Goal: Task Accomplishment & Management: Manage account settings

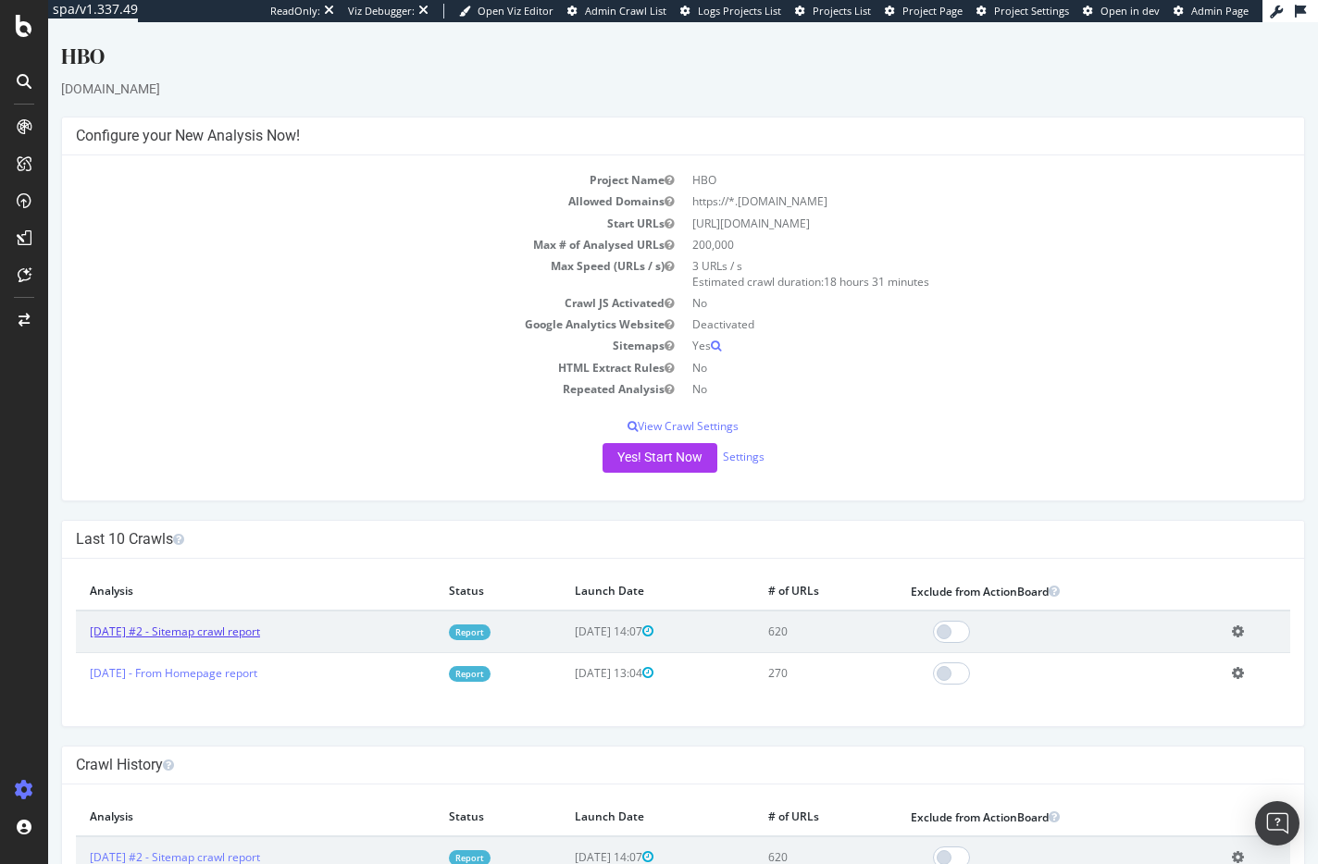
click at [227, 635] on link "[DATE] #2 - Sitemap crawl report" at bounding box center [175, 632] width 170 height 16
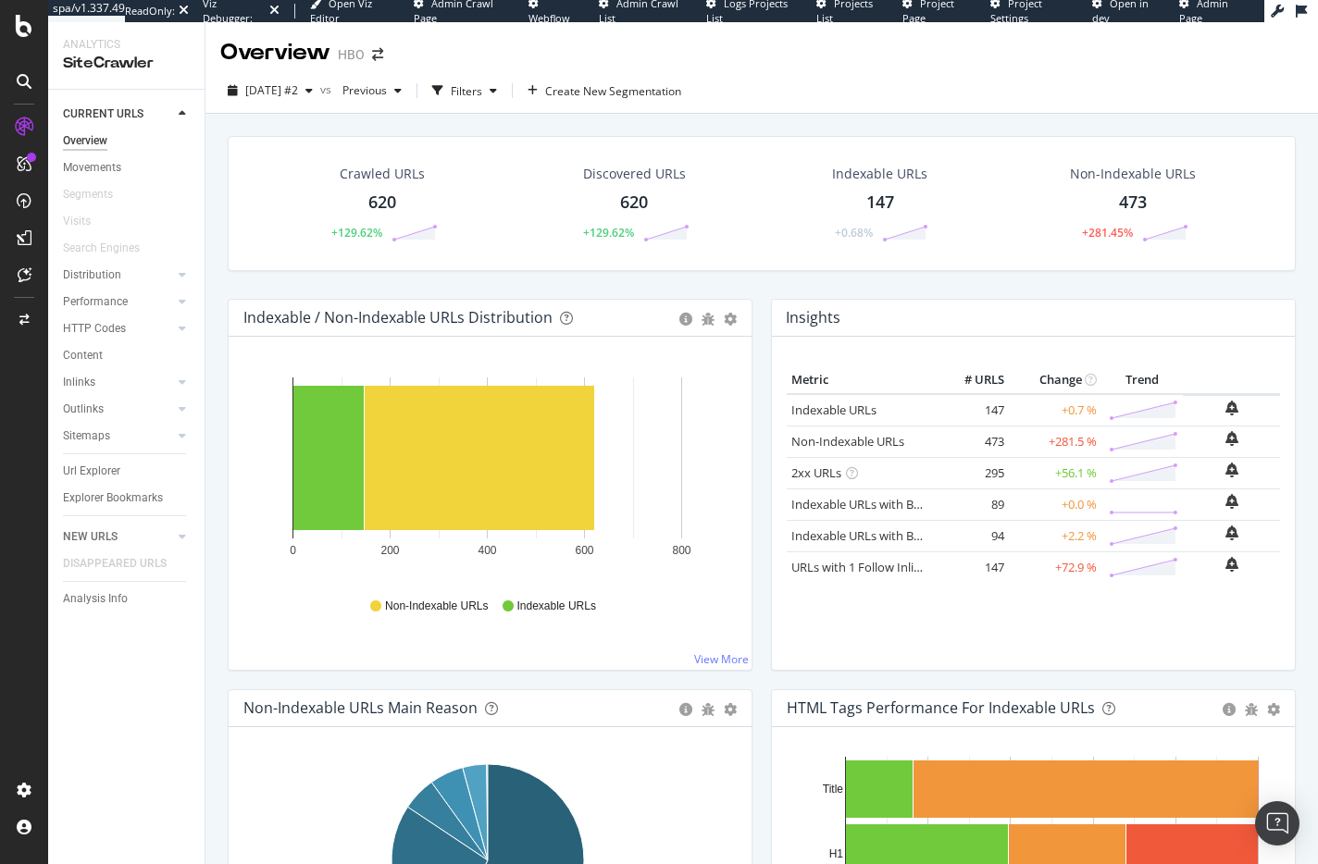
drag, startPoint x: 97, startPoint y: 478, endPoint x: 787, endPoint y: 384, distance: 695.9
click at [97, 478] on div "Url Explorer" at bounding box center [91, 471] width 57 height 19
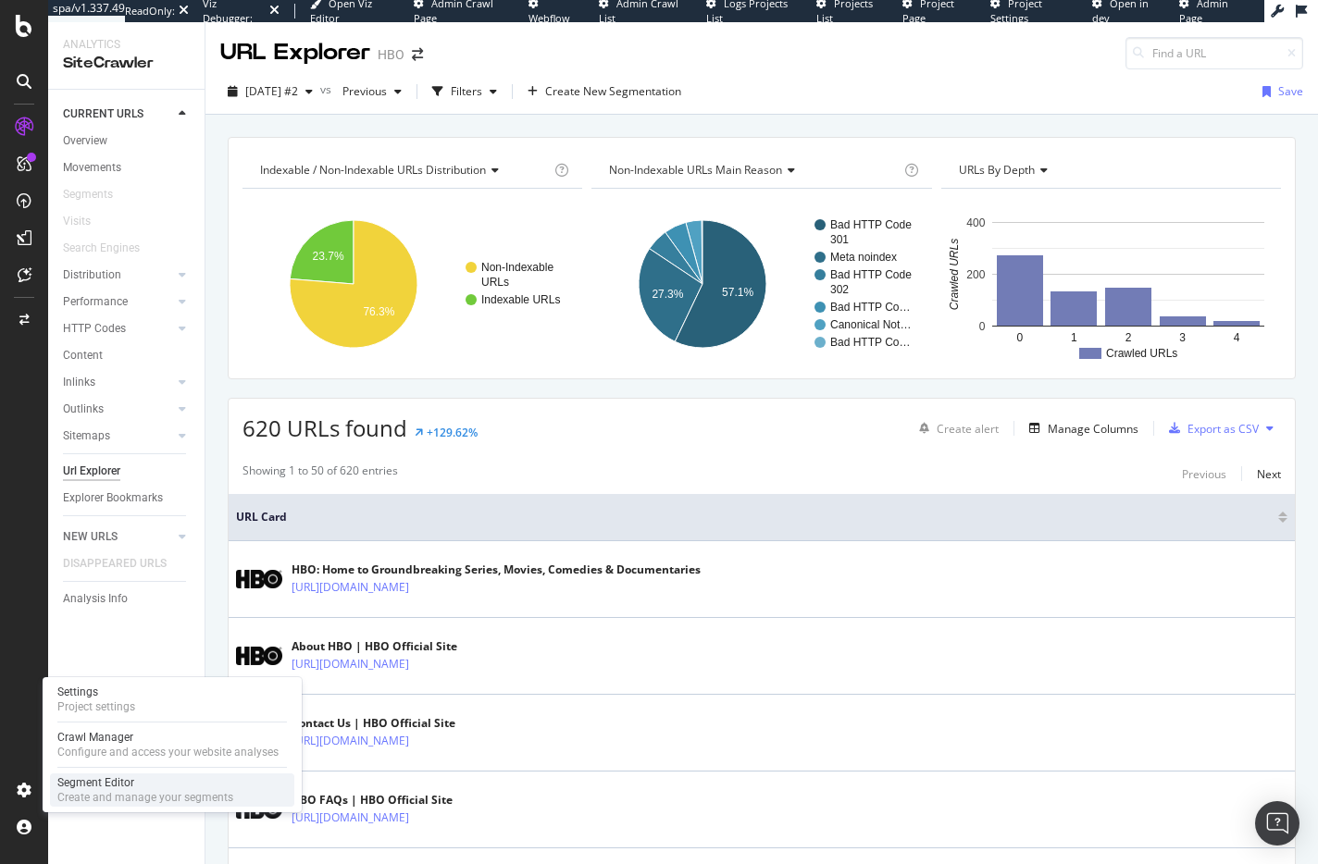
click at [124, 791] on div "Create and manage your segments" at bounding box center [145, 797] width 176 height 15
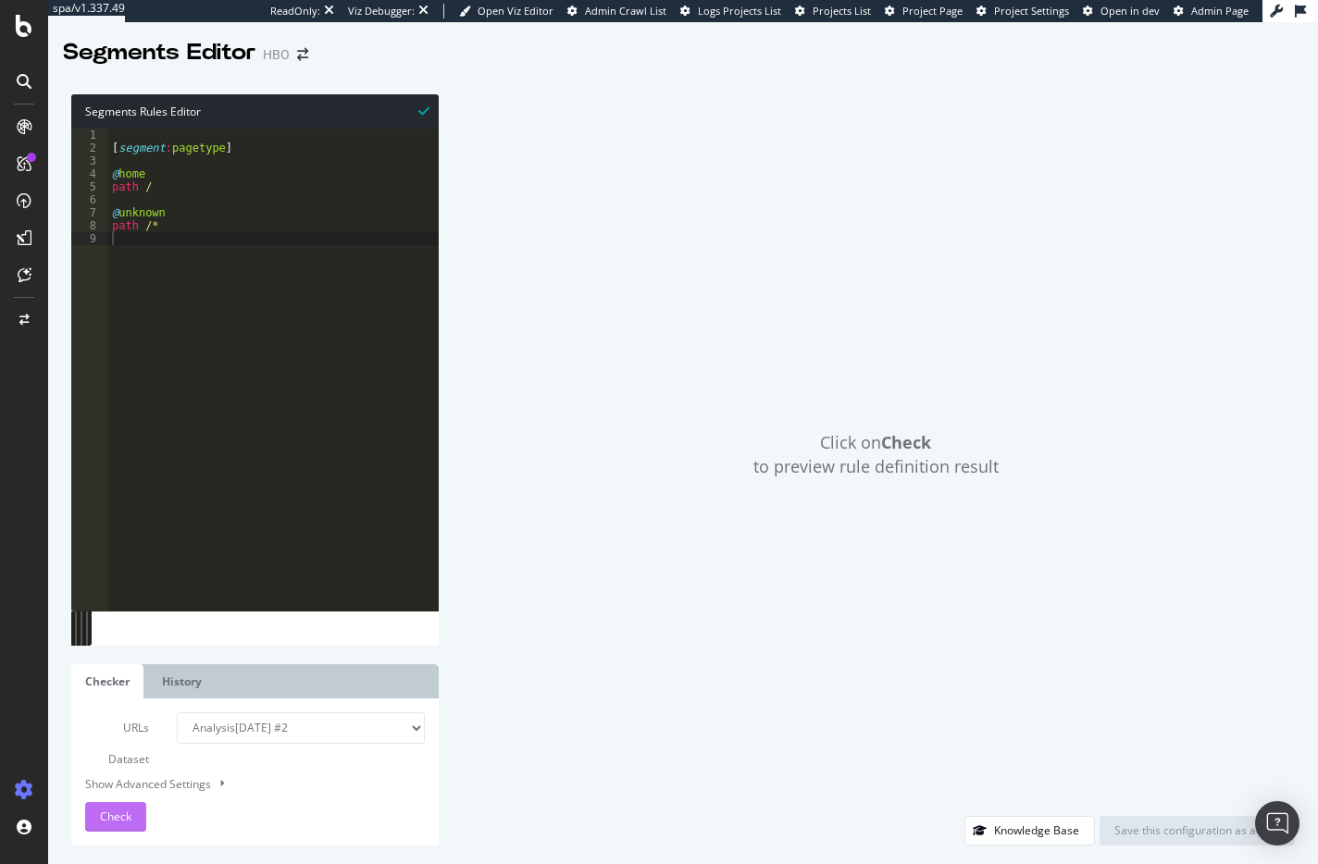
click at [115, 814] on span "Check" at bounding box center [115, 817] width 31 height 16
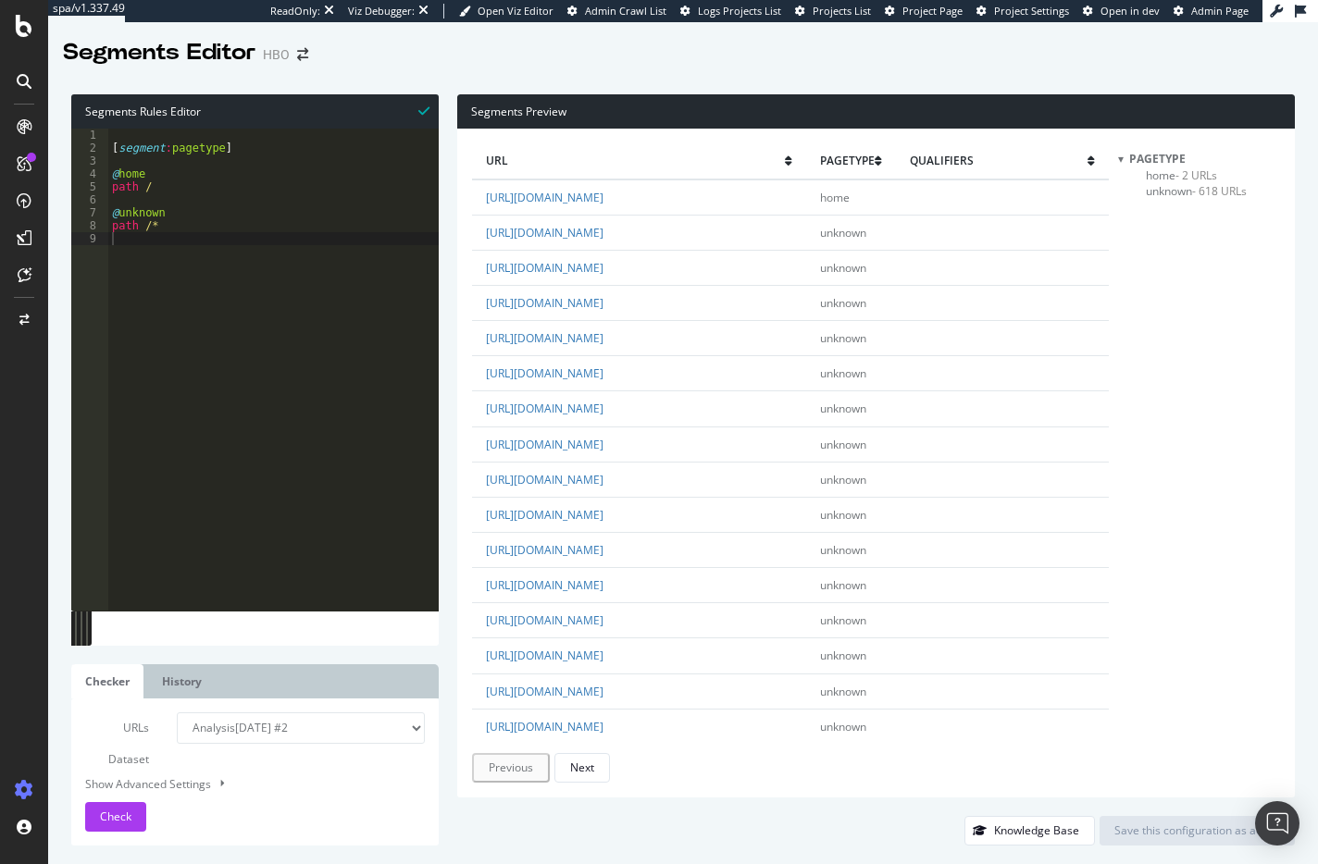
click at [272, 515] on div "[ segment : pagetype ] @ home path / @ unknown path /*" at bounding box center [273, 383] width 330 height 508
click at [1156, 179] on span "home - 2 URLs" at bounding box center [1181, 176] width 71 height 16
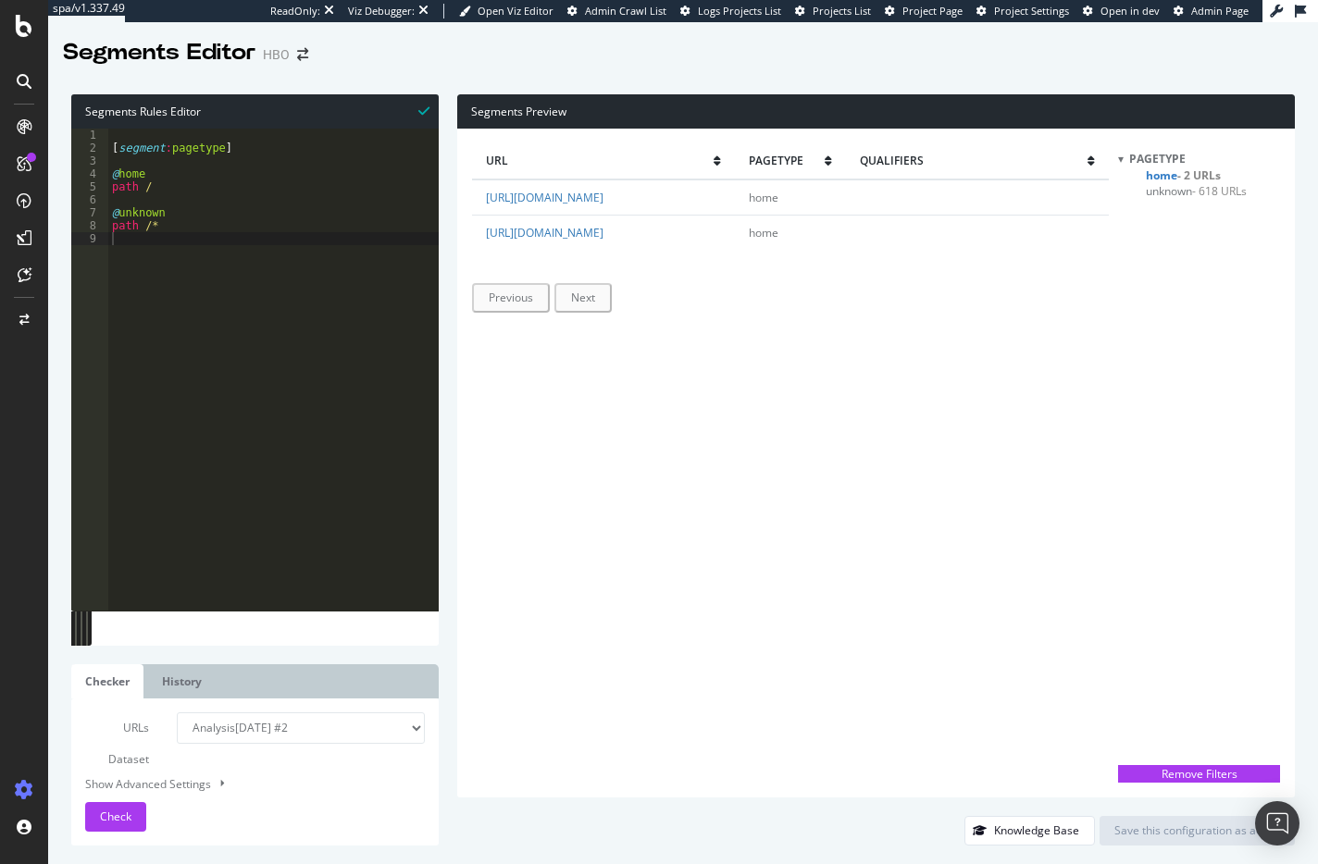
click at [237, 176] on div "[ segment : pagetype ] @ home path / @ unknown path /*" at bounding box center [273, 383] width 330 height 508
type textarea "@home"
type textarea "@subdomain/shop"
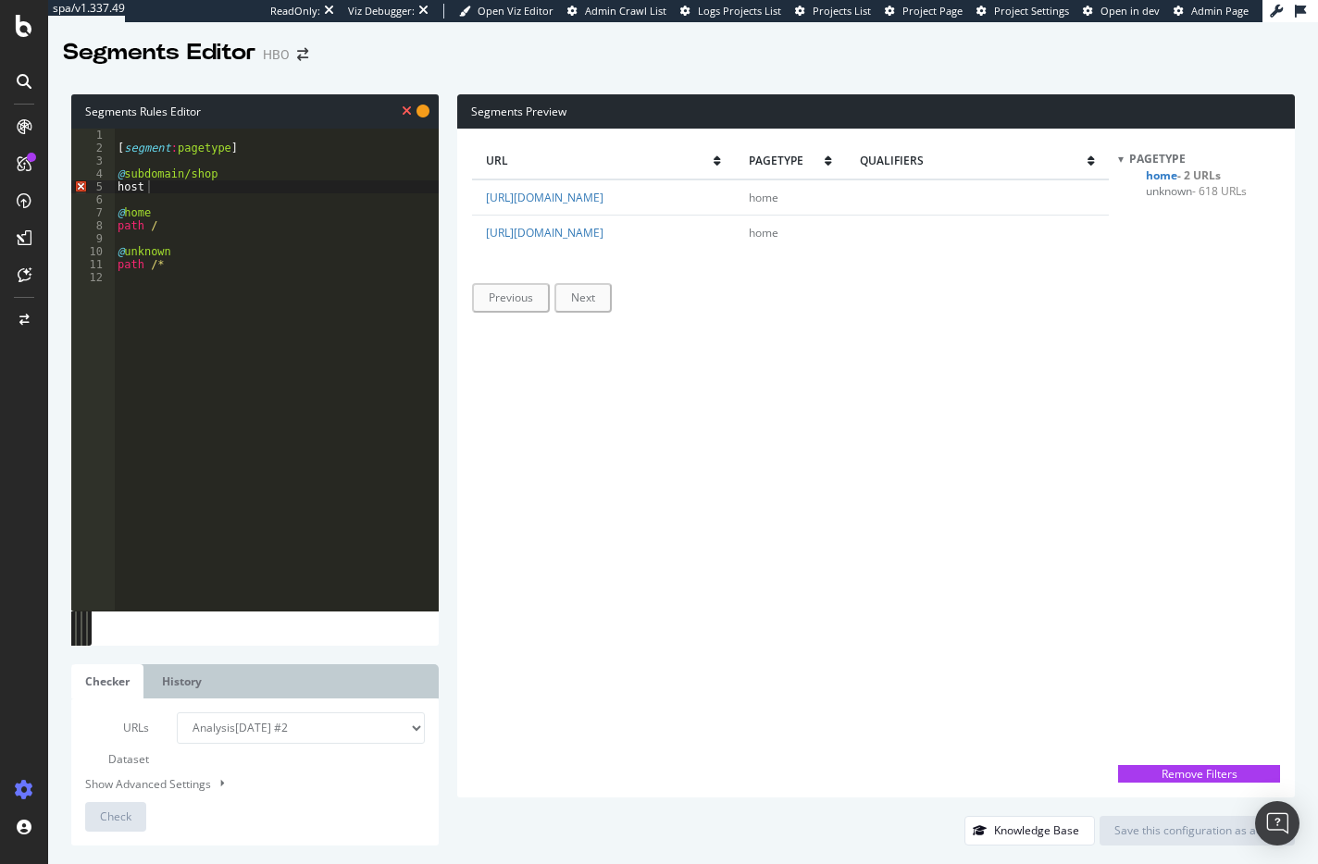
drag, startPoint x: 614, startPoint y: 240, endPoint x: 477, endPoint y: 236, distance: 137.9
click at [477, 236] on td "[URL][DOMAIN_NAME]" at bounding box center [603, 232] width 263 height 35
copy link "[URL][DOMAIN_NAME]"
click at [168, 187] on div "[ segment : pagetype ] @ subdomain/shop host @ home path / @ unknown path /*" at bounding box center [276, 383] width 325 height 508
paste textarea "[URL][DOMAIN_NAME]"
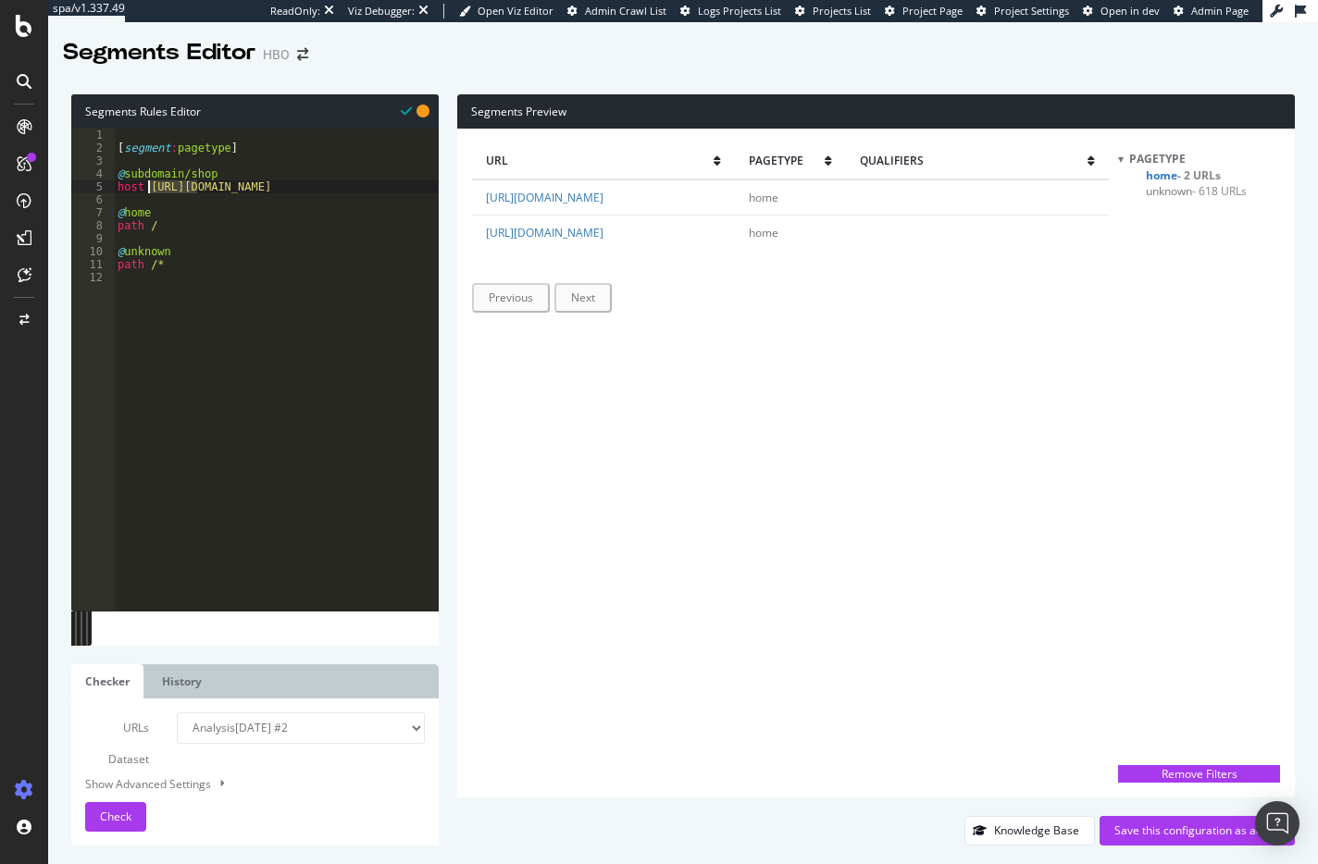
drag, startPoint x: 197, startPoint y: 187, endPoint x: 150, endPoint y: 186, distance: 47.2
click at [149, 186] on div "[ segment : pagetype ] @ subdomain/shop host [URL][DOMAIN_NAME] @ home path / @…" at bounding box center [276, 383] width 325 height 508
click at [231, 191] on div "[ segment : pagetype ] @ subdomain/shop host [DOMAIN_NAME][URL] @ home path / @…" at bounding box center [276, 383] width 325 height 508
click at [1171, 183] on span "unknown - 618 URLs" at bounding box center [1196, 191] width 101 height 16
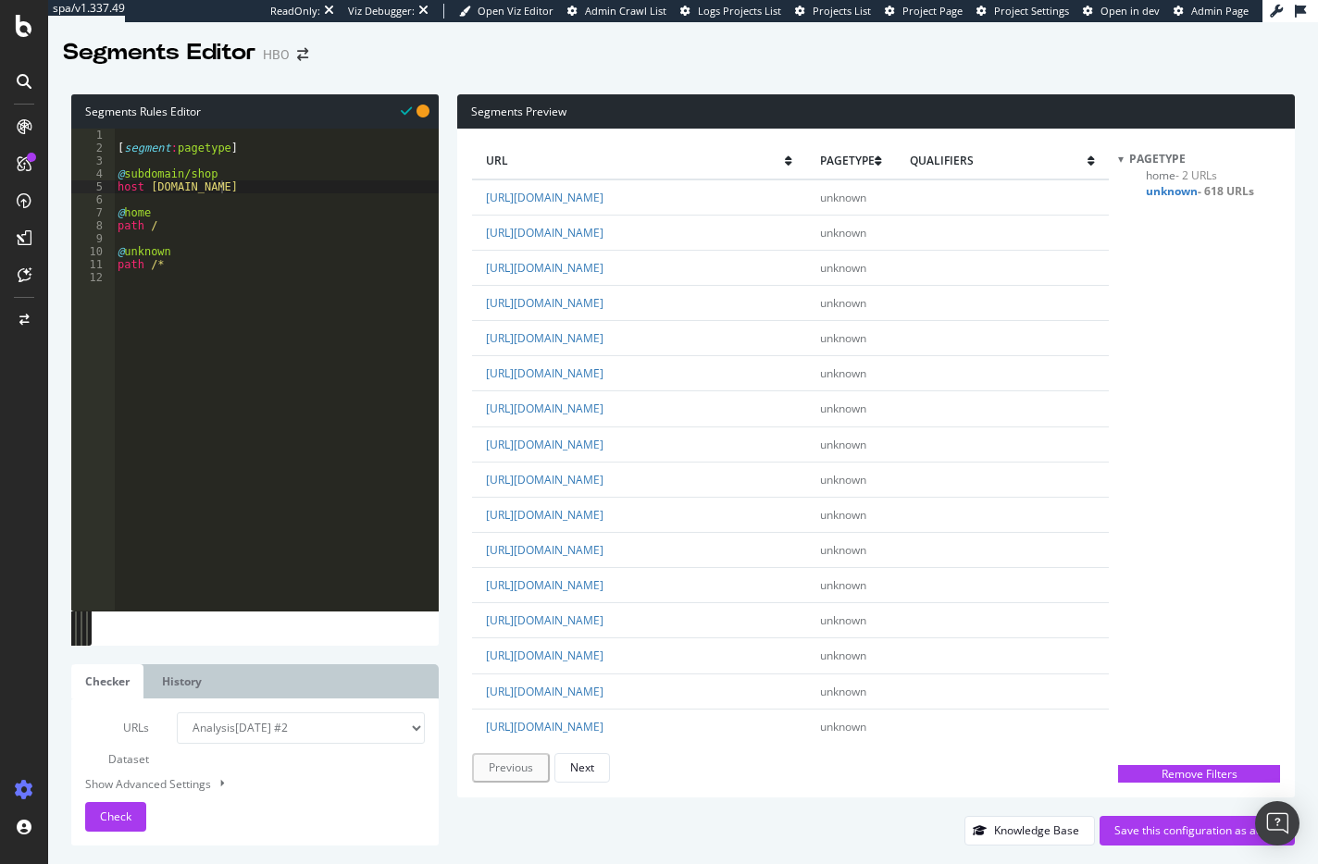
drag, startPoint x: 199, startPoint y: 237, endPoint x: 200, endPoint y: 221, distance: 15.8
click at [200, 230] on div "[ segment : pagetype ] @ subdomain/shop host [DOMAIN_NAME] @ home path / @ unkn…" at bounding box center [276, 383] width 325 height 508
click at [197, 214] on div "[ segment : pagetype ] @ subdomain/shop host [DOMAIN_NAME] @ home path / @ unkn…" at bounding box center [276, 383] width 325 height 508
type textarea "@home"
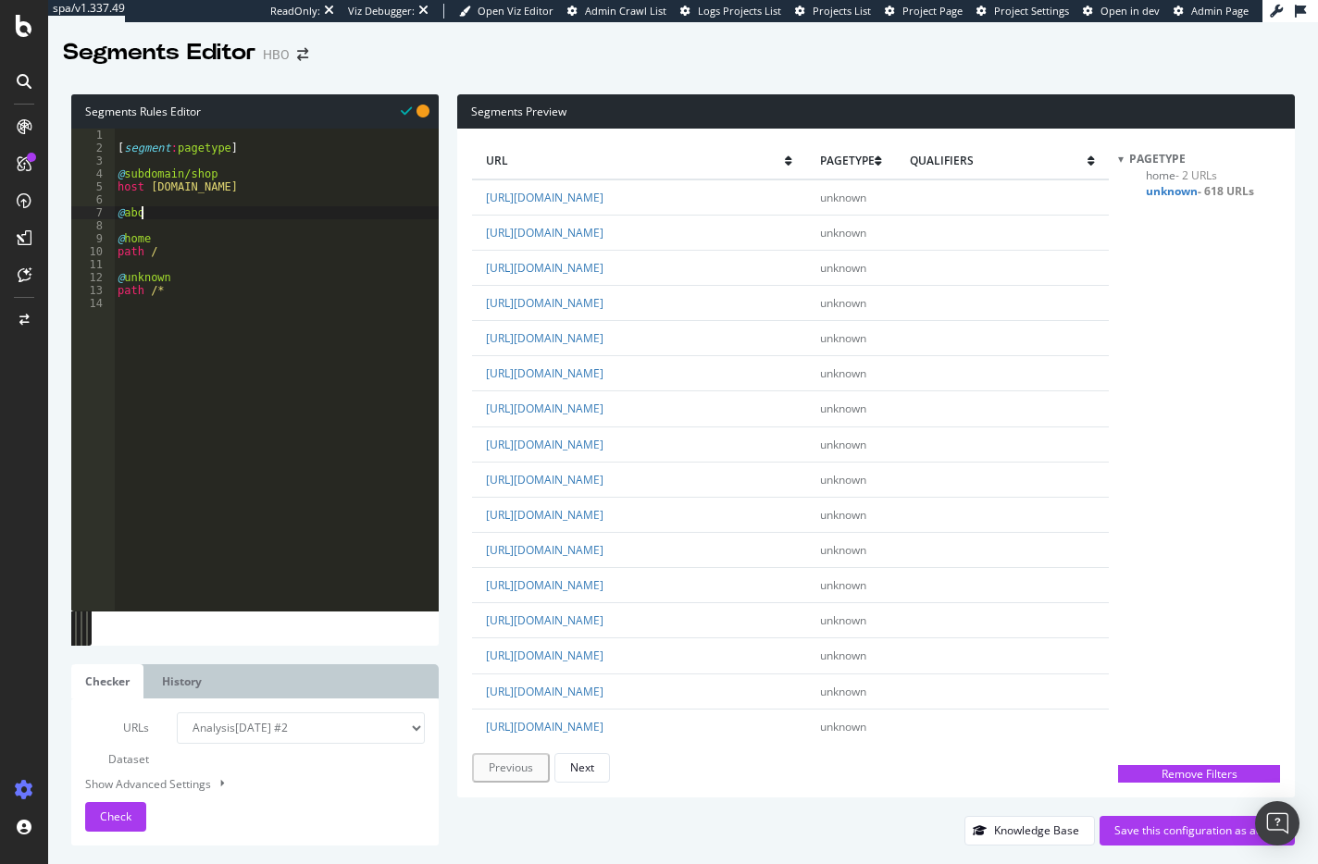
scroll to position [0, 2]
type textarea "@about"
type textarea "@sereis"
type textarea "@series"
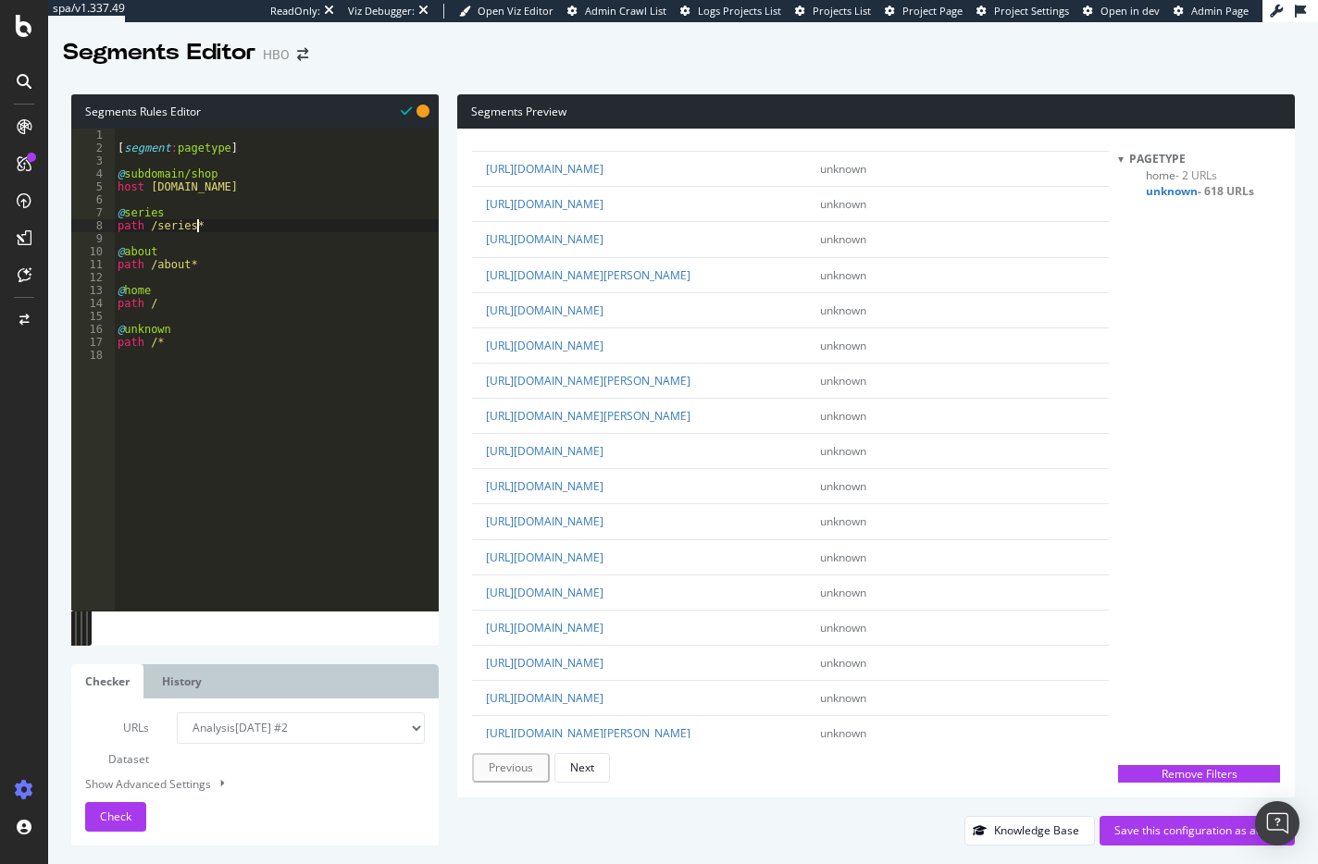
scroll to position [1018, 0]
click at [230, 217] on div "[ segment : pagetype ] @ subdomain/shop host [DOMAIN_NAME] @ series path /serie…" at bounding box center [276, 383] width 325 height 508
type textarea "path /series*"
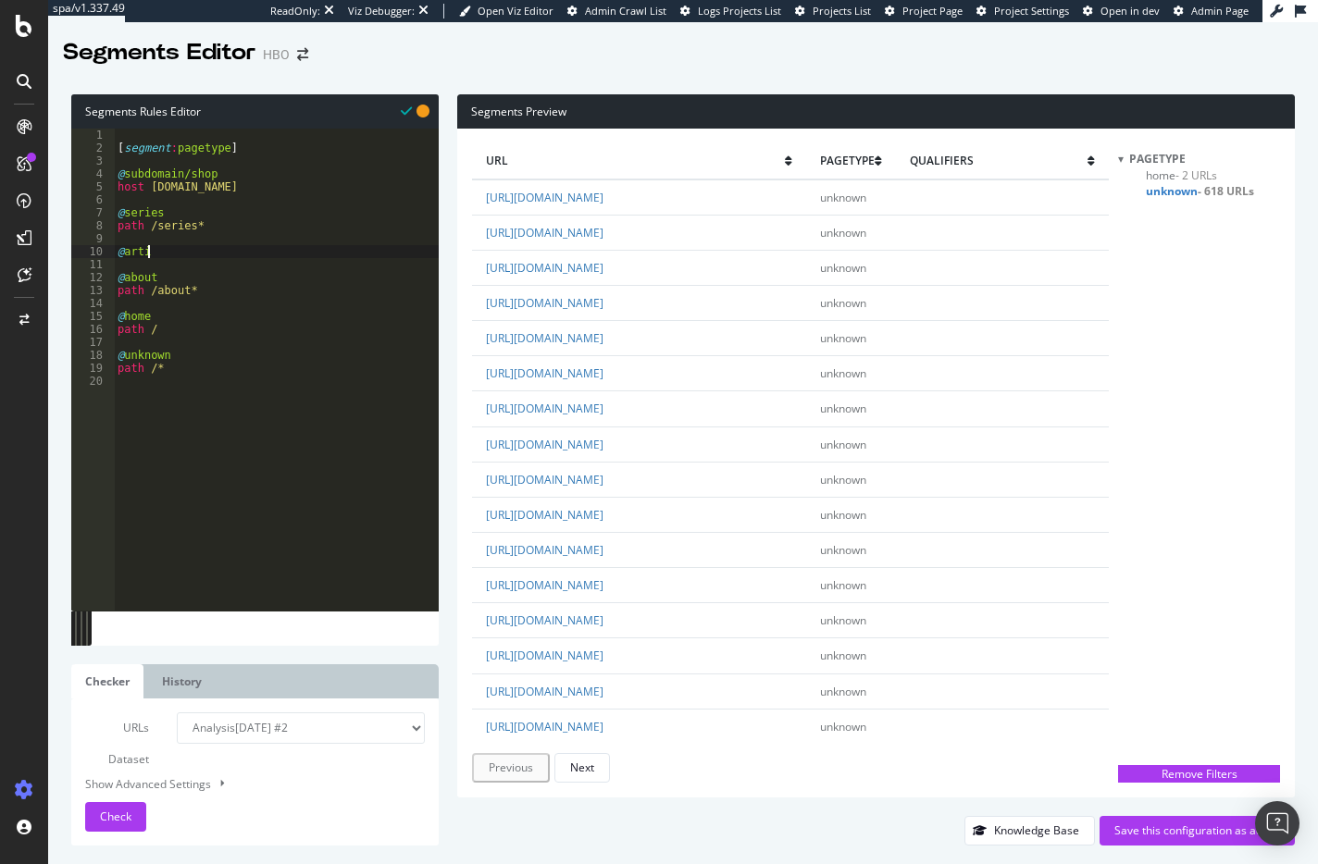
type textarea "@article"
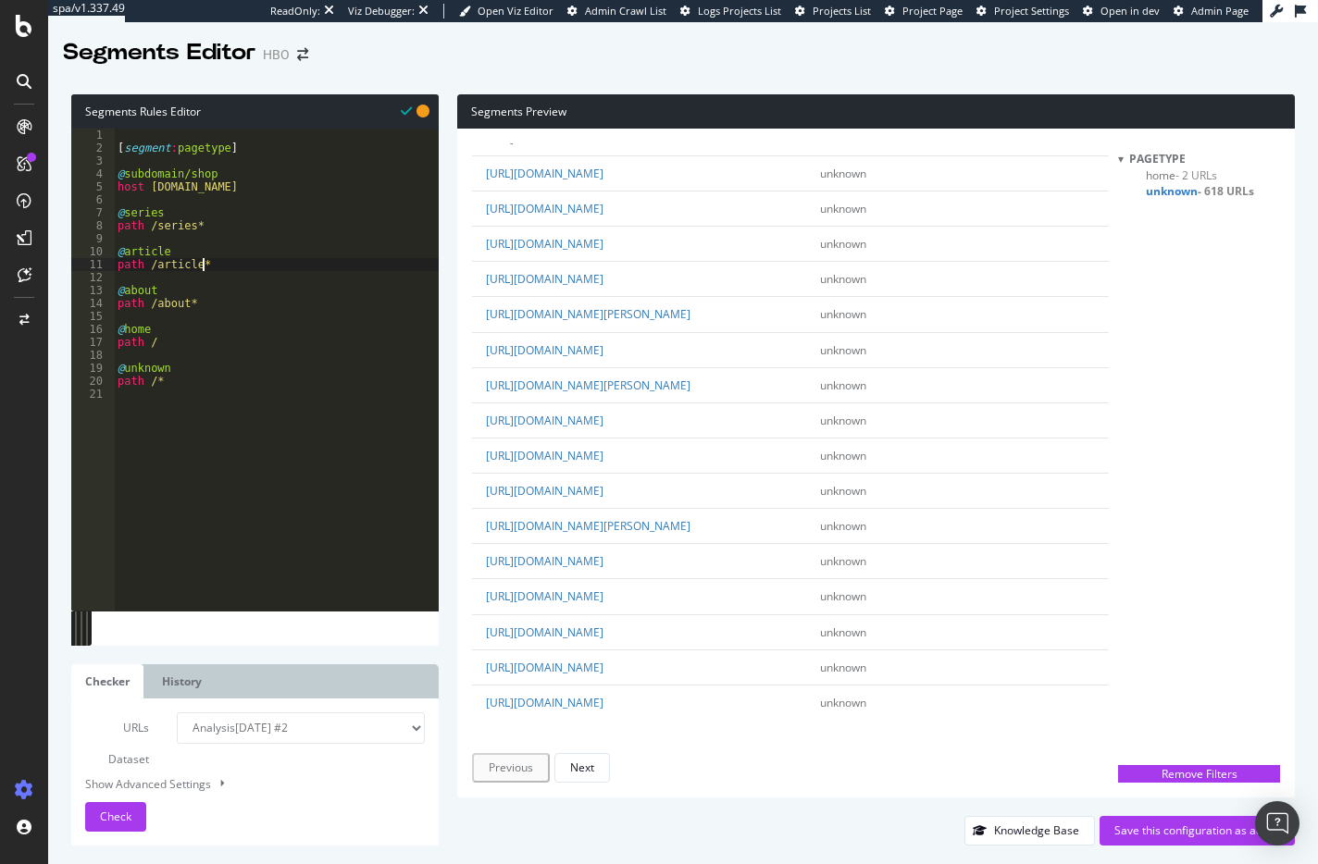
scroll to position [3908, 0]
click at [594, 767] on button "Next" at bounding box center [582, 768] width 56 height 30
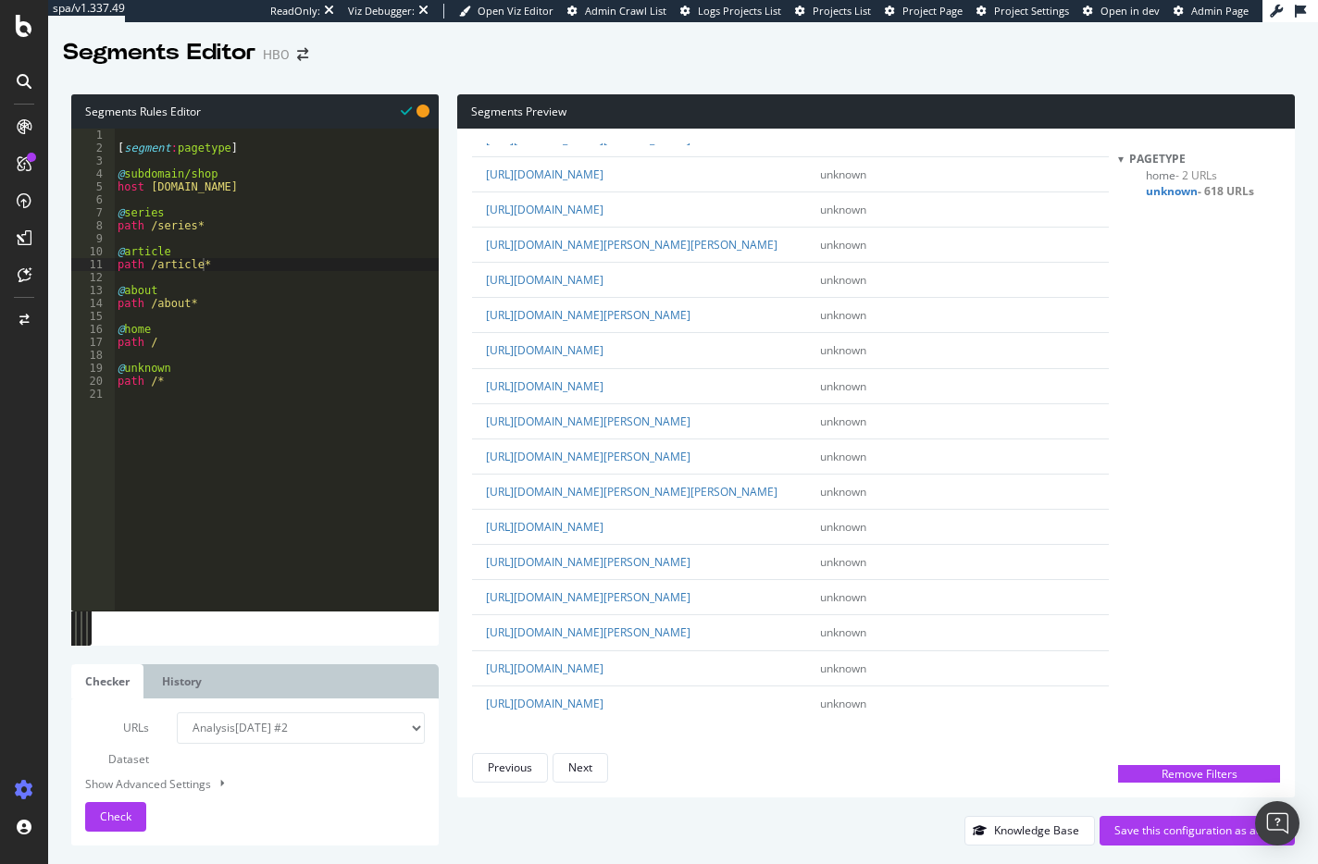
scroll to position [4349, 0]
click at [584, 768] on div "Next" at bounding box center [580, 768] width 24 height 16
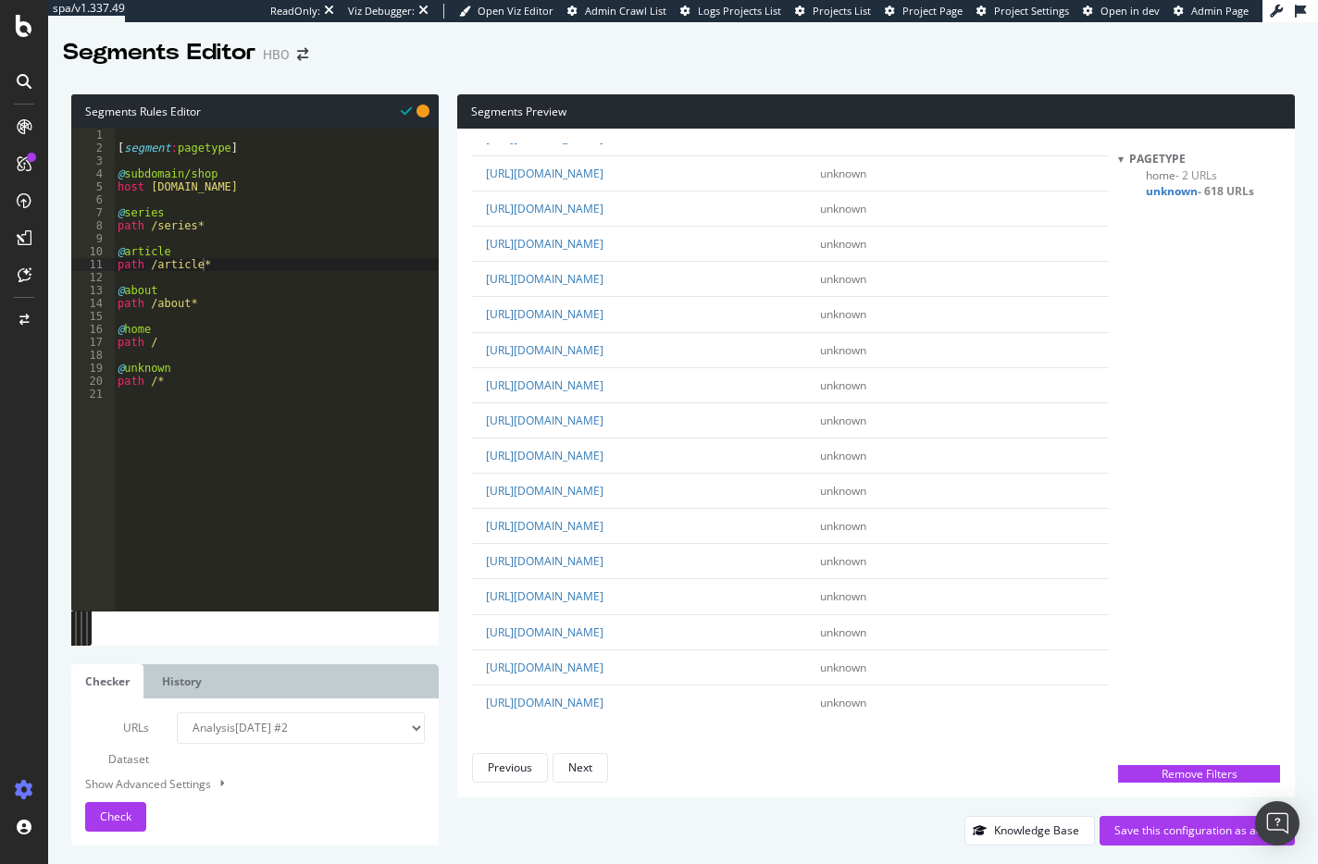
scroll to position [4574, 0]
click at [235, 192] on div "[ segment : pagetype ] @ subdomain/shop host [DOMAIN_NAME] @ series path /serie…" at bounding box center [276, 383] width 325 height 508
type textarea "host [DOMAIN_NAME]"
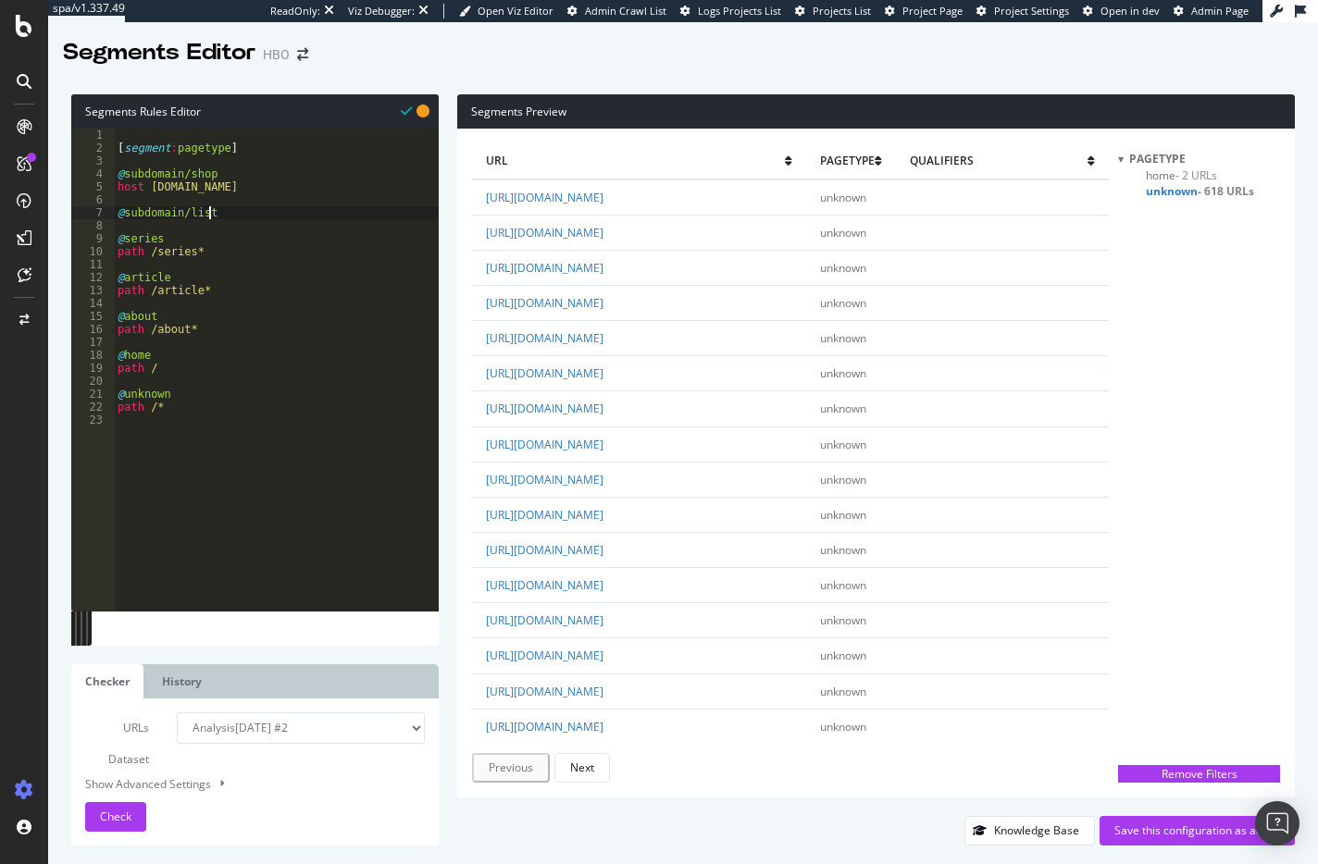
type textarea "@subdomain/listen"
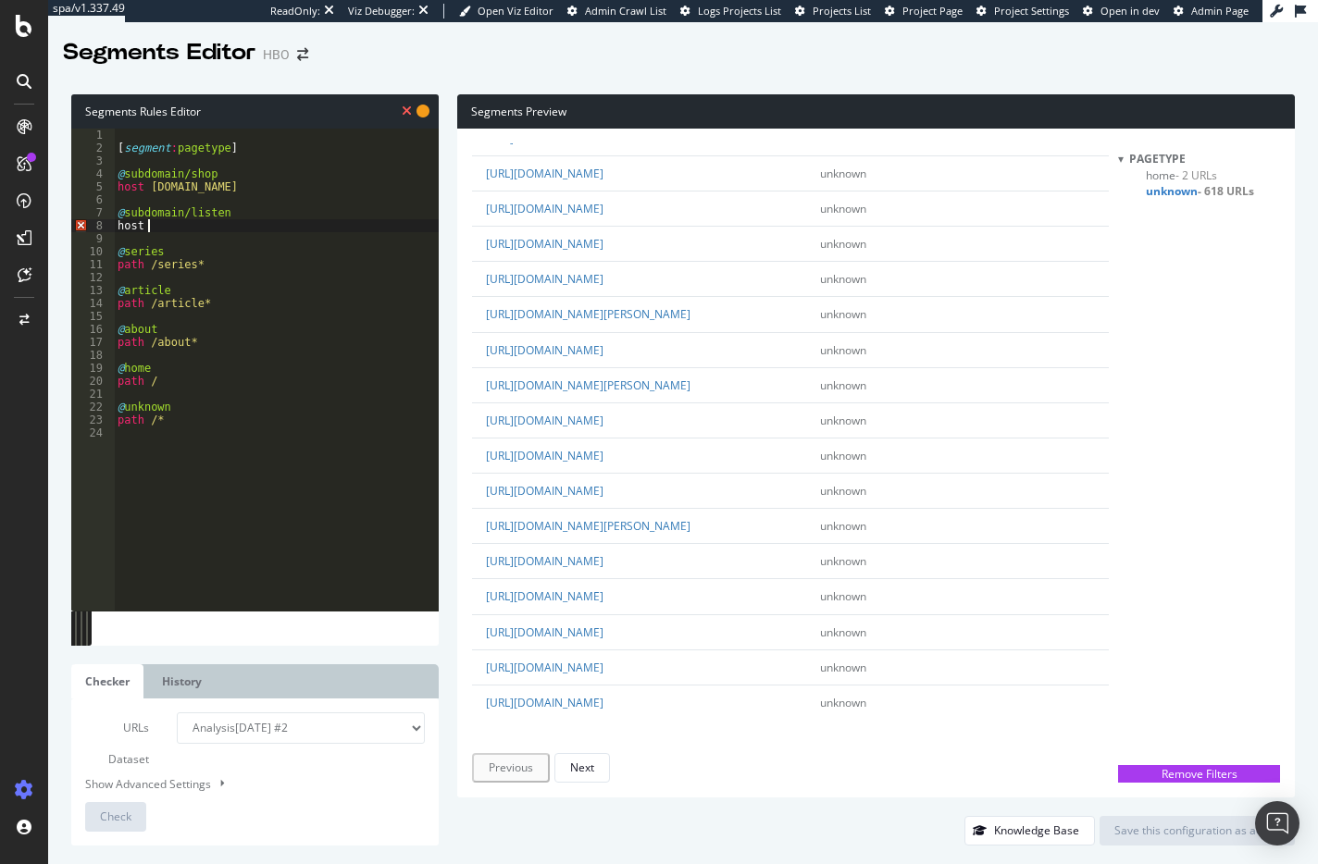
scroll to position [3908, 0]
click at [594, 759] on button "Next" at bounding box center [582, 768] width 56 height 30
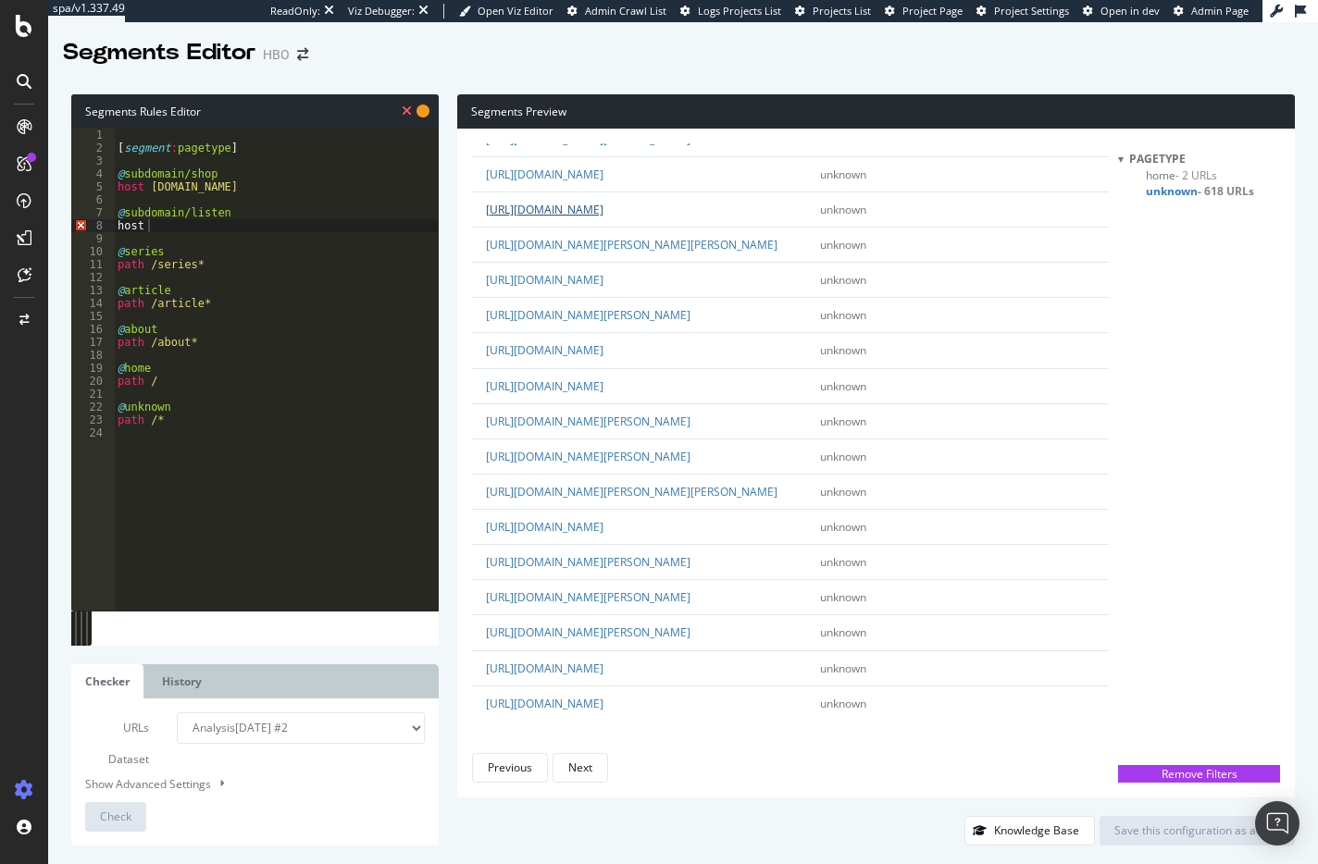
scroll to position [4622, 0]
click at [588, 763] on div "Next" at bounding box center [580, 768] width 24 height 16
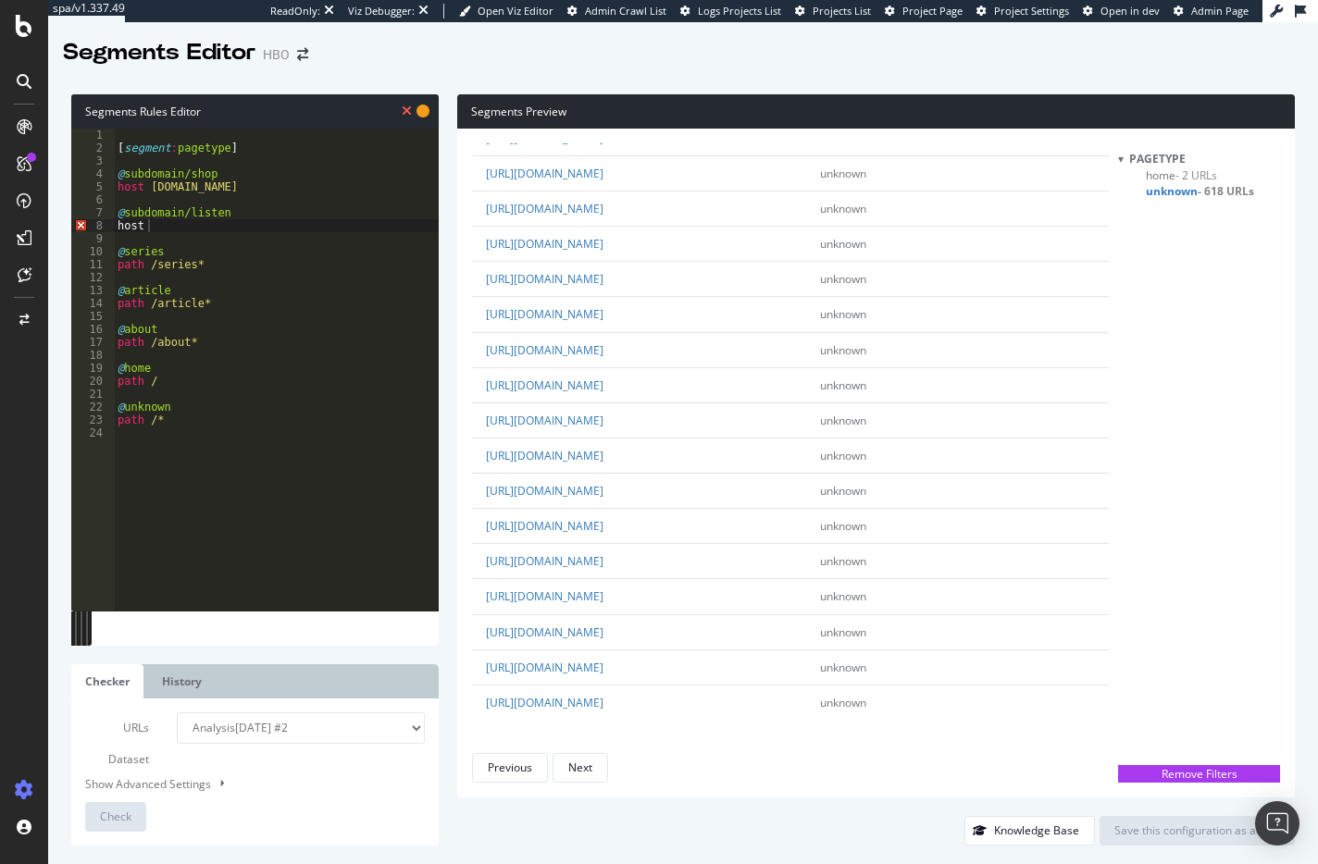
scroll to position [4574, 0]
drag, startPoint x: 526, startPoint y: 557, endPoint x: 606, endPoint y: 558, distance: 80.5
click at [606, 558] on td "[URL][DOMAIN_NAME]" at bounding box center [639, 561] width 335 height 35
drag, startPoint x: 521, startPoint y: 556, endPoint x: 601, endPoint y: 555, distance: 79.6
click at [601, 555] on td "[URL][DOMAIN_NAME]" at bounding box center [639, 561] width 335 height 35
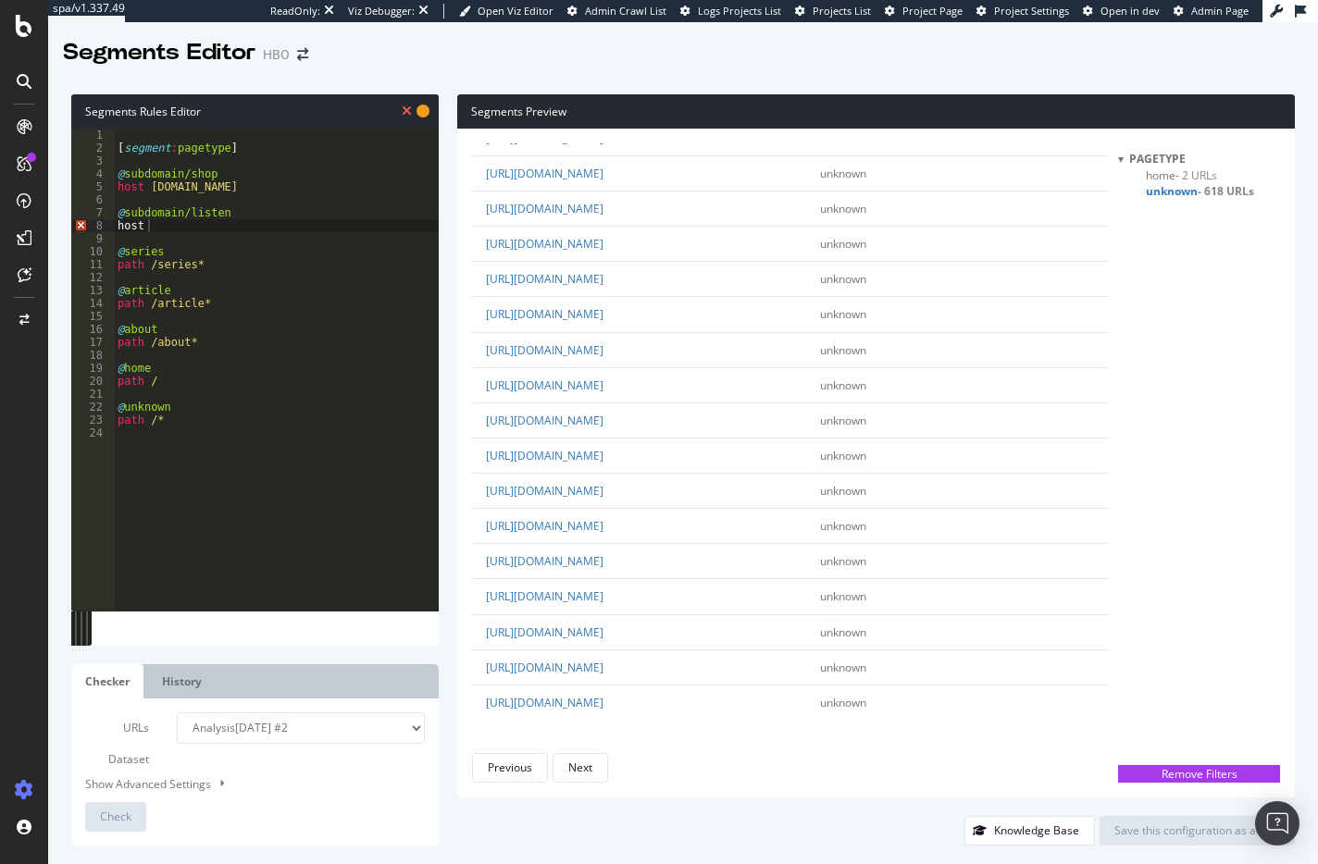
copy link "/[DOMAIN_NAME]"
click at [164, 225] on div "[ segment : pagetype ] @ subdomain/shop host [DOMAIN_NAME] @ subdomain/listen h…" at bounding box center [276, 383] width 325 height 508
paste textarea "/[DOMAIN_NAME]"
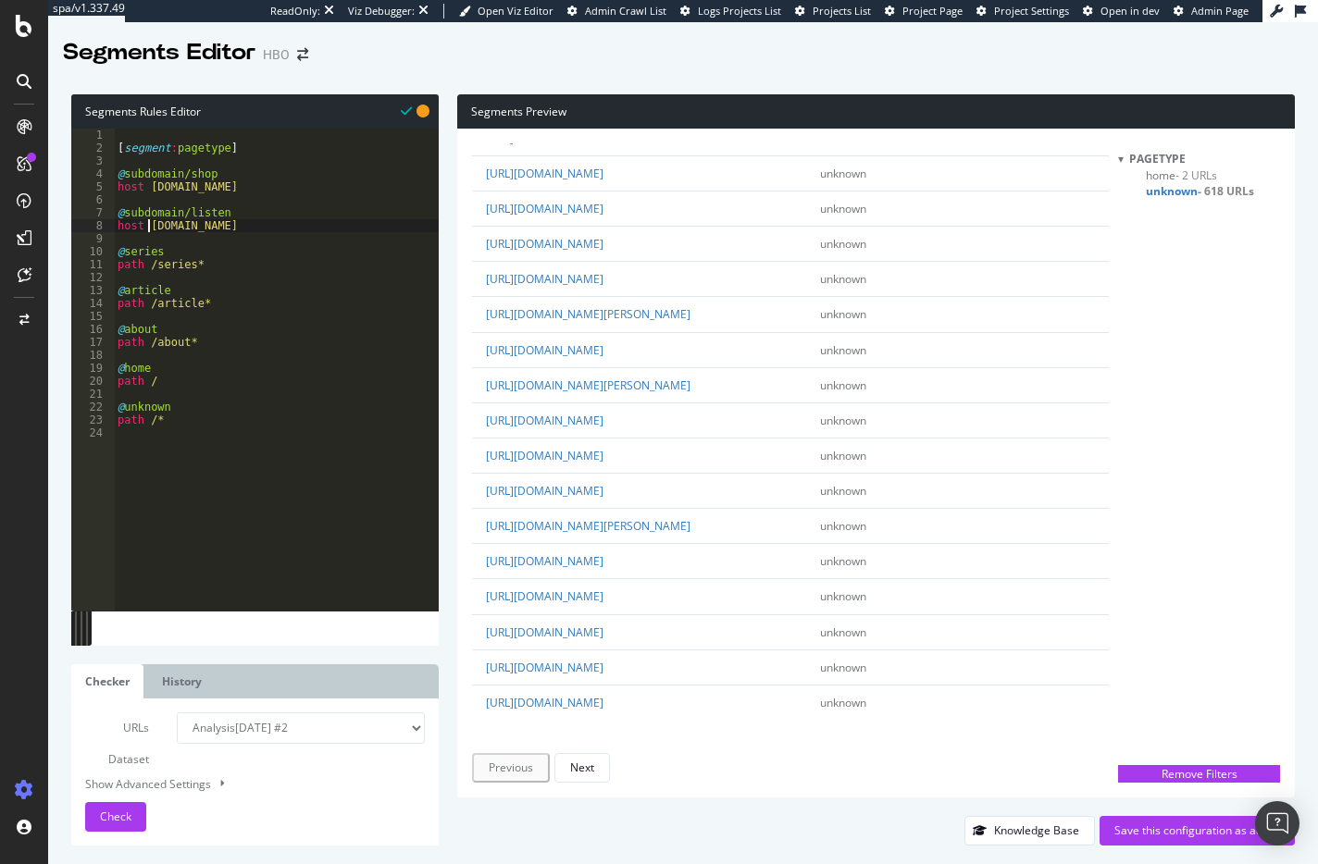
scroll to position [3908, 0]
click at [105, 811] on span "Check" at bounding box center [115, 817] width 31 height 16
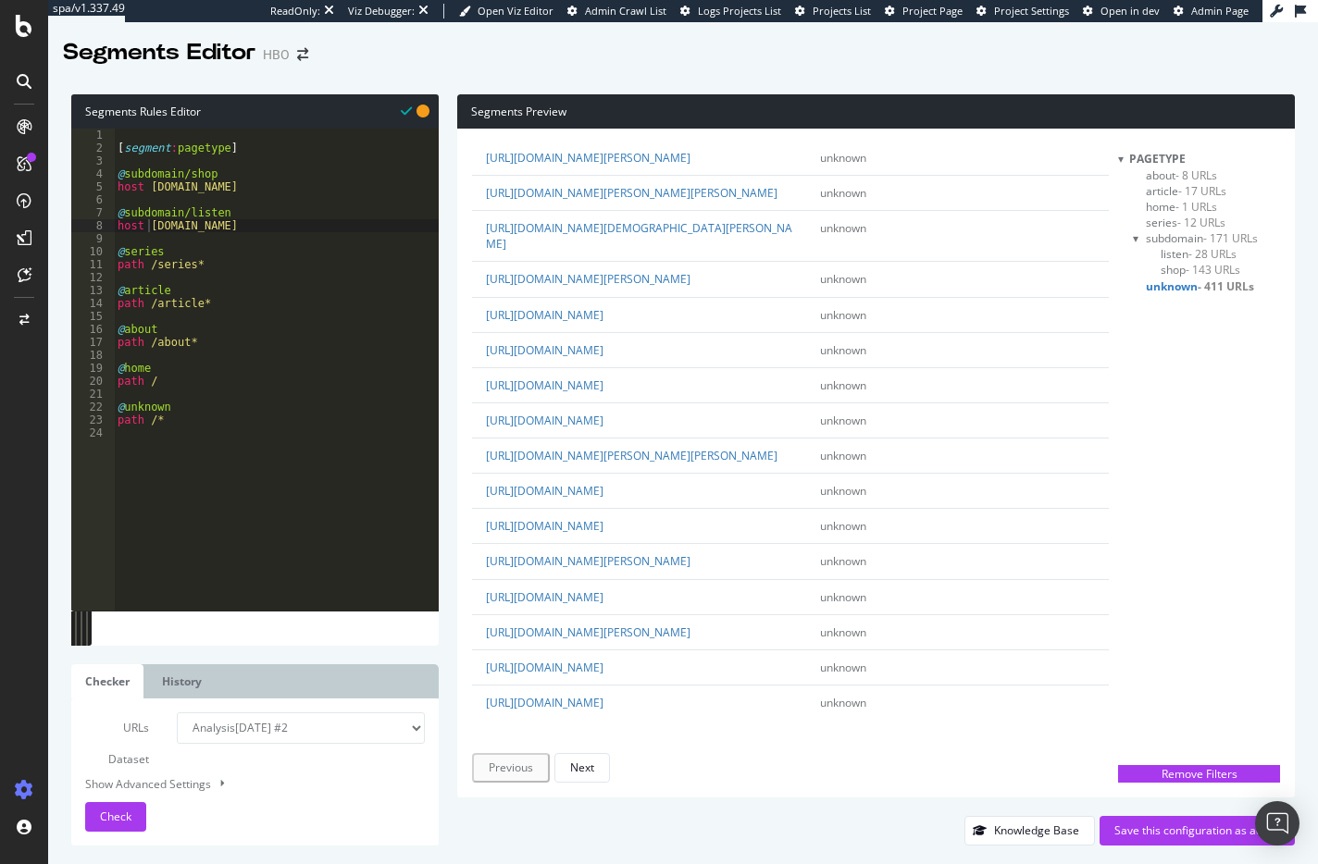
scroll to position [4225, 0]
click at [589, 777] on div "Next" at bounding box center [582, 768] width 24 height 26
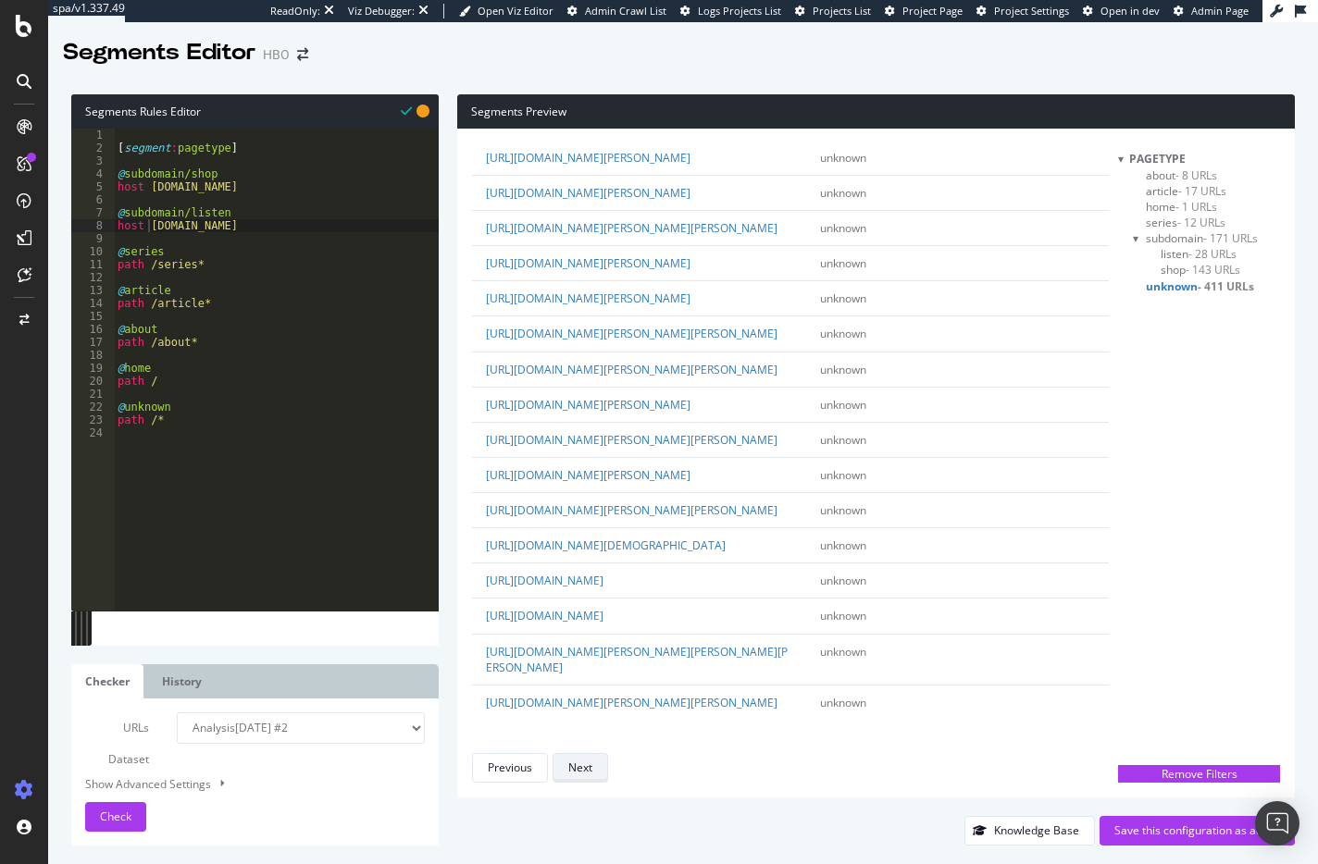
scroll to position [0, 0]
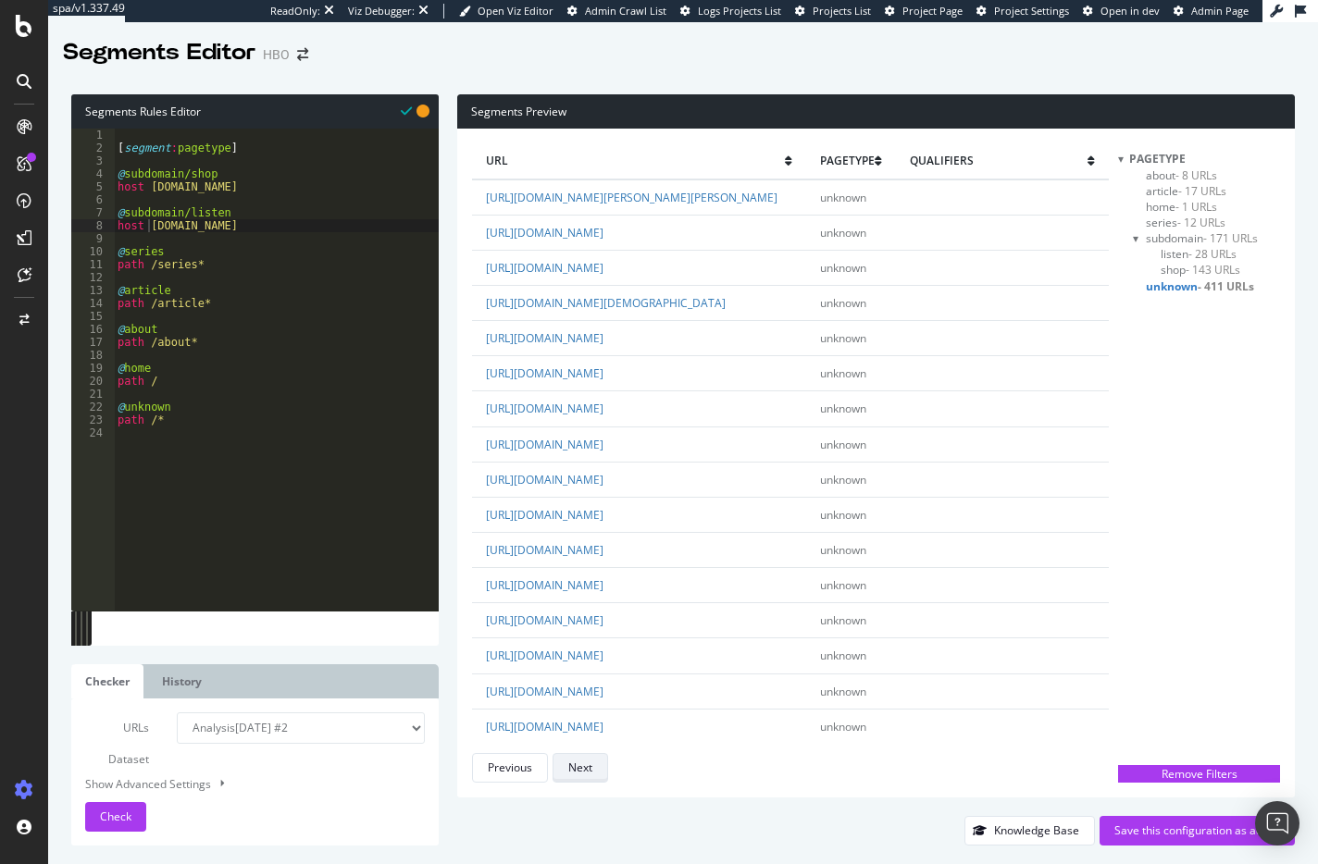
click at [587, 771] on div "Next" at bounding box center [580, 768] width 24 height 16
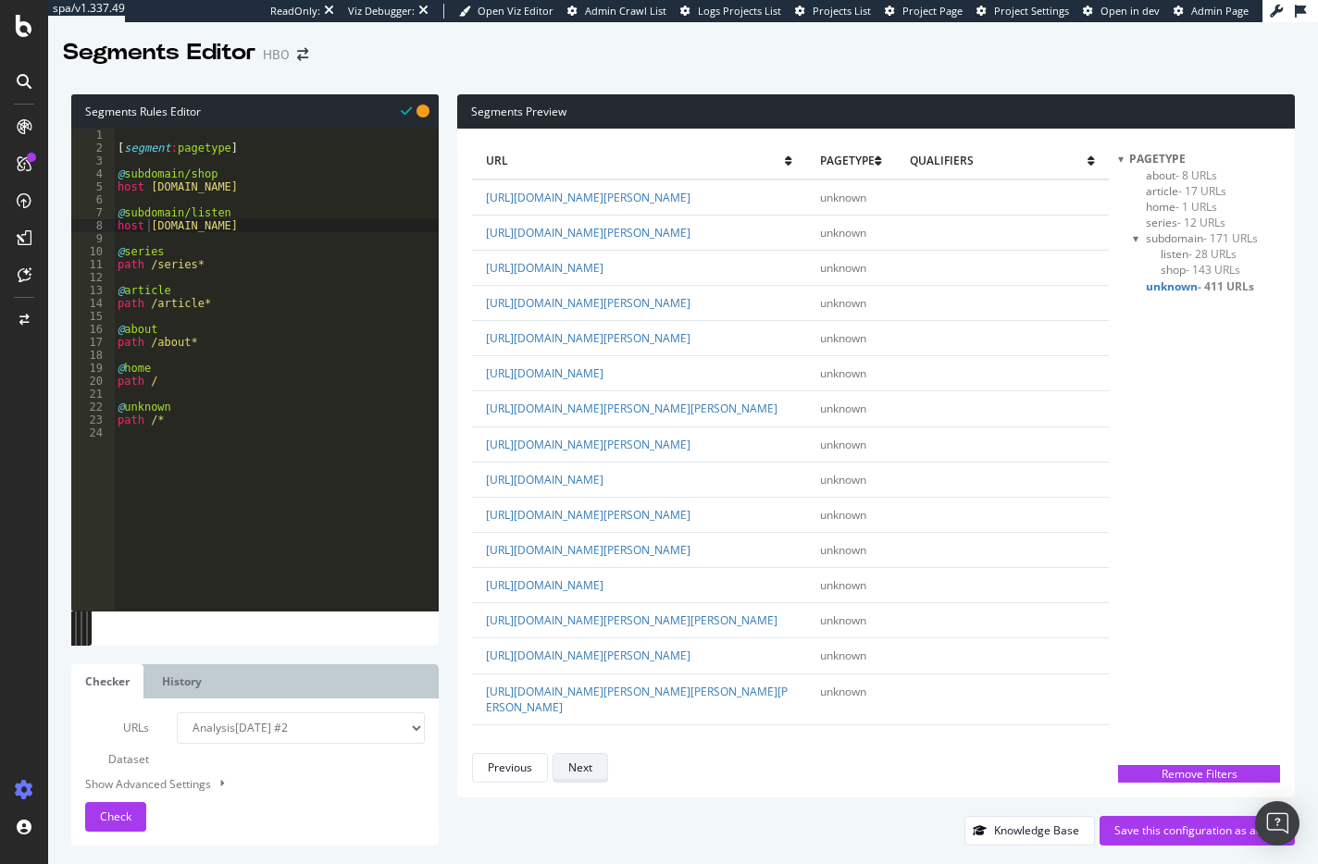
click at [587, 771] on div "Next" at bounding box center [580, 768] width 24 height 16
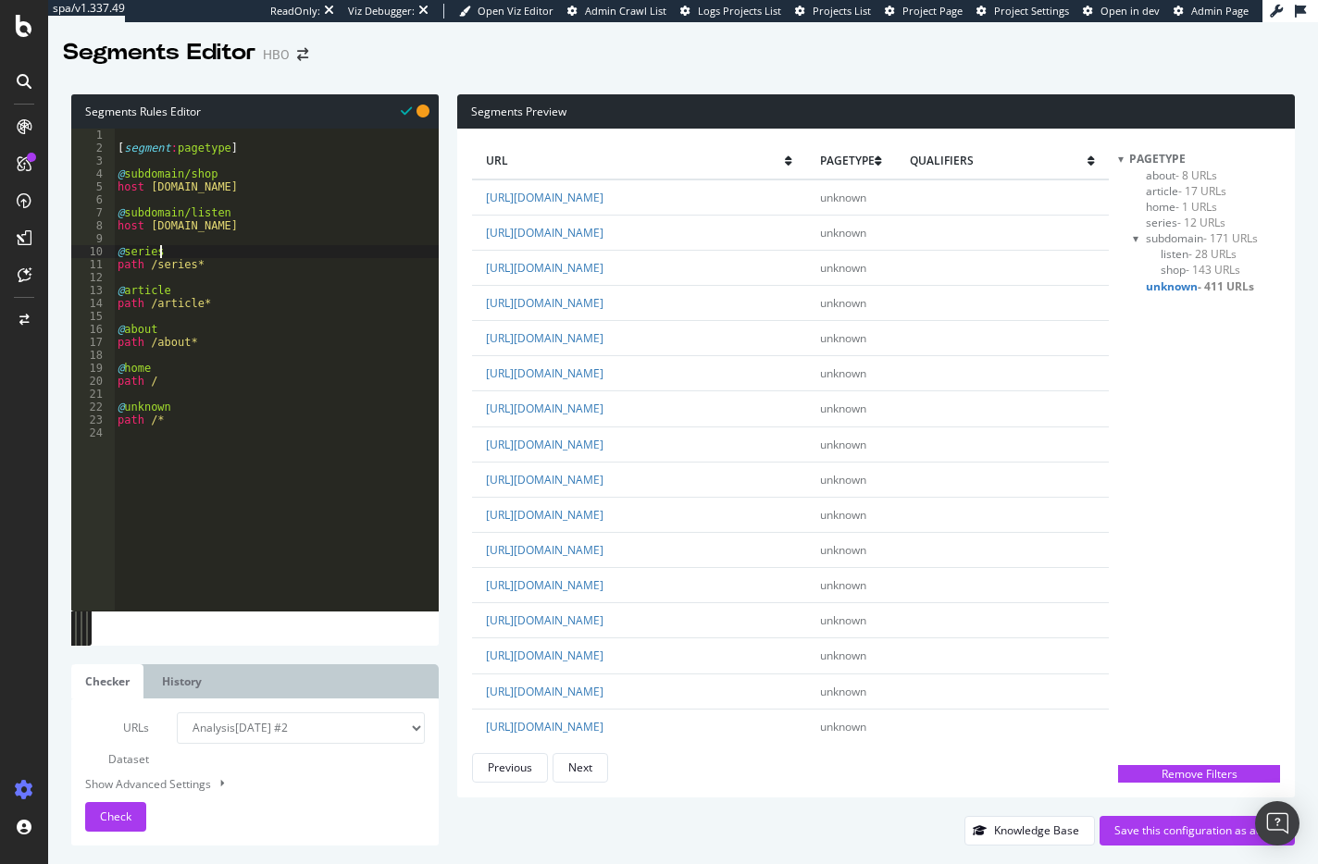
click at [218, 250] on div "[ segment : pagetype ] @ subdomain/shop host [DOMAIN_NAME] @ subdomain/listen h…" at bounding box center [276, 383] width 325 height 508
type textarea "@series"
type textarea "@movies"
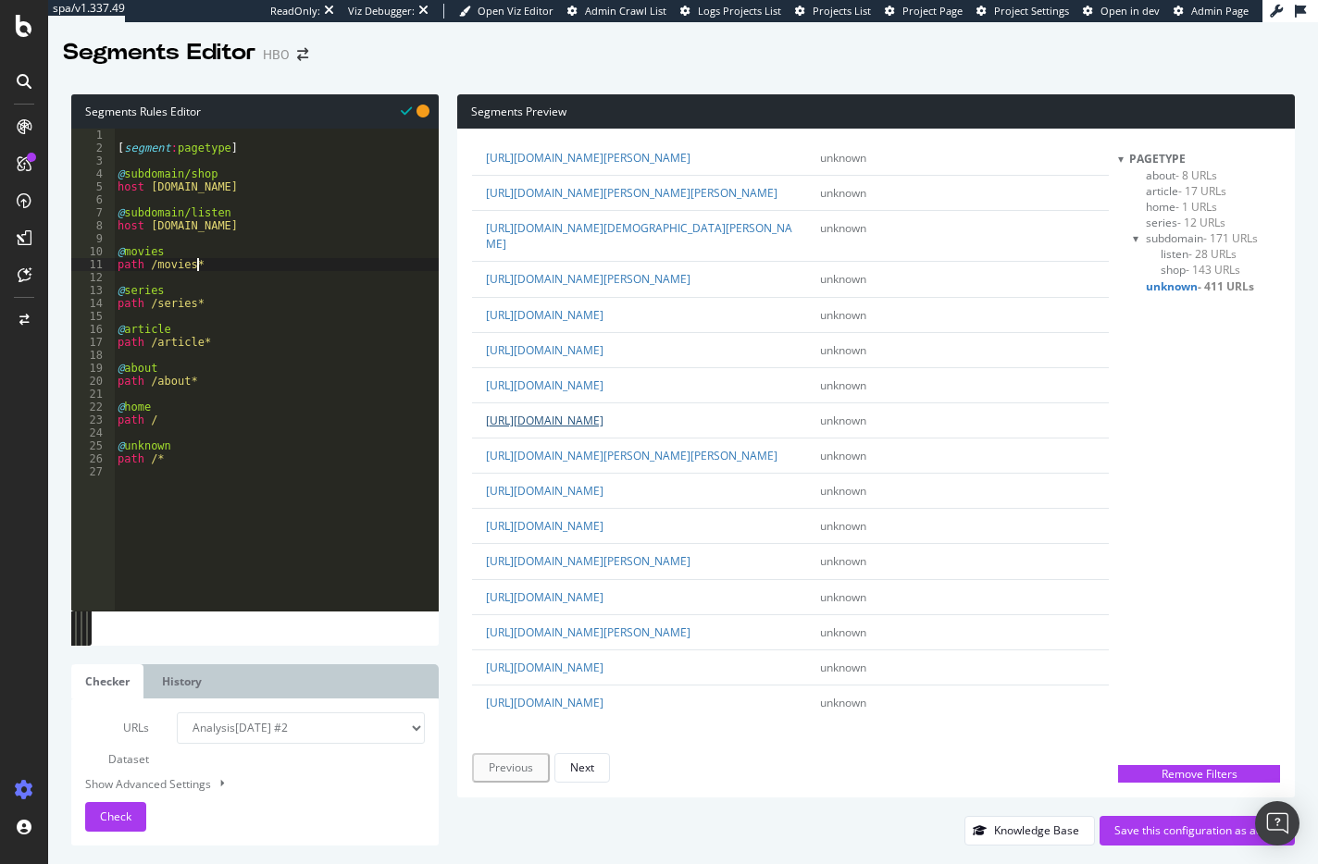
scroll to position [4225, 0]
click at [585, 771] on div "Next" at bounding box center [582, 768] width 24 height 16
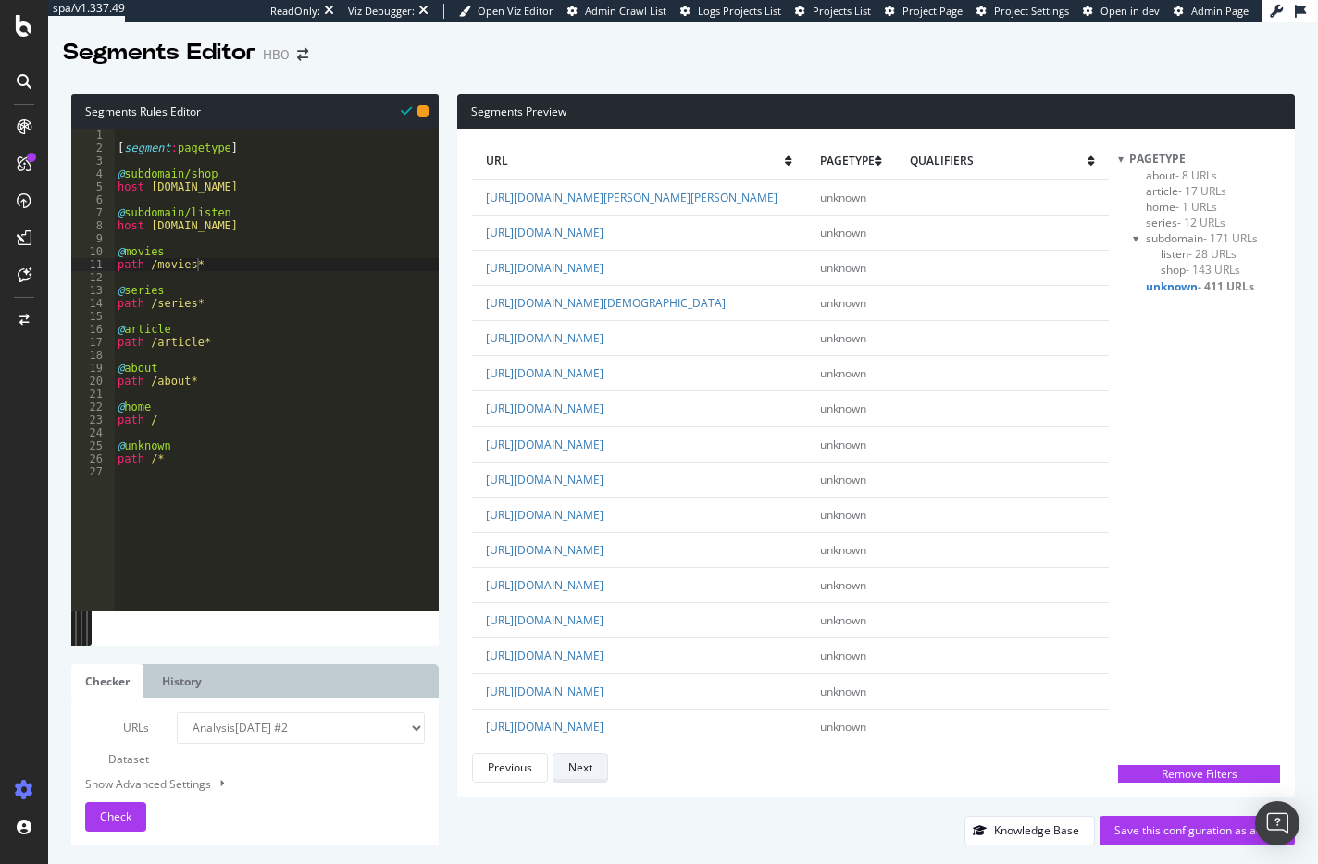
click at [586, 769] on div "Next" at bounding box center [580, 768] width 24 height 16
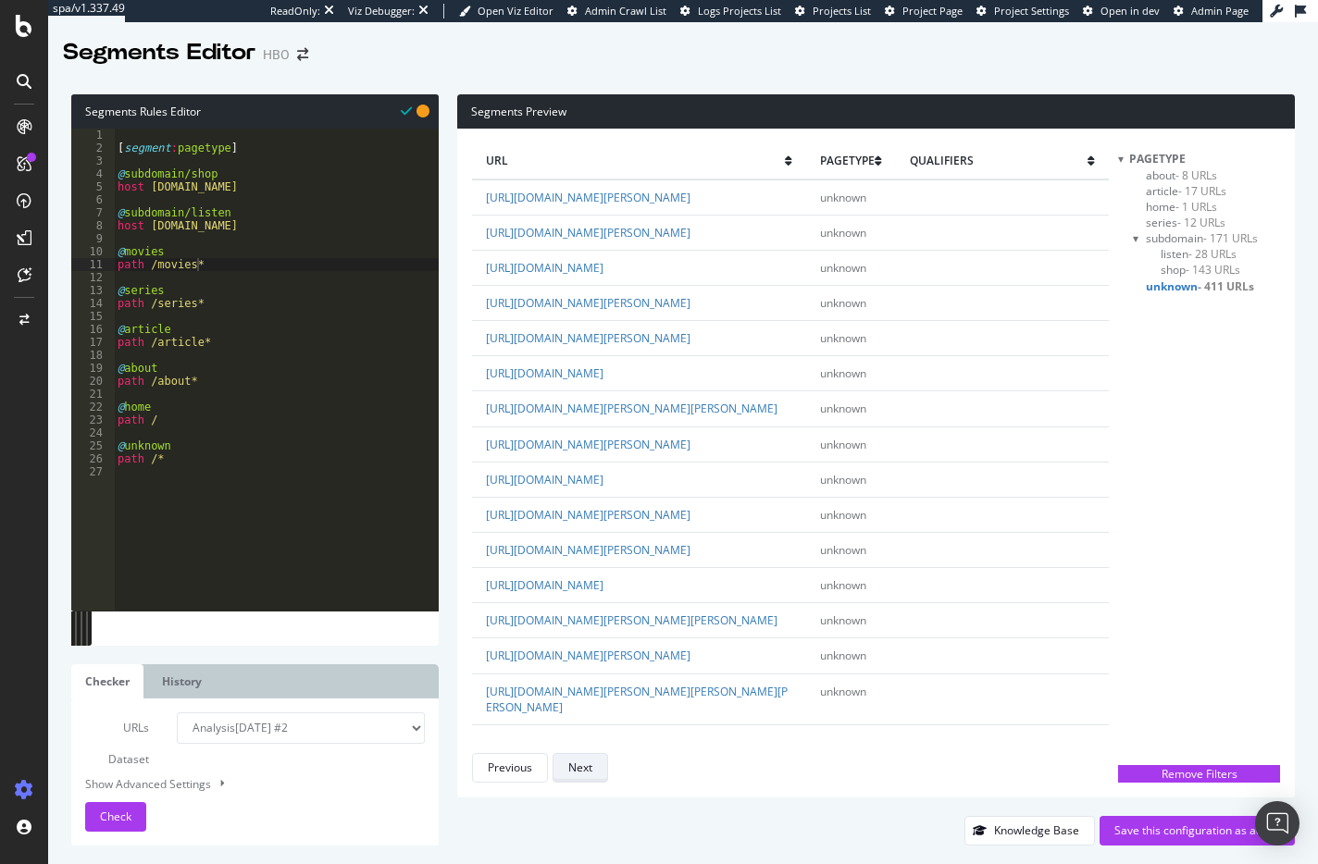
click at [586, 769] on div "Next" at bounding box center [580, 768] width 24 height 16
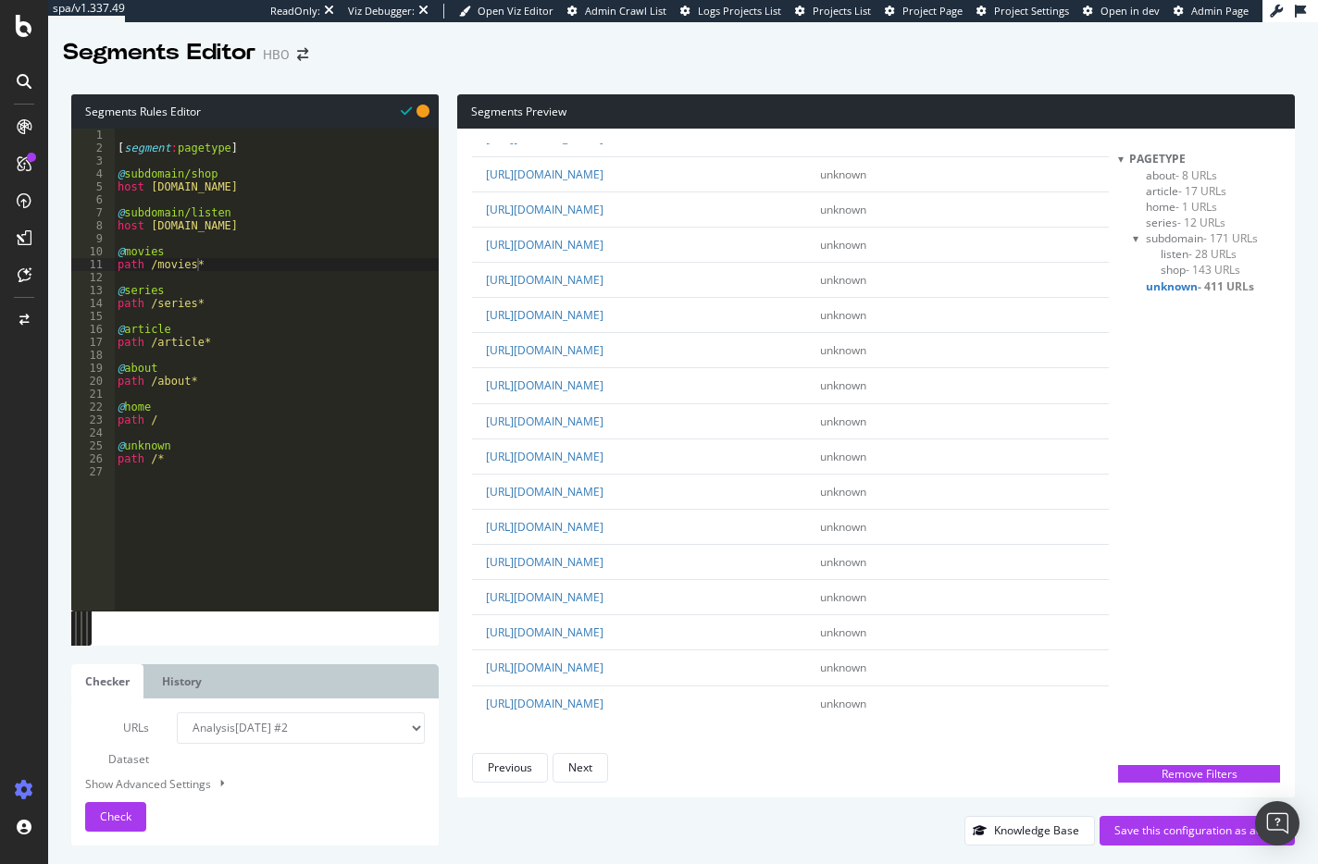
scroll to position [3607, 0]
click at [591, 767] on div "Next" at bounding box center [580, 768] width 24 height 16
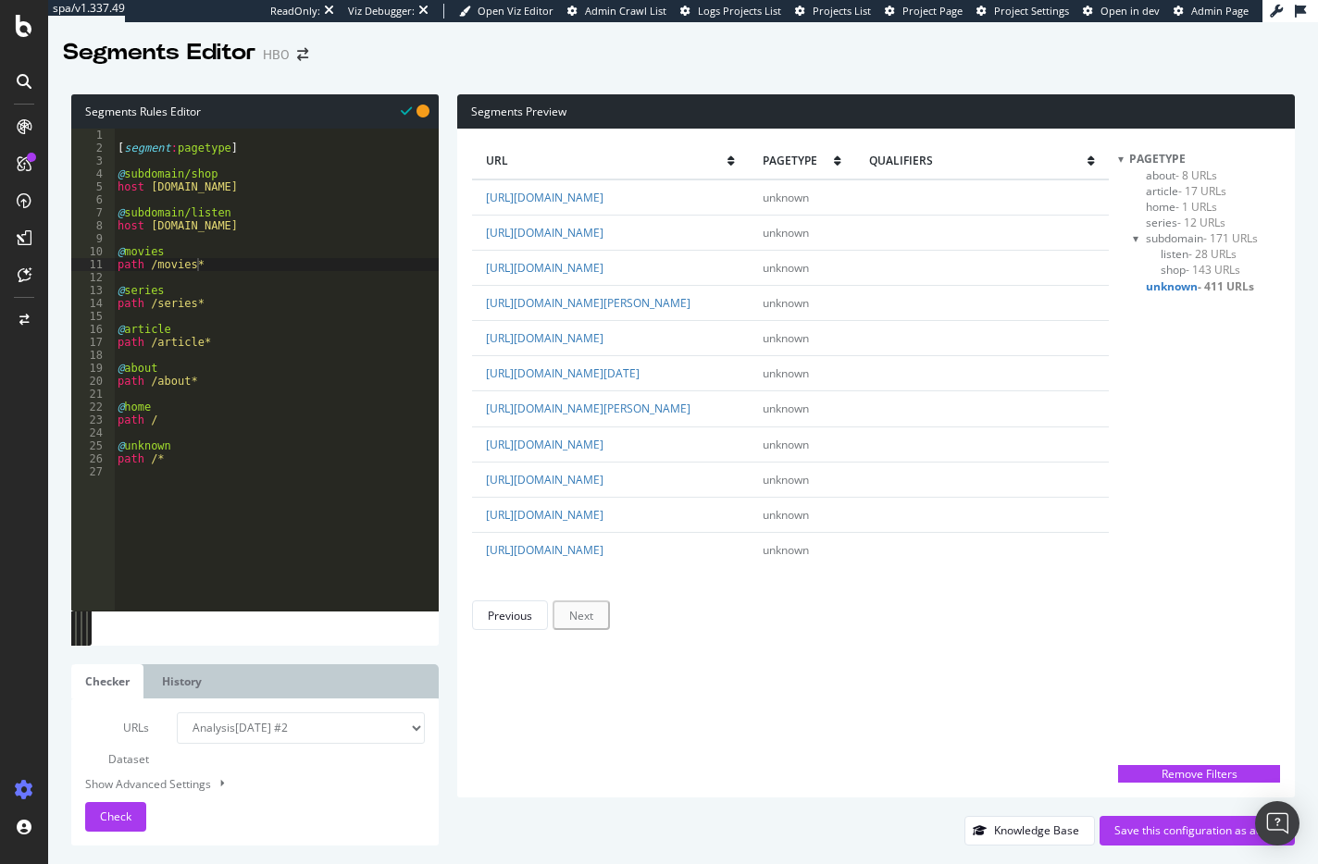
scroll to position [0, 0]
click at [526, 624] on div "Previous" at bounding box center [510, 616] width 44 height 16
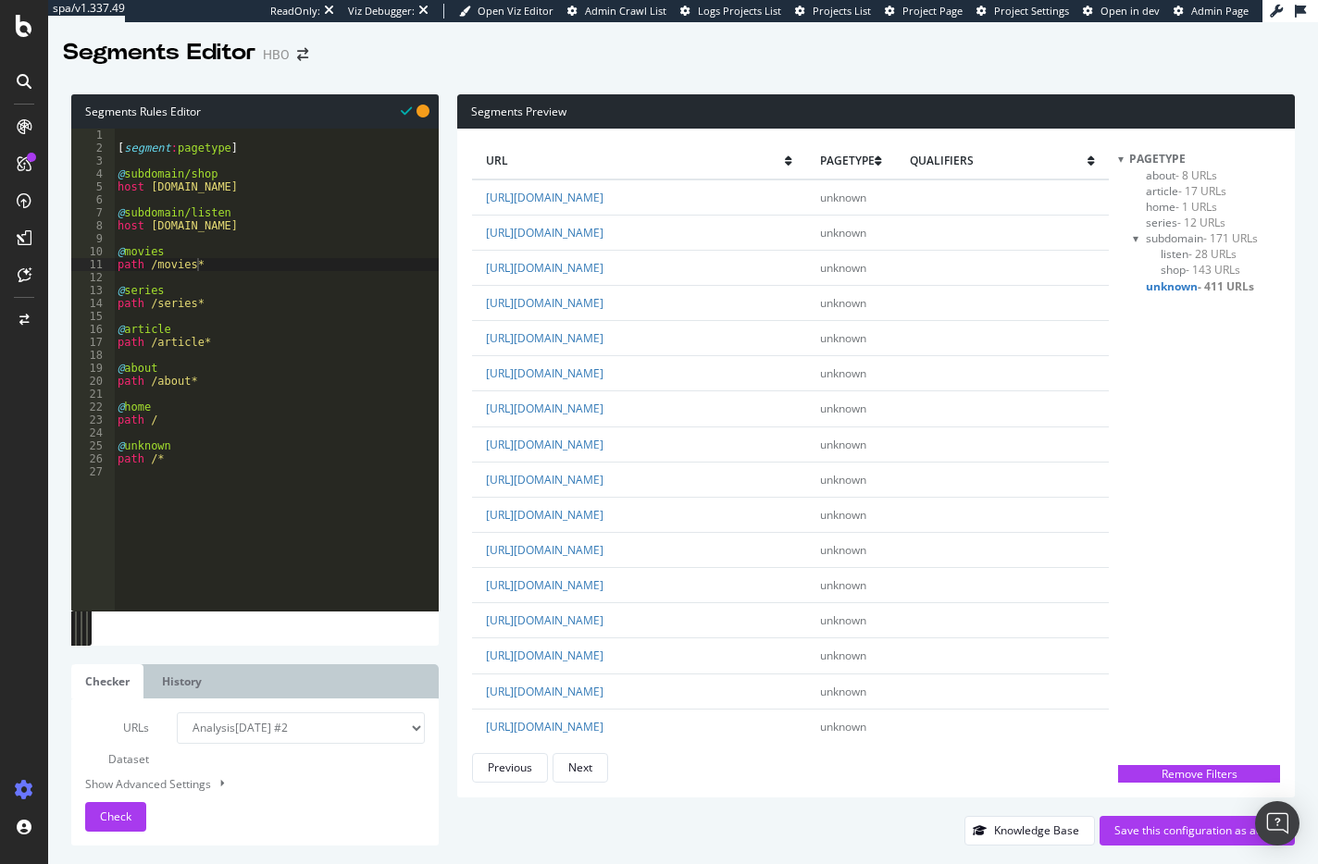
click at [232, 341] on div "[ segment : pagetype ] @ subdomain/shop host [DOMAIN_NAME] @ subdomain/listen h…" at bounding box center [276, 383] width 325 height 508
type textarea "path /article*"
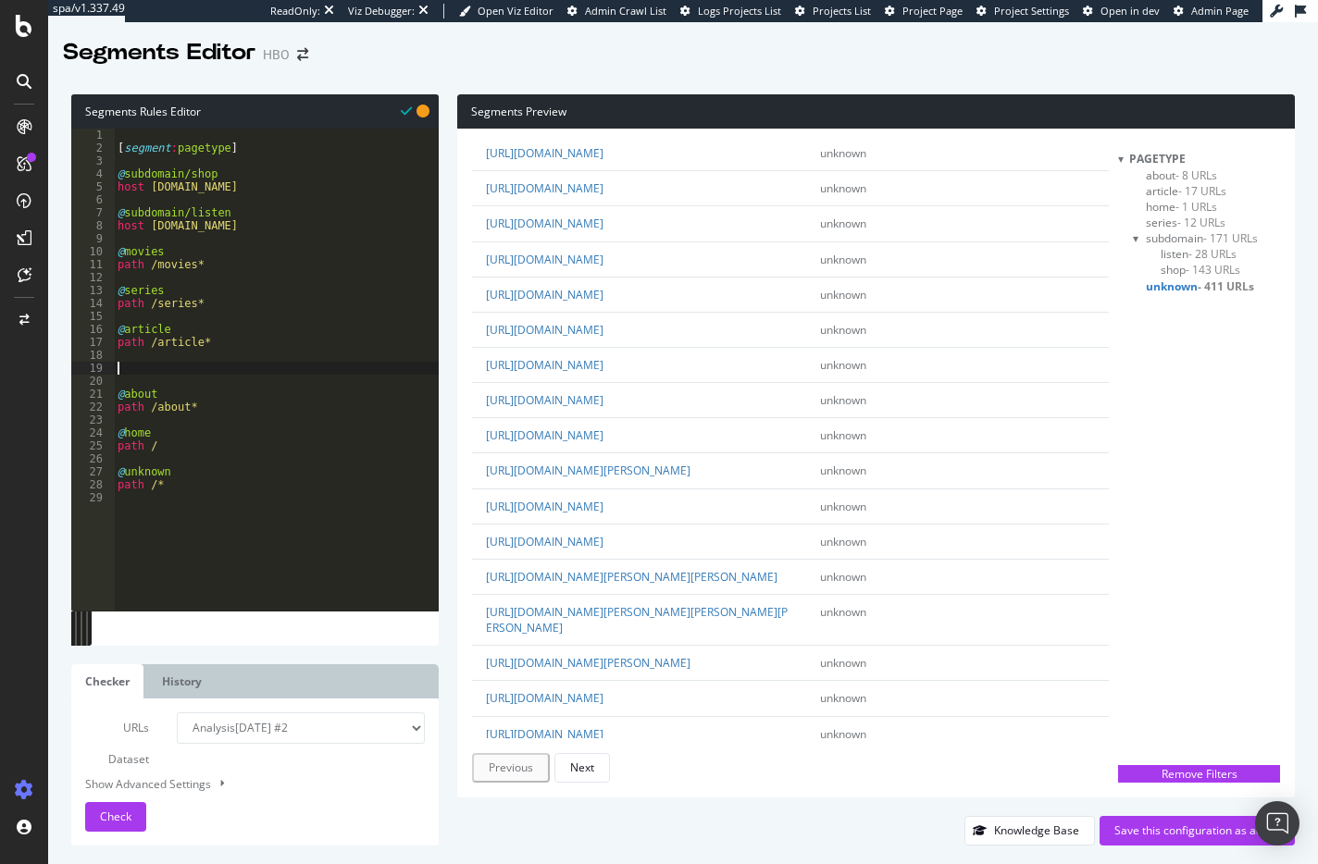
scroll to position [278, 0]
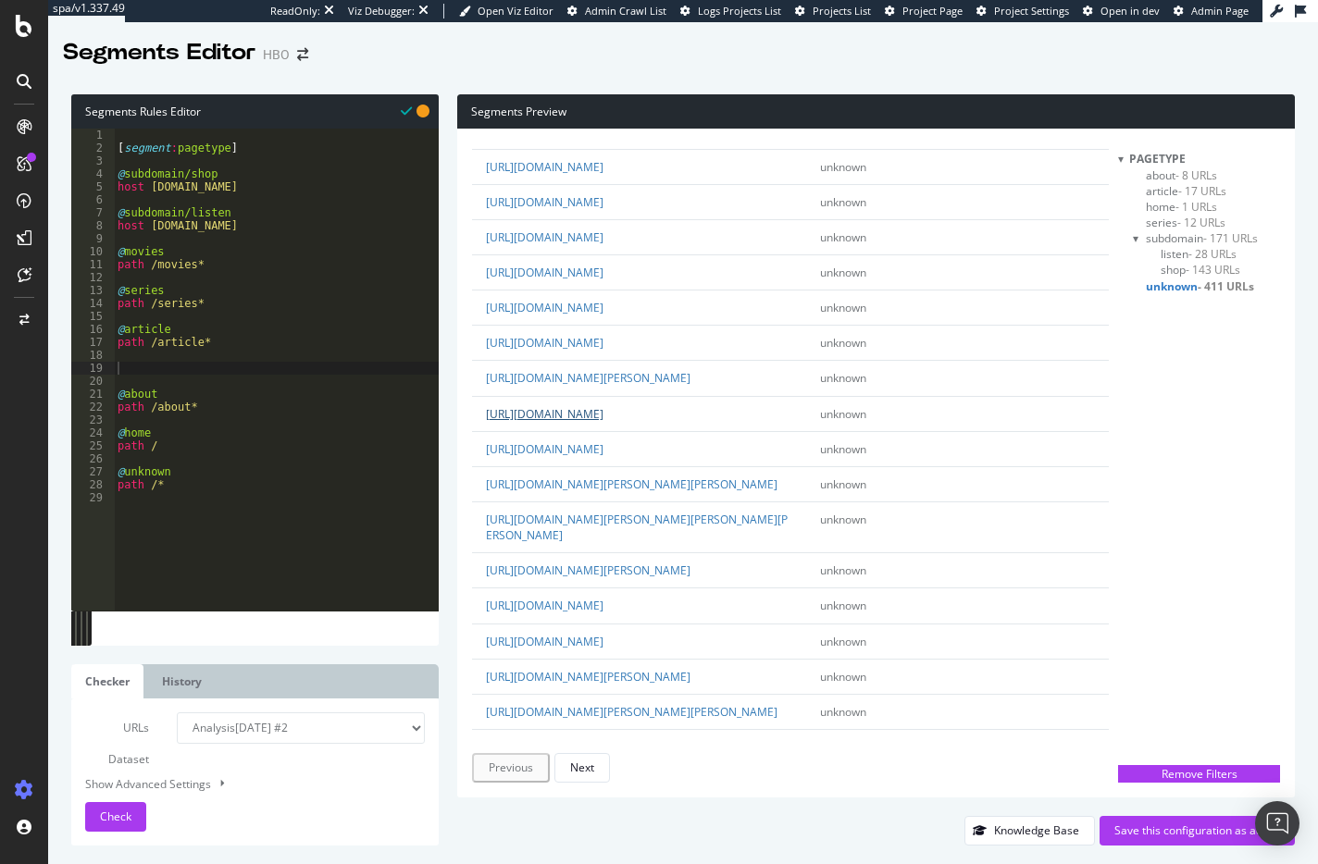
drag, startPoint x: 602, startPoint y: 433, endPoint x: 771, endPoint y: 443, distance: 168.7
click at [771, 431] on td "[URL][DOMAIN_NAME]" at bounding box center [639, 413] width 335 height 35
copy link "atlantas-missing-and-murdered/"
click at [126, 364] on div "[ segment : pagetype ] @ subdomain/shop host [DOMAIN_NAME] @ subdomain/listen h…" at bounding box center [276, 383] width 325 height 508
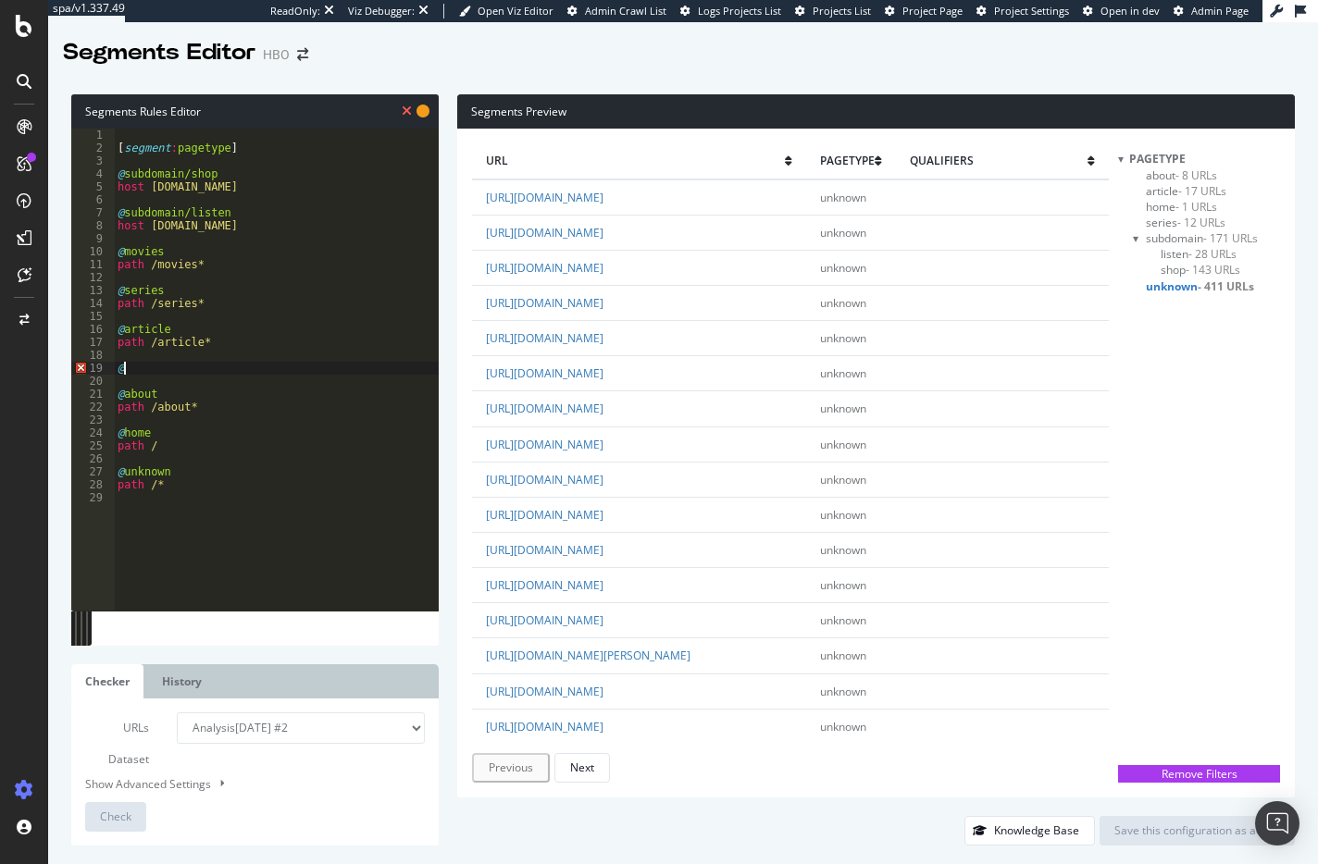
paste textarea "atlantas-missing-and-murdered/"
type textarea "@atlantas-missing-and-murdered"
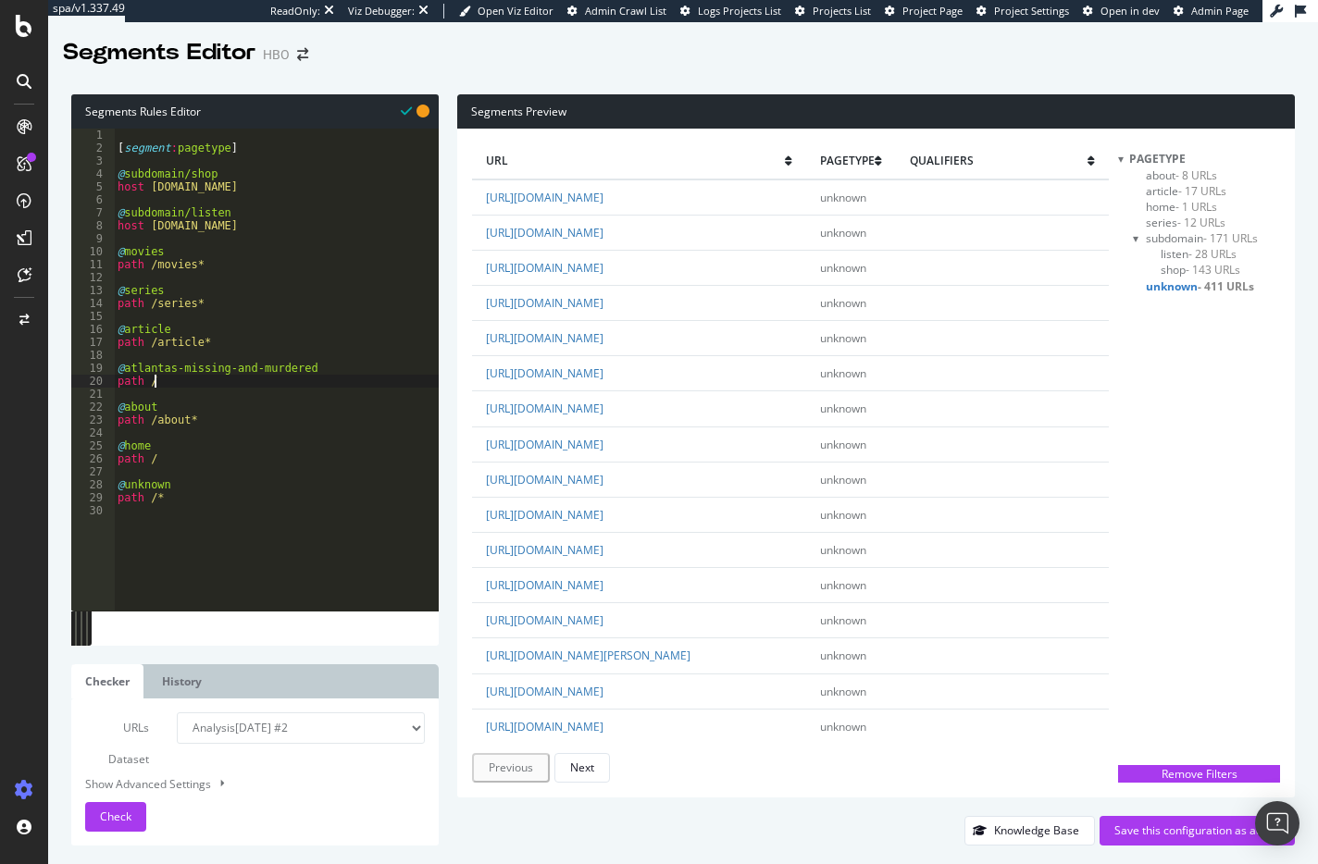
paste textarea "atlantas-missing-and-murdered/"
type textarea "path /atlantas-missing-and-murdered/*"
drag, startPoint x: 602, startPoint y: 606, endPoint x: 680, endPoint y: 609, distance: 78.7
click at [680, 609] on td "[URL][DOMAIN_NAME]" at bounding box center [639, 620] width 335 height 35
copy link "2-dope-queens"
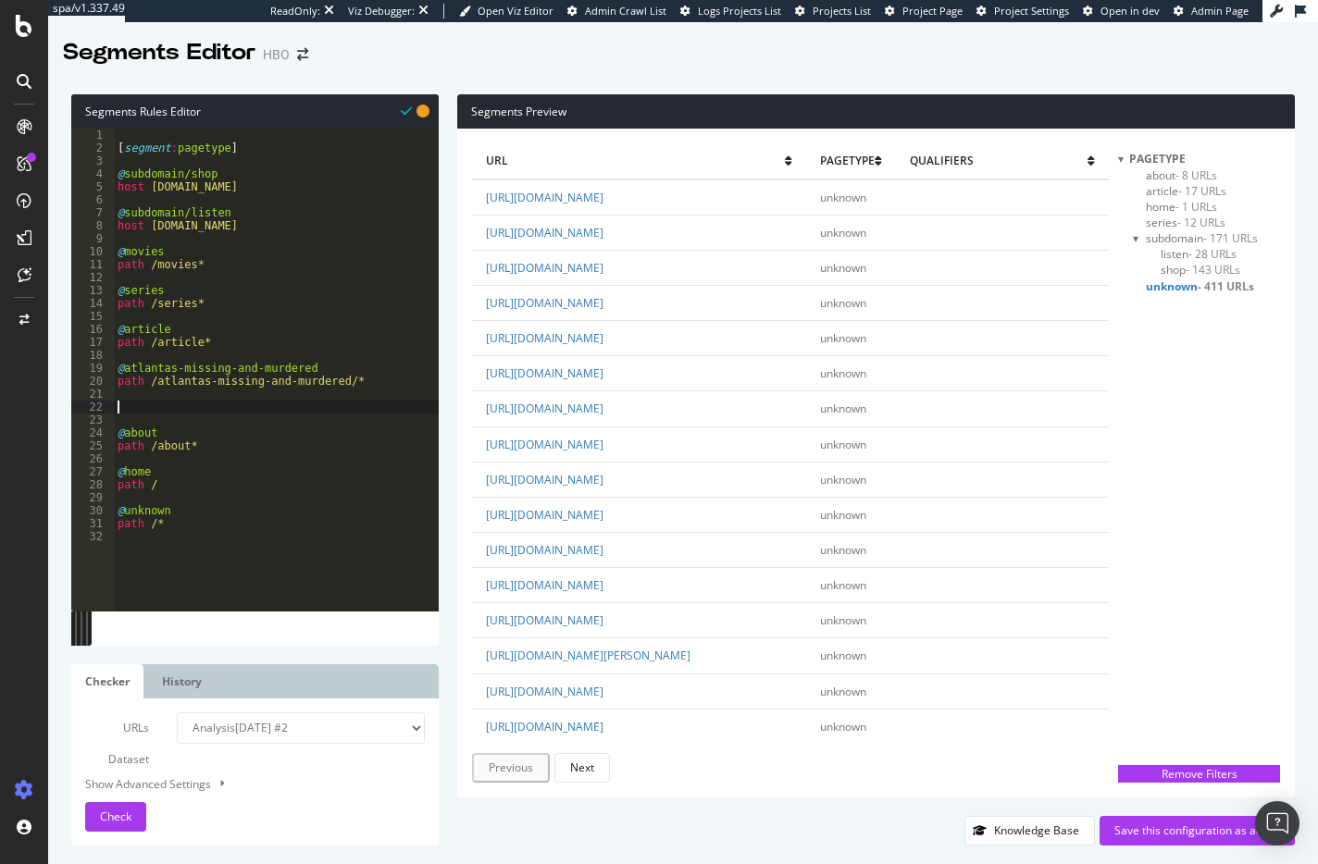
click at [137, 406] on div "[ segment : pagetype ] @ subdomain/shop host [DOMAIN_NAME] @ subdomain/listen h…" at bounding box center [276, 383] width 325 height 508
paste textarea "2-dope-queens"
type textarea "@2-dope-queens"
paste textarea "2-dope-queens"
type textarea "path /2-dope-queens*"
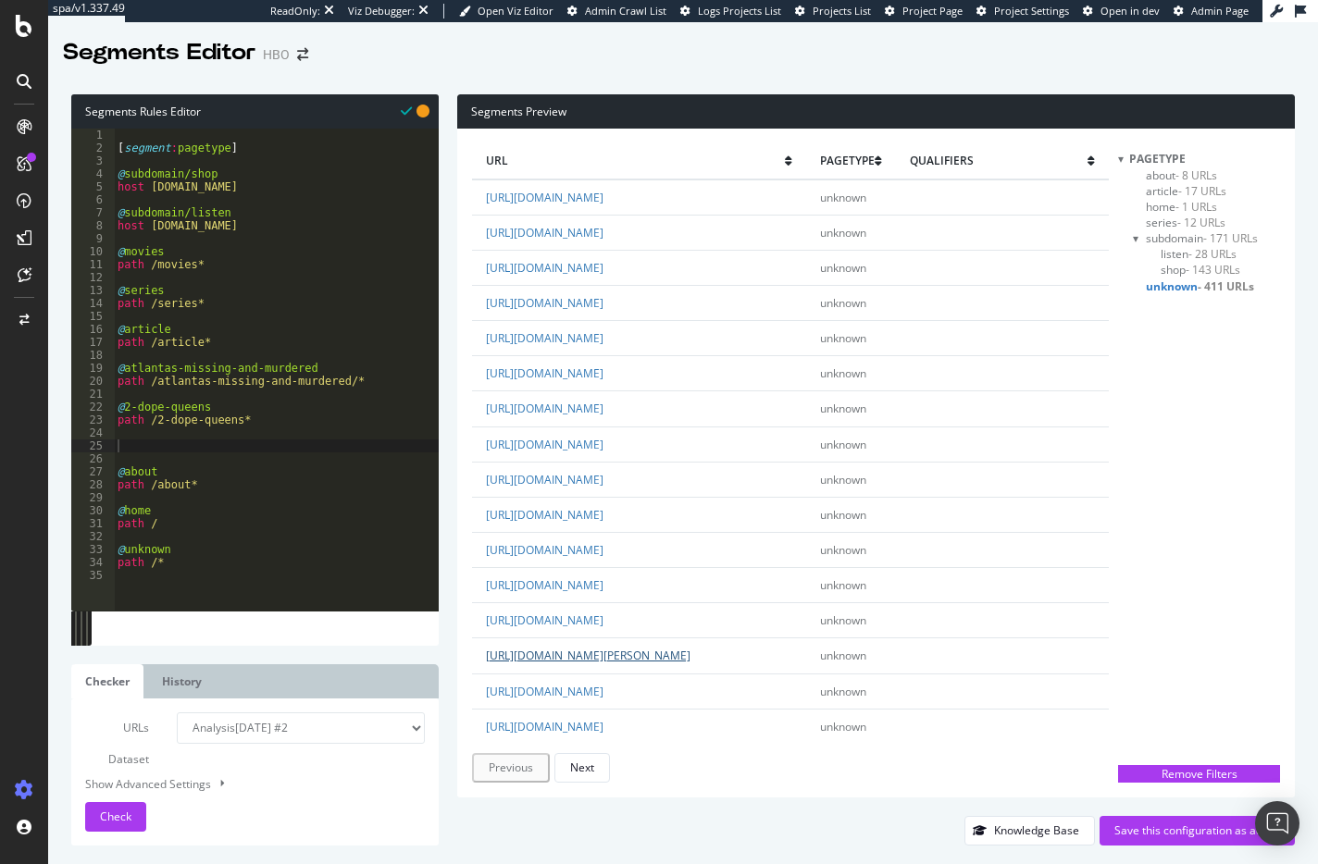
drag, startPoint x: 605, startPoint y: 657, endPoint x: 668, endPoint y: 667, distance: 63.7
click at [668, 667] on td "[URL][DOMAIN_NAME][PERSON_NAME]" at bounding box center [639, 656] width 335 height 35
drag, startPoint x: 604, startPoint y: 660, endPoint x: 689, endPoint y: 662, distance: 84.2
click at [689, 662] on td "[URL][DOMAIN_NAME][PERSON_NAME]" at bounding box center [639, 656] width 335 height 35
copy link "angels-in-americ"
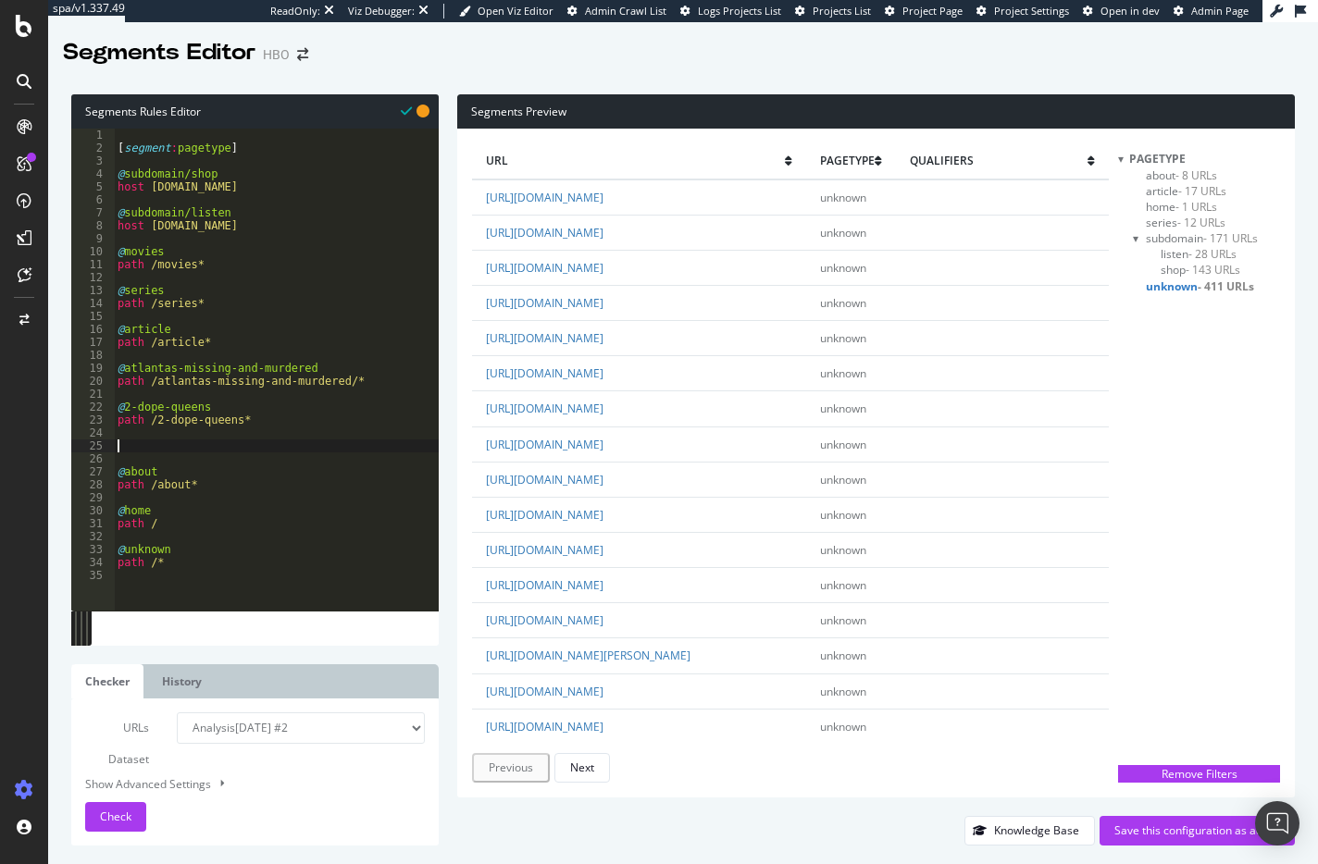
click at [117, 446] on div "[ segment : pagetype ] @ subdomain/shop host [DOMAIN_NAME] @ subdomain/listen h…" at bounding box center [276, 383] width 325 height 508
paste textarea "angels-in-americ"
type textarea "@angels-in-americ"
paste textarea "angels-in-americ"
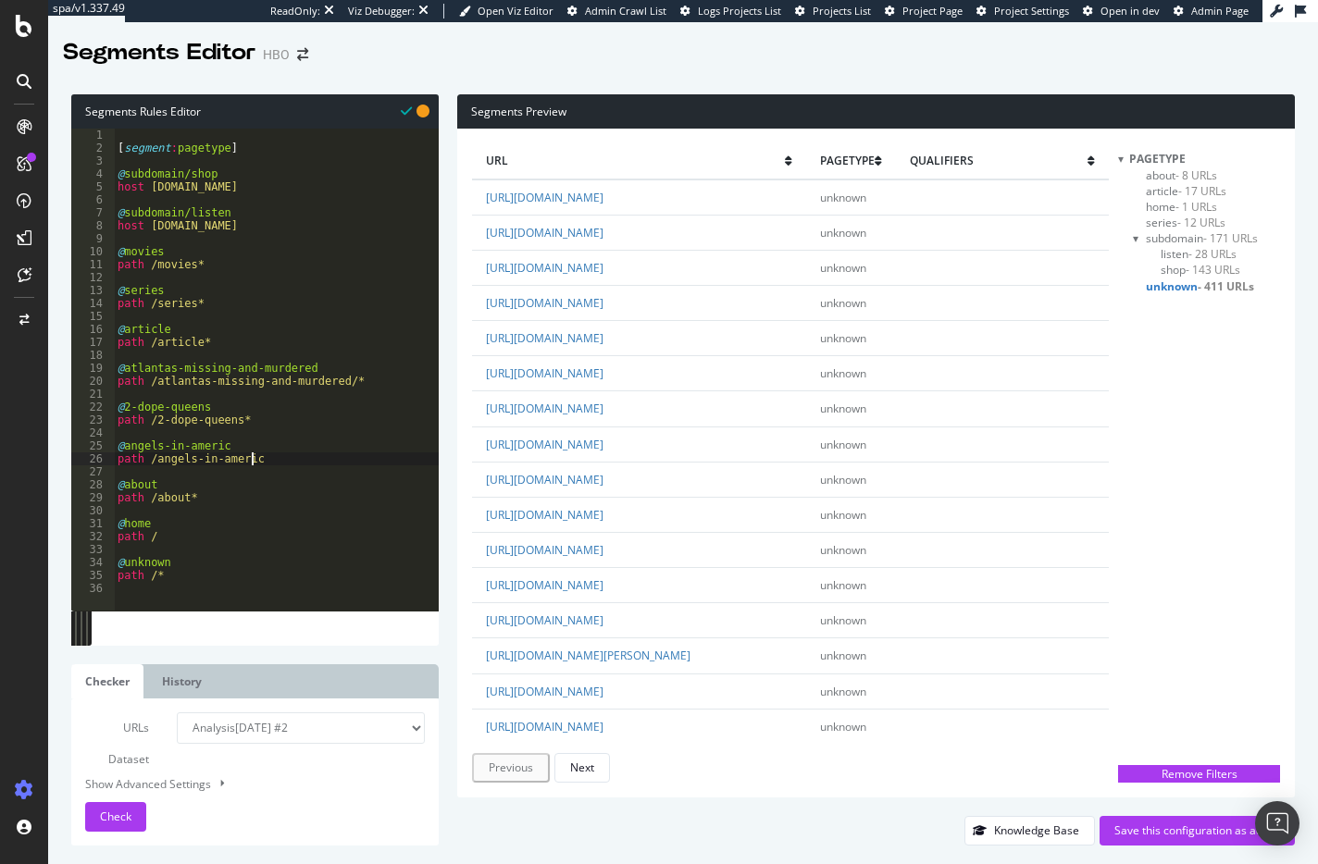
type textarea "path /angels-in-americ*"
click at [251, 458] on div "[ segment : pagetype ] @ subdomain/shop host [DOMAIN_NAME] @ subdomain/listen h…" at bounding box center [269, 383] width 311 height 508
drag, startPoint x: 131, startPoint y: 469, endPoint x: 131, endPoint y: 479, distance: 10.2
click at [130, 474] on div "[ segment : pagetype ] @ subdomain/shop host [DOMAIN_NAME] @ subdomain/listen h…" at bounding box center [269, 383] width 311 height 508
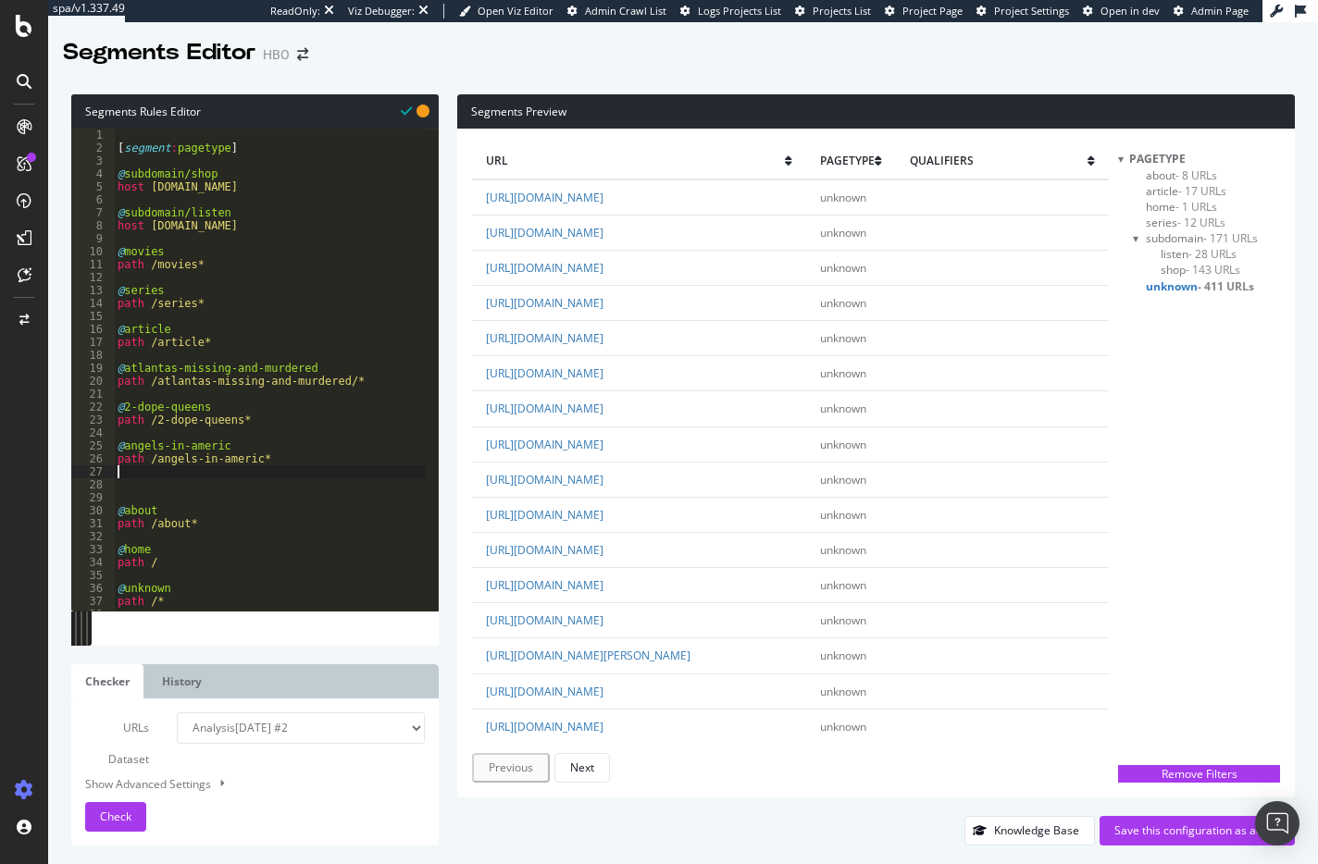
click at [131, 479] on div "[ segment : pagetype ] @ subdomain/shop host [DOMAIN_NAME] @ subdomain/listen h…" at bounding box center [269, 383] width 311 height 508
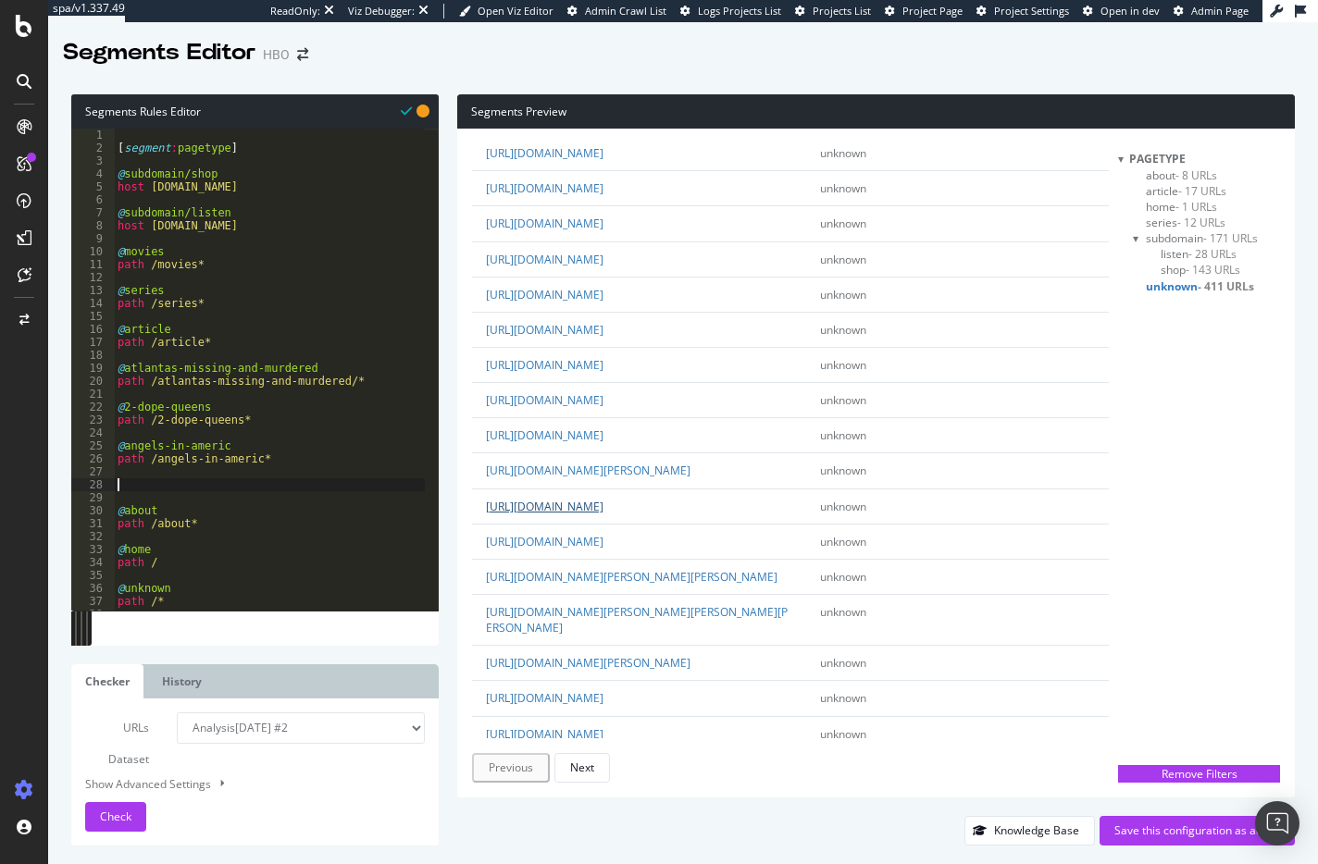
scroll to position [278, 0]
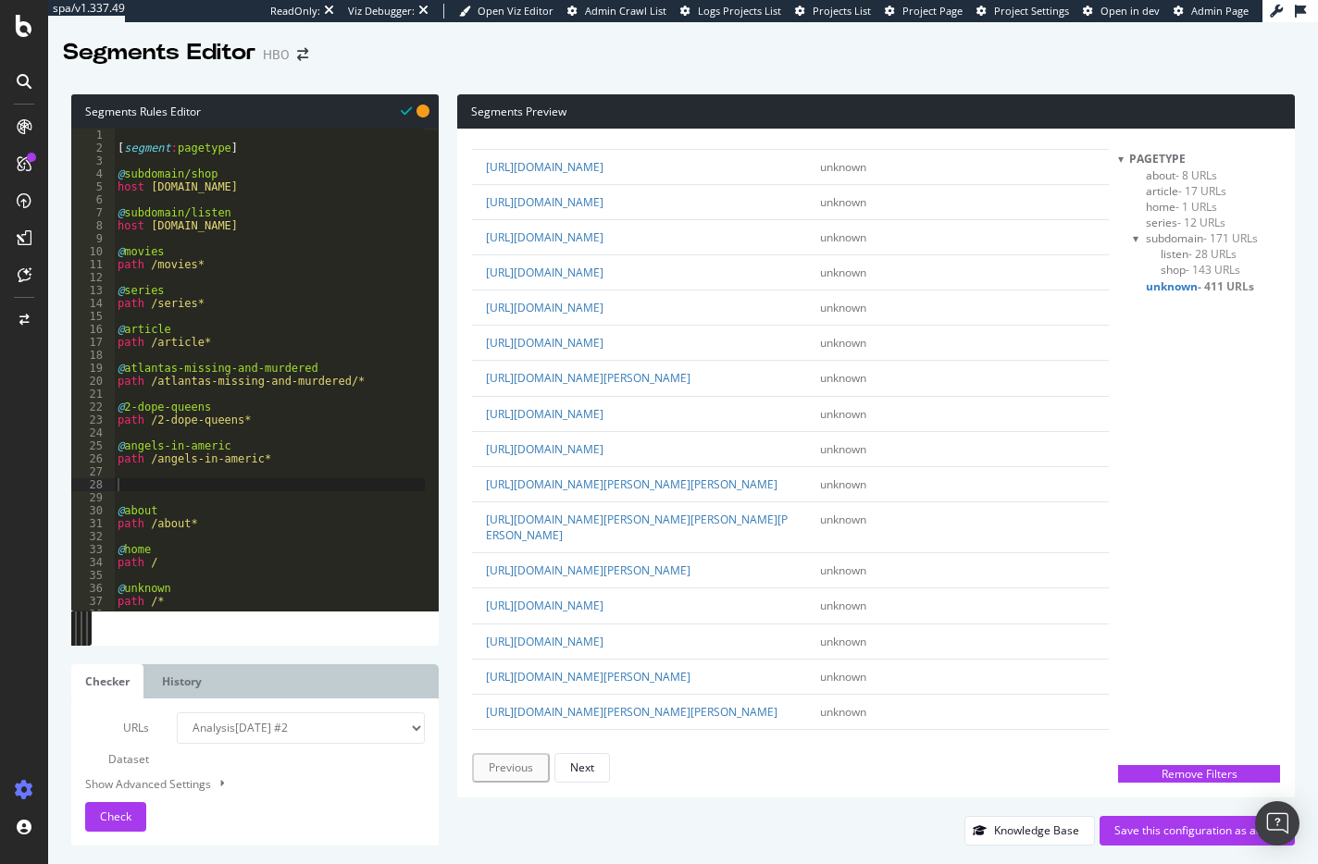
drag, startPoint x: 602, startPoint y: 480, endPoint x: 632, endPoint y: 479, distance: 29.6
click at [632, 466] on td "[URL][DOMAIN_NAME]" at bounding box center [639, 448] width 335 height 35
copy link "axios/"
click at [130, 481] on div "[ segment : pagetype ] @ subdomain/shop host [DOMAIN_NAME] @ subdomain/listen h…" at bounding box center [269, 383] width 311 height 508
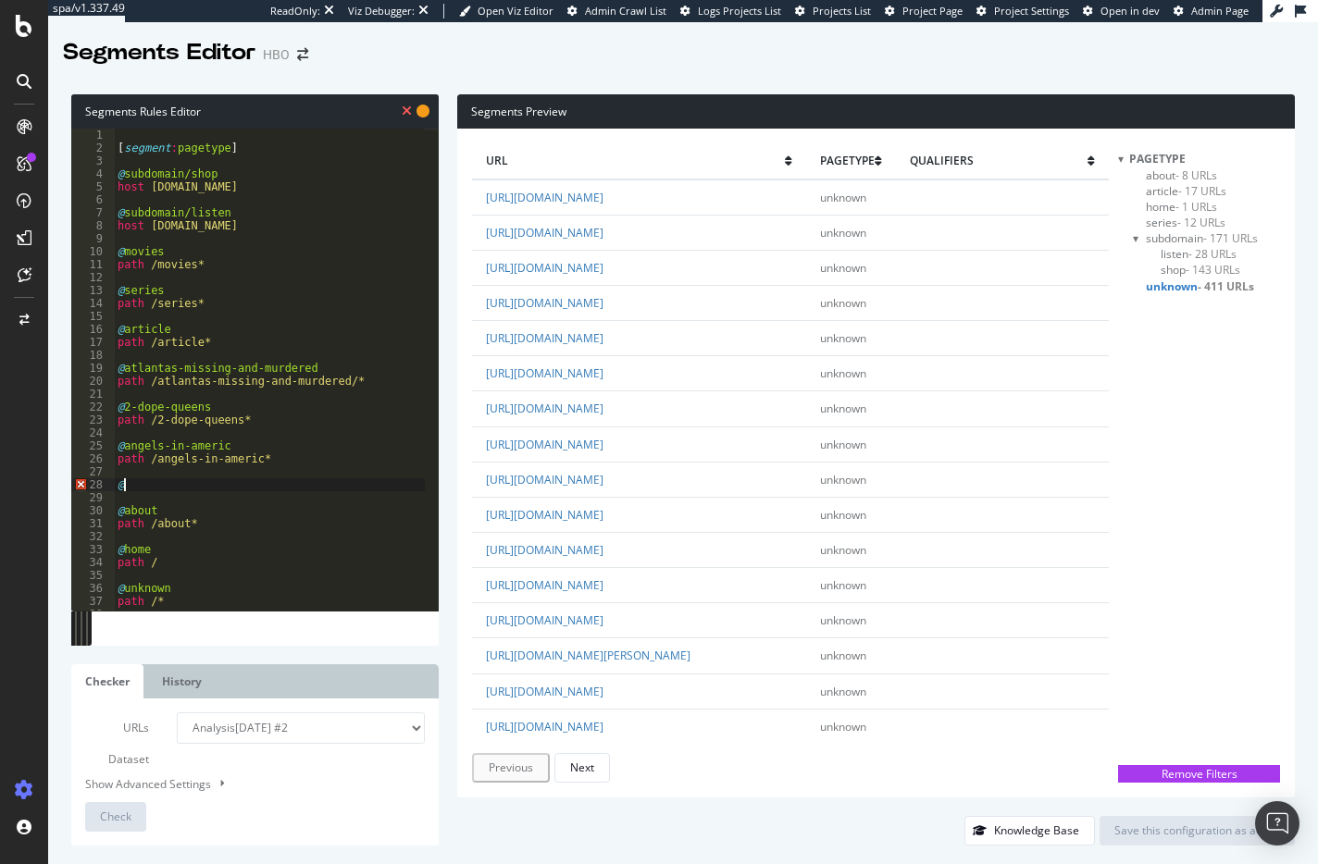
paste textarea "axios/"
type textarea "@axios"
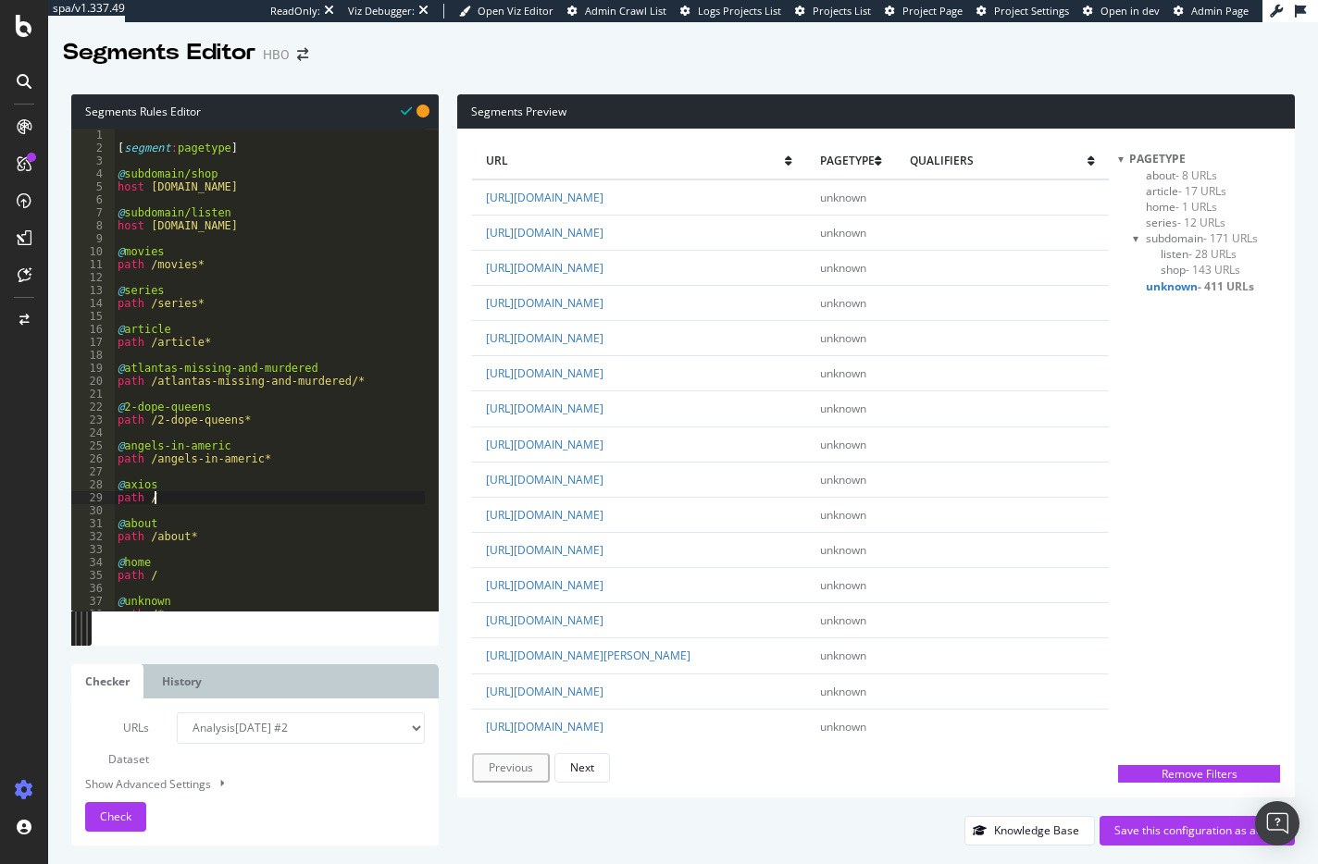
paste textarea "axios/"
type textarea "path /axios*"
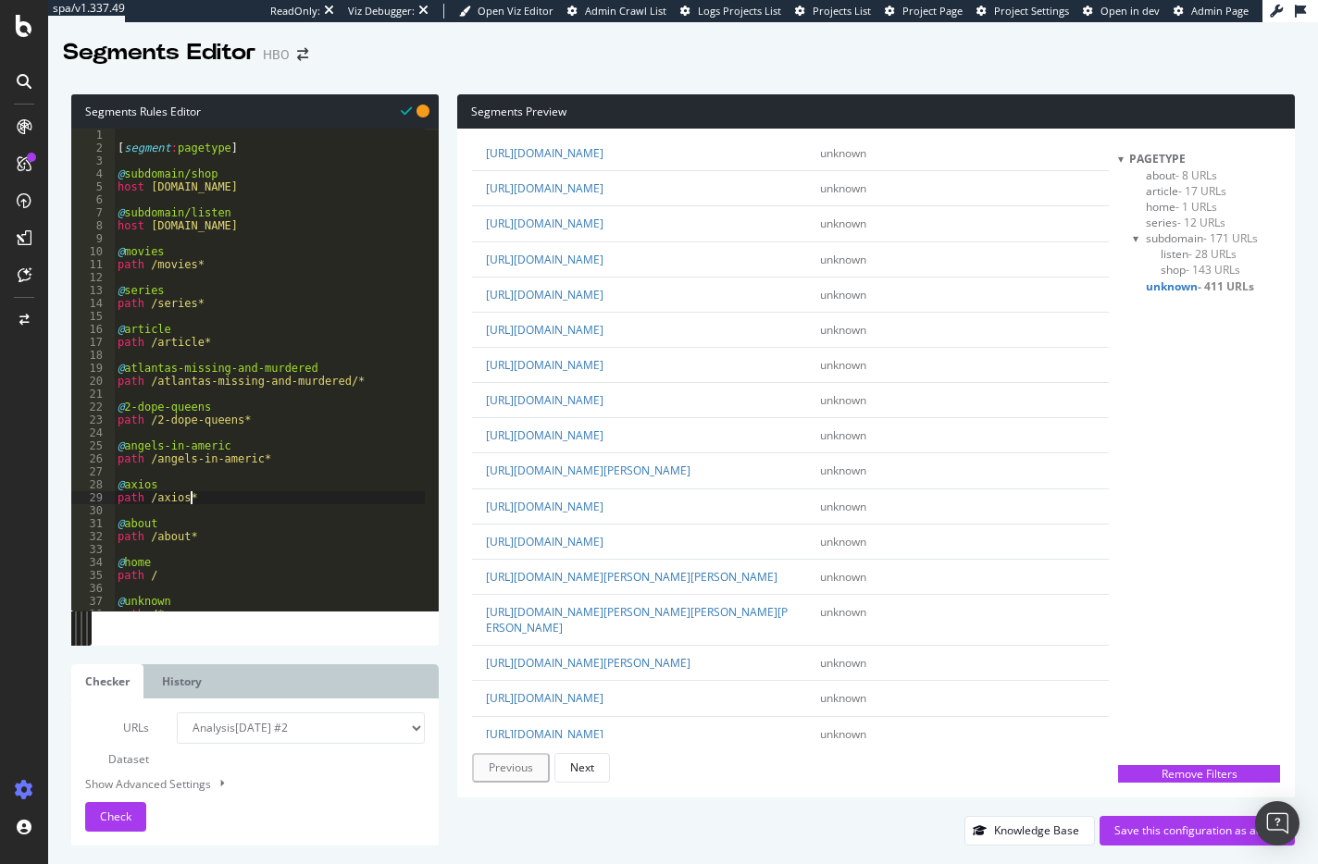
scroll to position [278, 0]
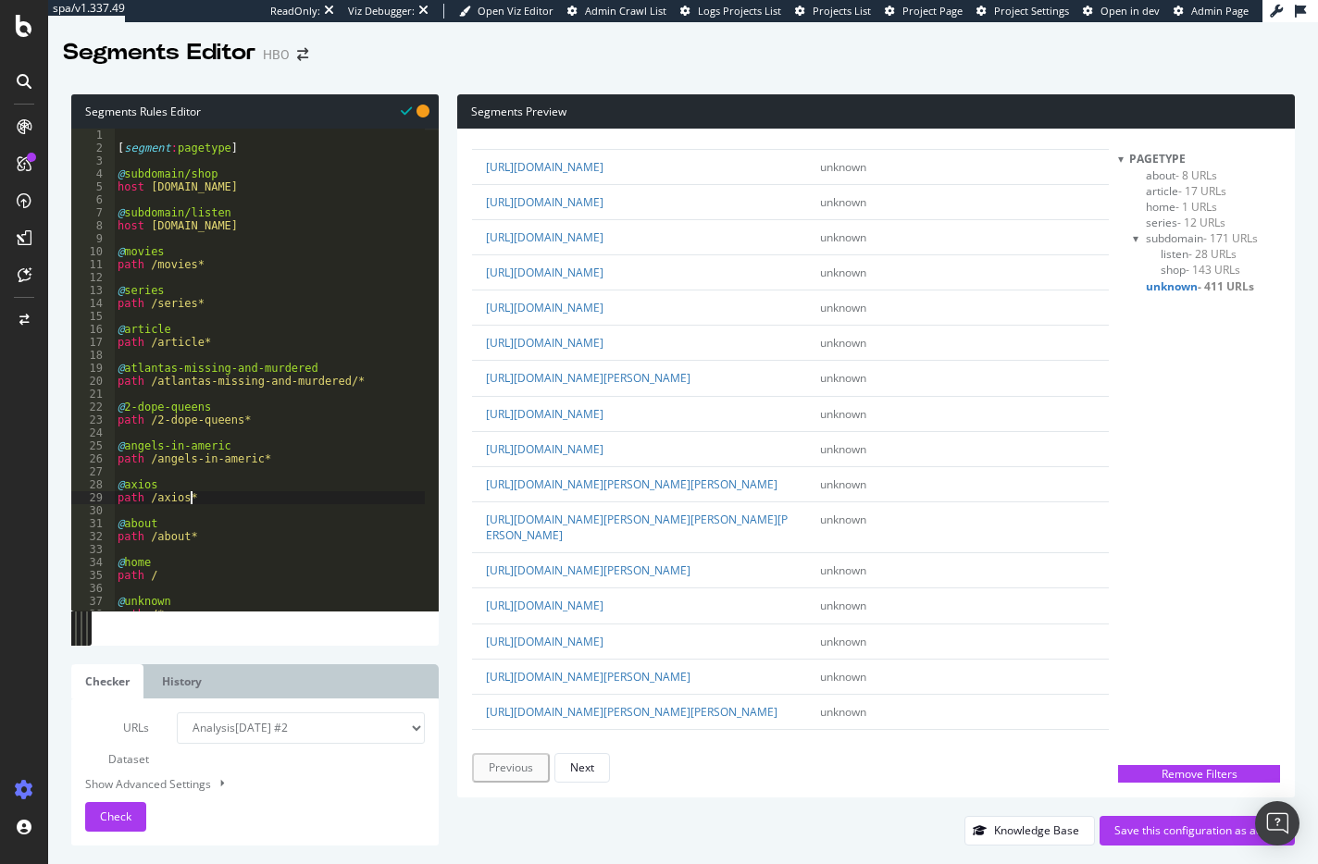
click at [212, 499] on div "[ segment : pagetype ] @ subdomain/shop host [DOMAIN_NAME] @ subdomain/listen h…" at bounding box center [269, 383] width 311 height 508
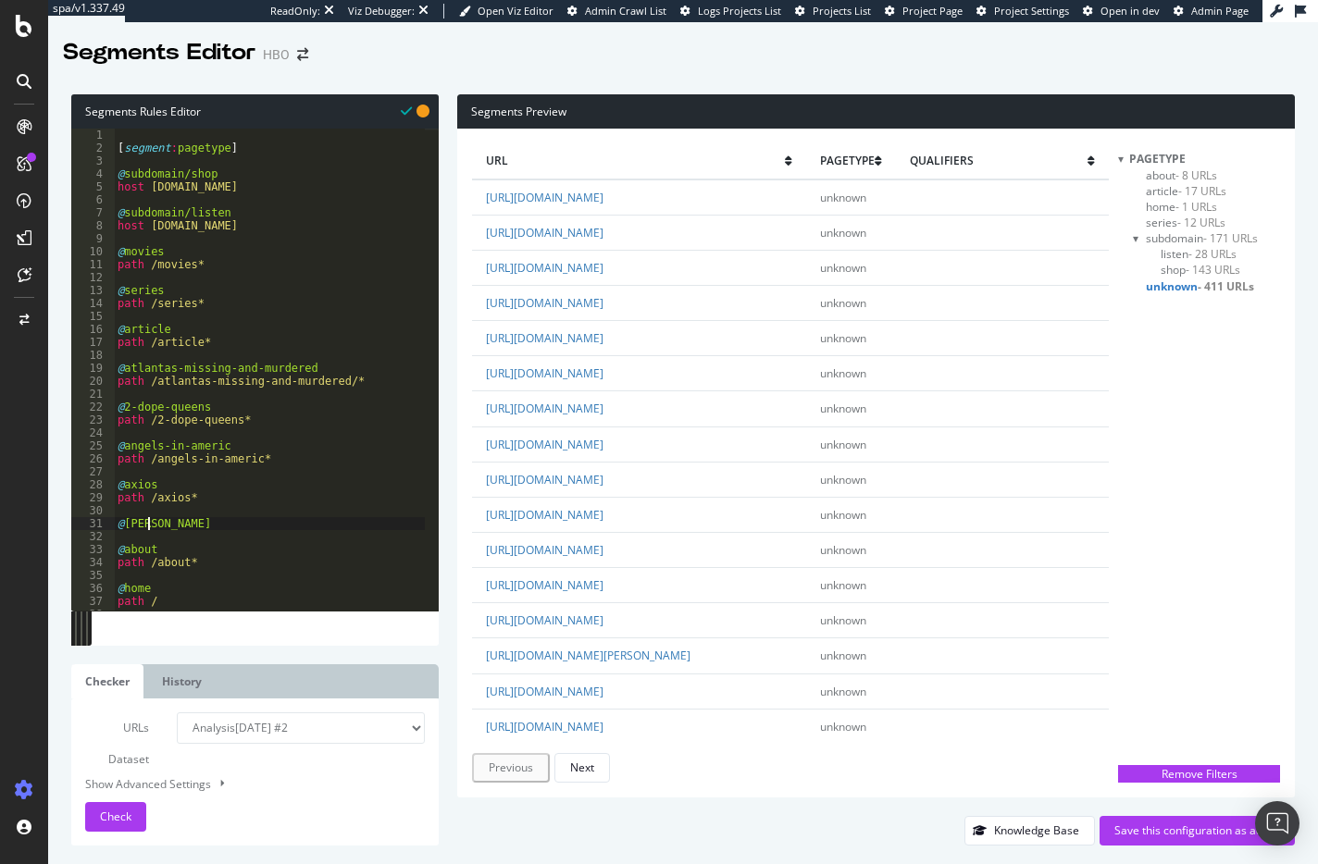
type textarea "@[PERSON_NAME]"
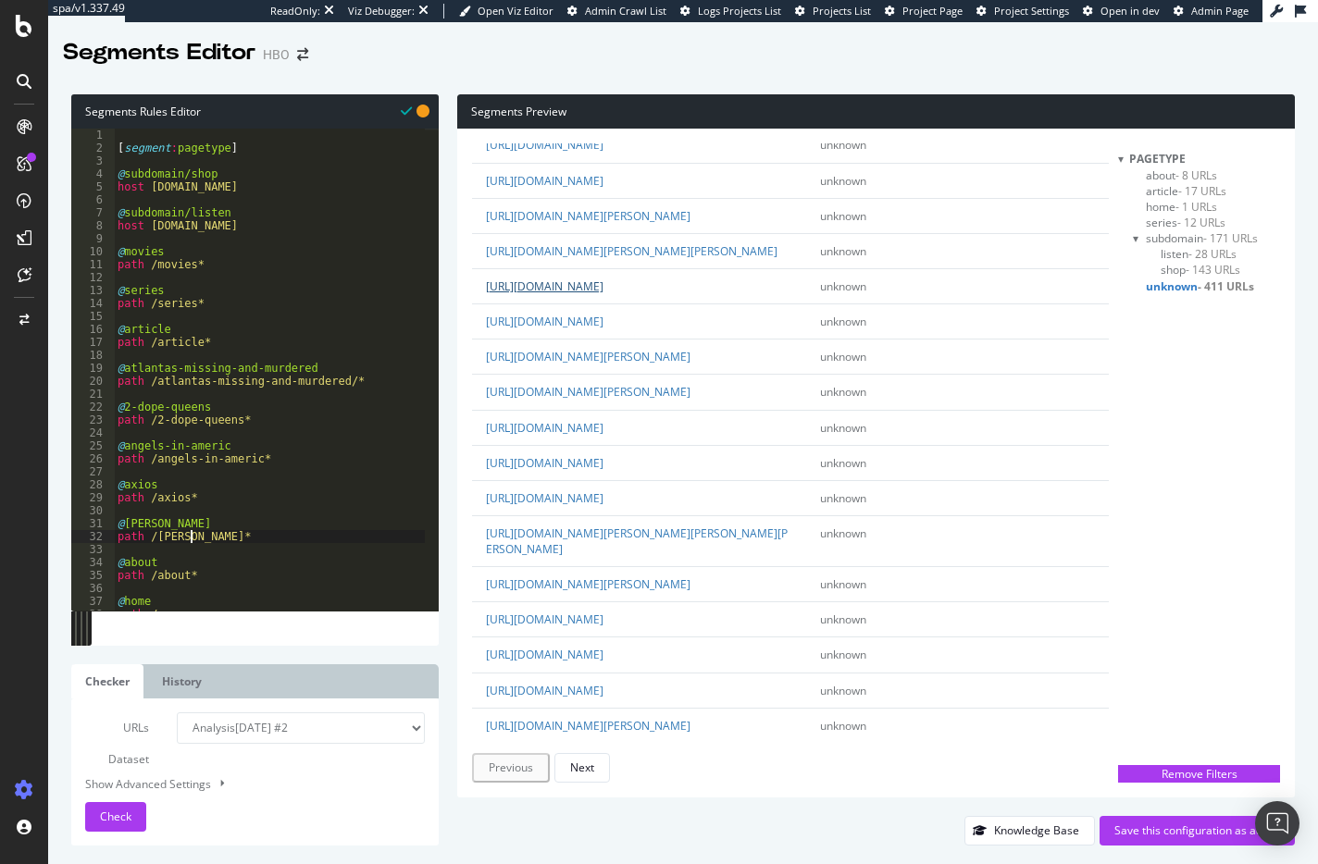
scroll to position [740, 0]
type textarea "path /[PERSON_NAME]*"
drag, startPoint x: 608, startPoint y: 426, endPoint x: 639, endPoint y: 426, distance: 30.5
click at [639, 302] on td "[URL][DOMAIN_NAME]" at bounding box center [639, 284] width 335 height 35
drag, startPoint x: 603, startPoint y: 190, endPoint x: 663, endPoint y: 192, distance: 59.3
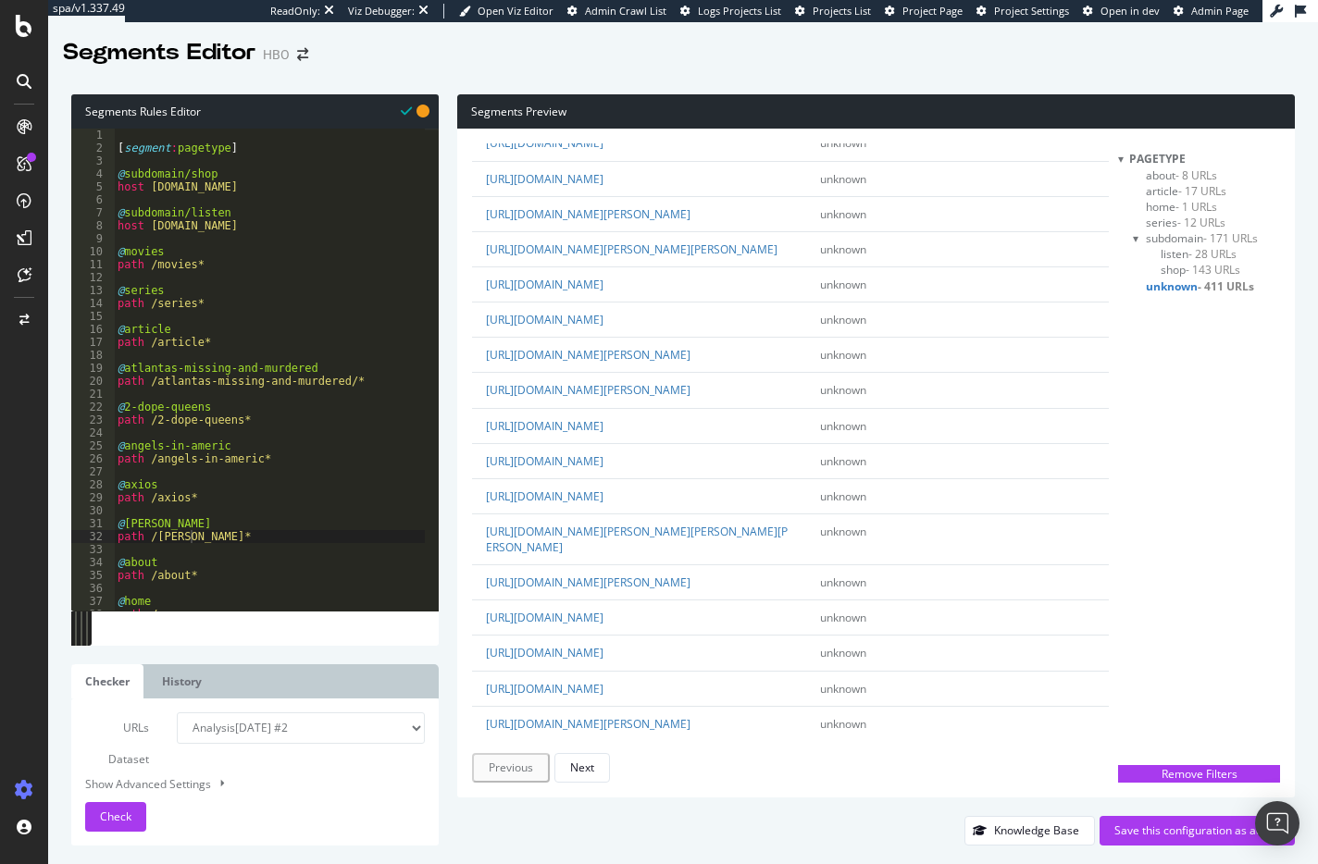
click at [663, 161] on td "[URL][DOMAIN_NAME]" at bounding box center [639, 143] width 335 height 35
copy link "big-little-lies"
click at [208, 534] on div "[ segment : pagetype ] @ subdomain/shop host [DOMAIN_NAME] @ subdomain/listen h…" at bounding box center [269, 383] width 311 height 508
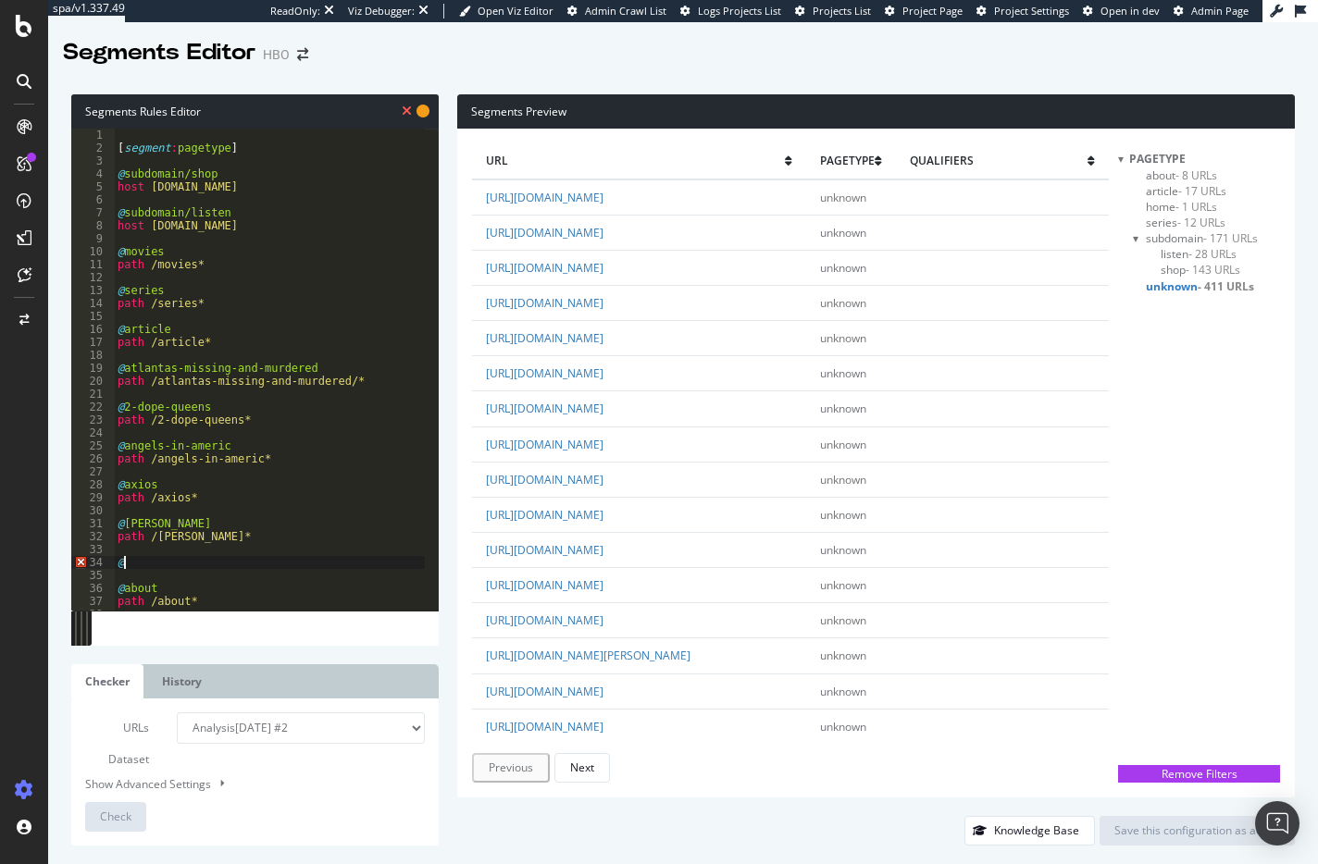
paste textarea "big-little-lies"
type textarea "@big-little-lies"
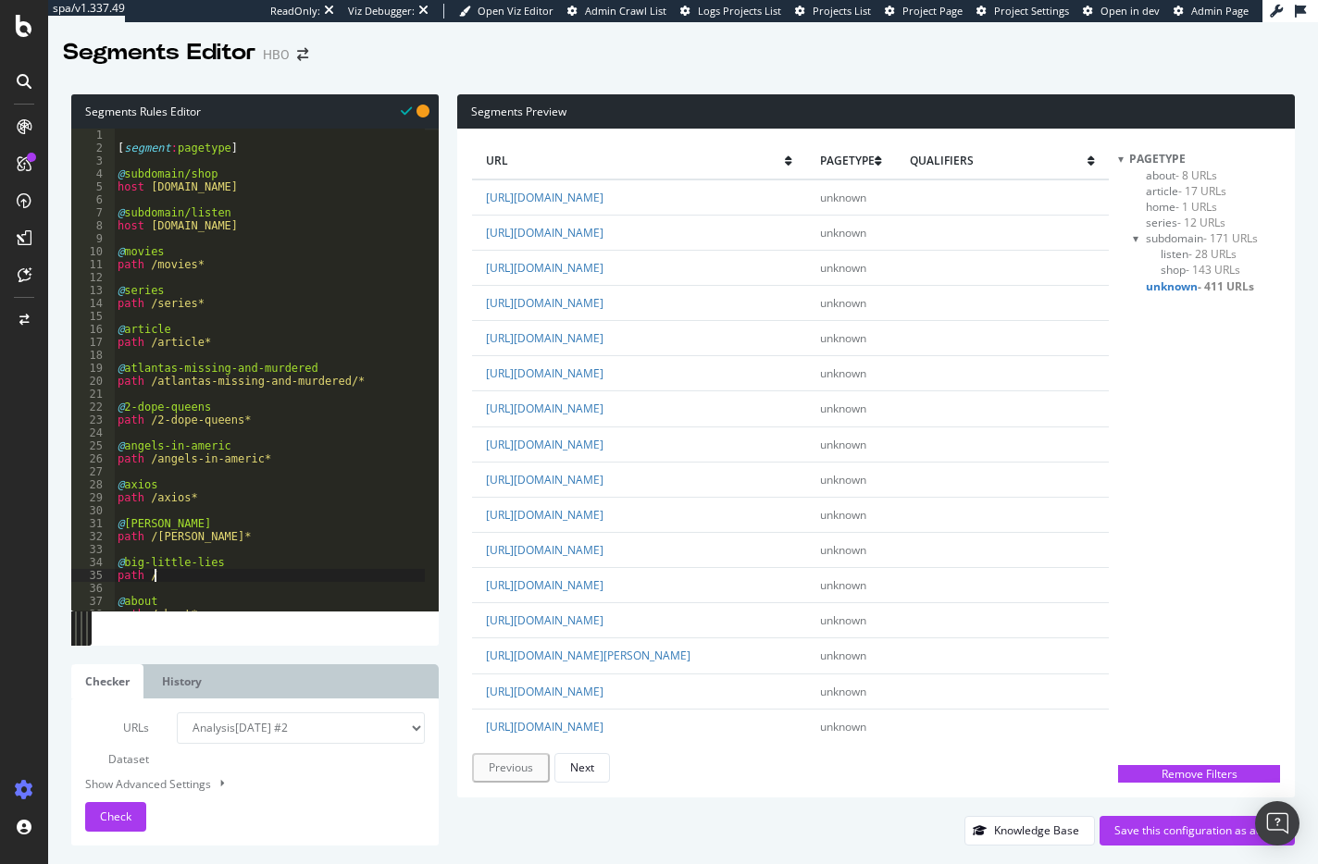
paste textarea "big-little-lies"
type textarea "path /big-little-lies*"
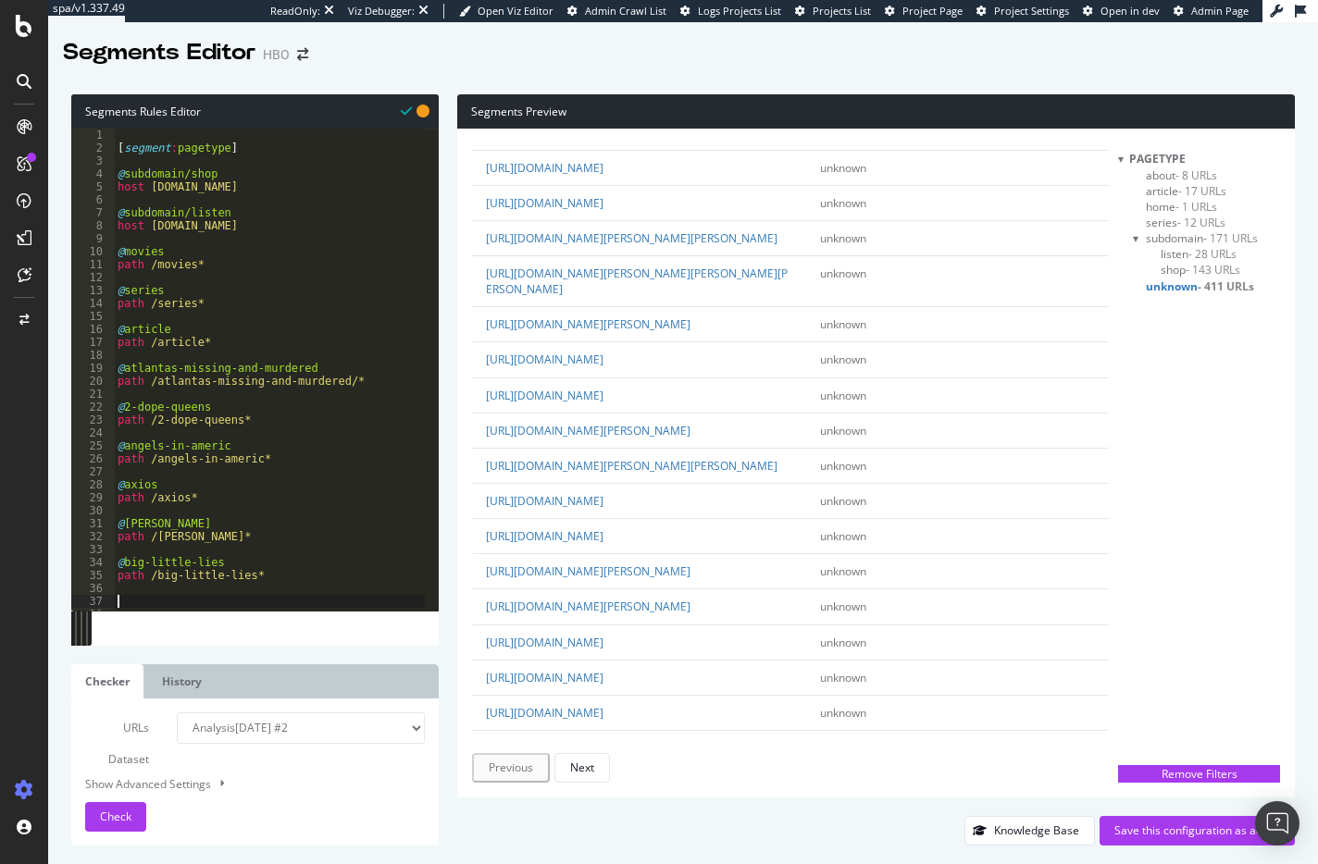
scroll to position [555, 0]
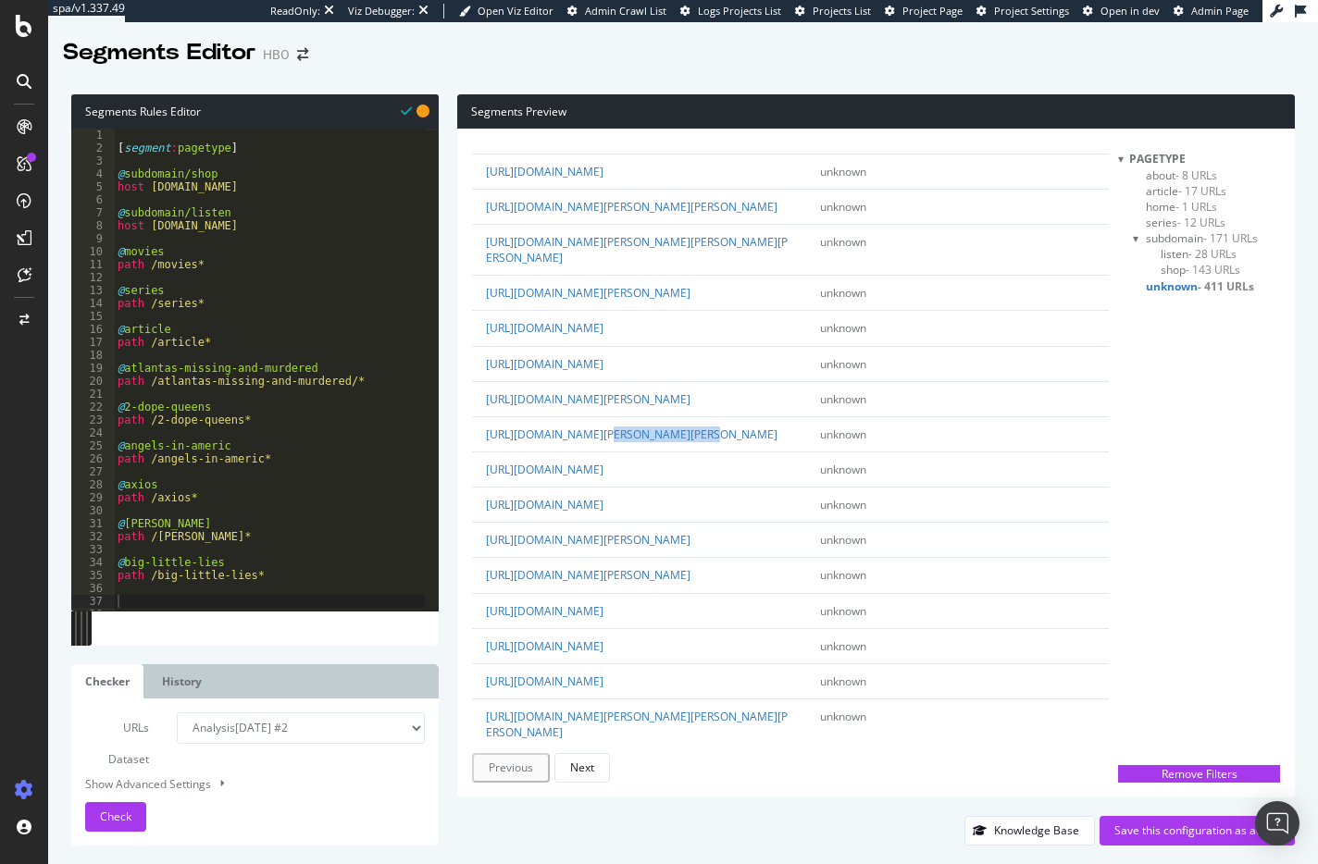
drag, startPoint x: 600, startPoint y: 544, endPoint x: 695, endPoint y: 544, distance: 95.3
click at [695, 452] on td "[URL][DOMAIN_NAME][PERSON_NAME][PERSON_NAME]" at bounding box center [639, 433] width 335 height 35
copy link "boardwalk-empire"
click at [126, 600] on div "[ segment : pagetype ] @ subdomain/shop host [DOMAIN_NAME] @ subdomain/listen h…" at bounding box center [269, 383] width 311 height 508
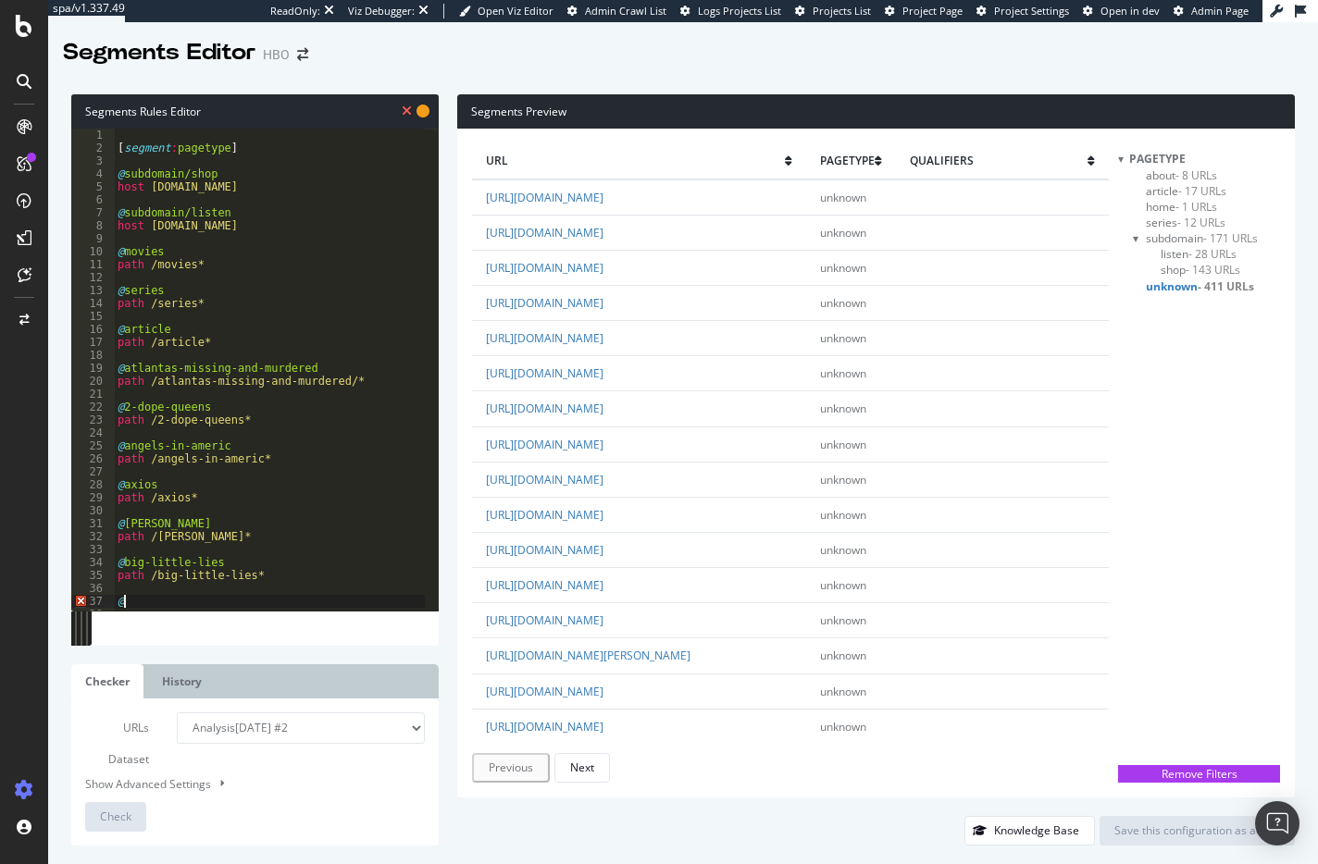
paste textarea "boardwalk-empire"
type textarea "@boardwalk-empire"
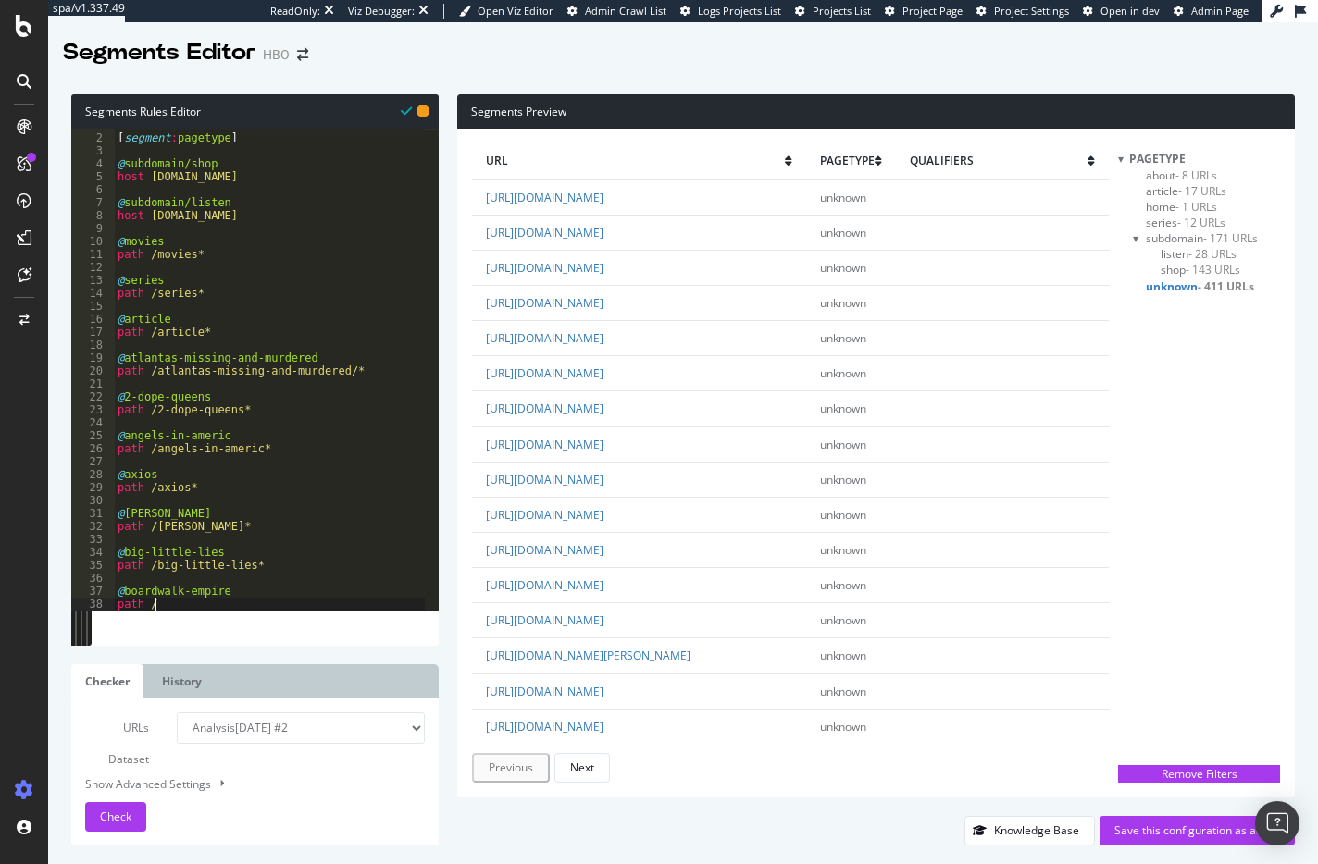
paste textarea "boardwalk-empire"
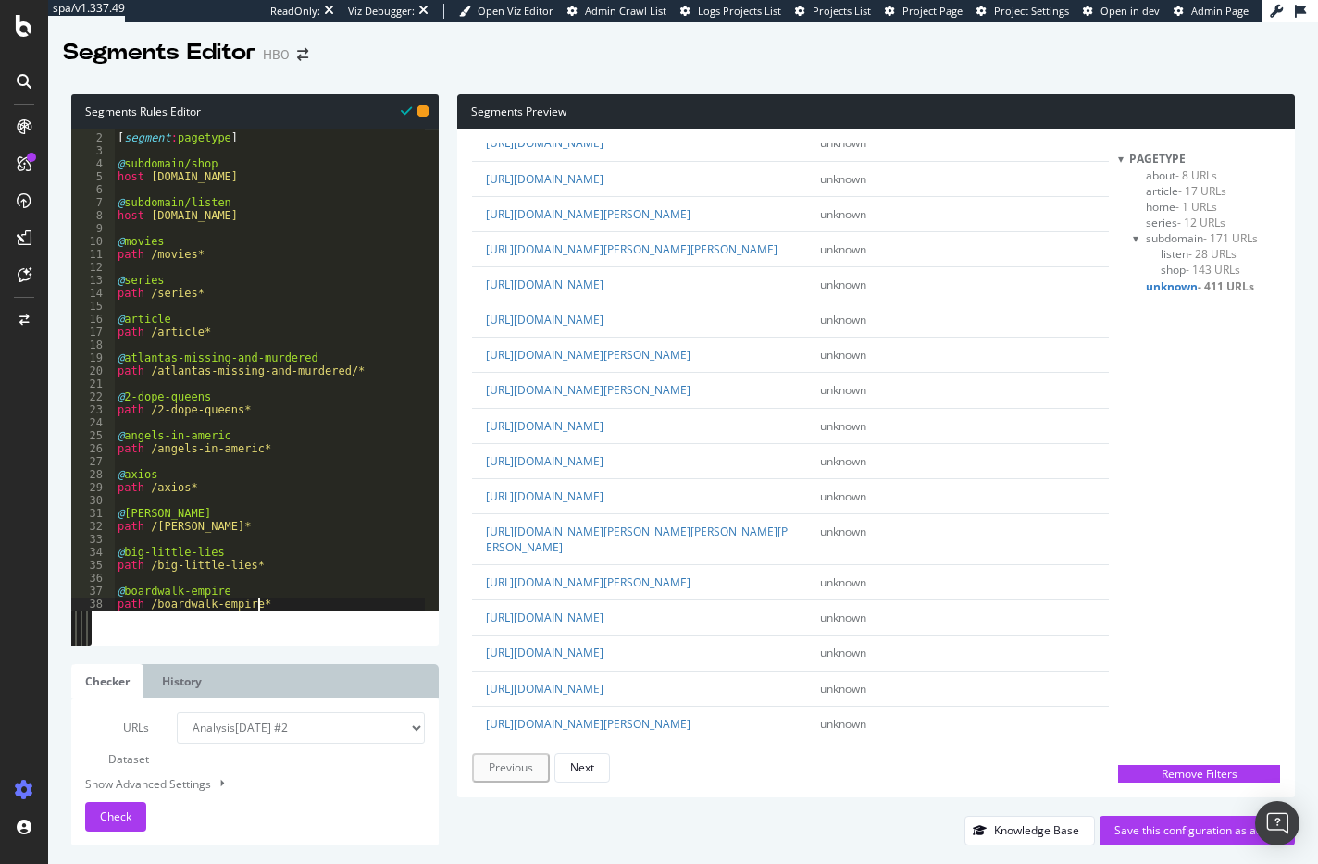
scroll to position [66, 0]
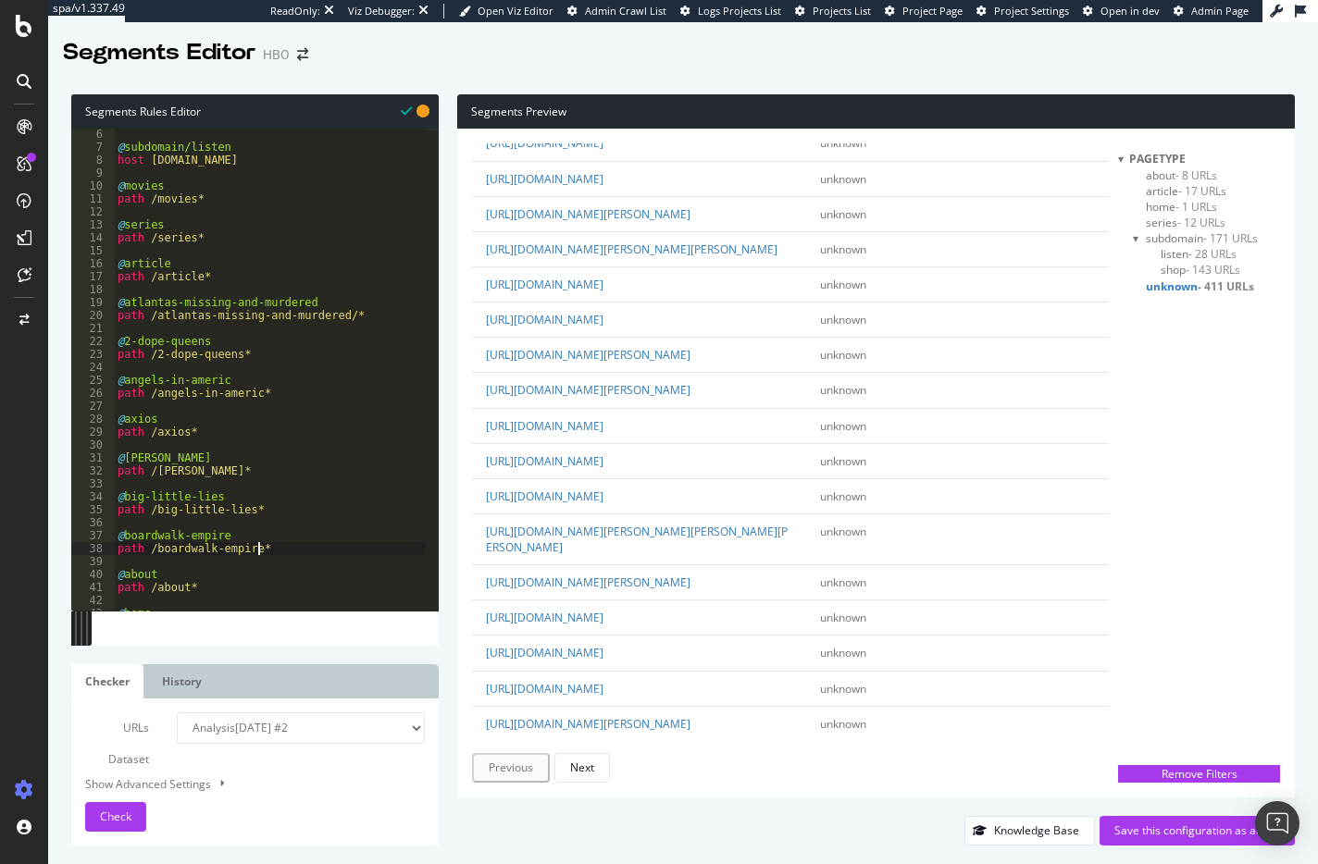
type textarea "path /boardwalk-empire*"
drag, startPoint x: 604, startPoint y: 428, endPoint x: 637, endPoint y: 428, distance: 32.4
click at [637, 302] on td "[URL][DOMAIN_NAME]" at bounding box center [639, 284] width 335 height 35
drag, startPoint x: 602, startPoint y: 429, endPoint x: 651, endPoint y: 431, distance: 49.1
click at [651, 302] on td "[URL][DOMAIN_NAME]" at bounding box center [639, 284] width 335 height 35
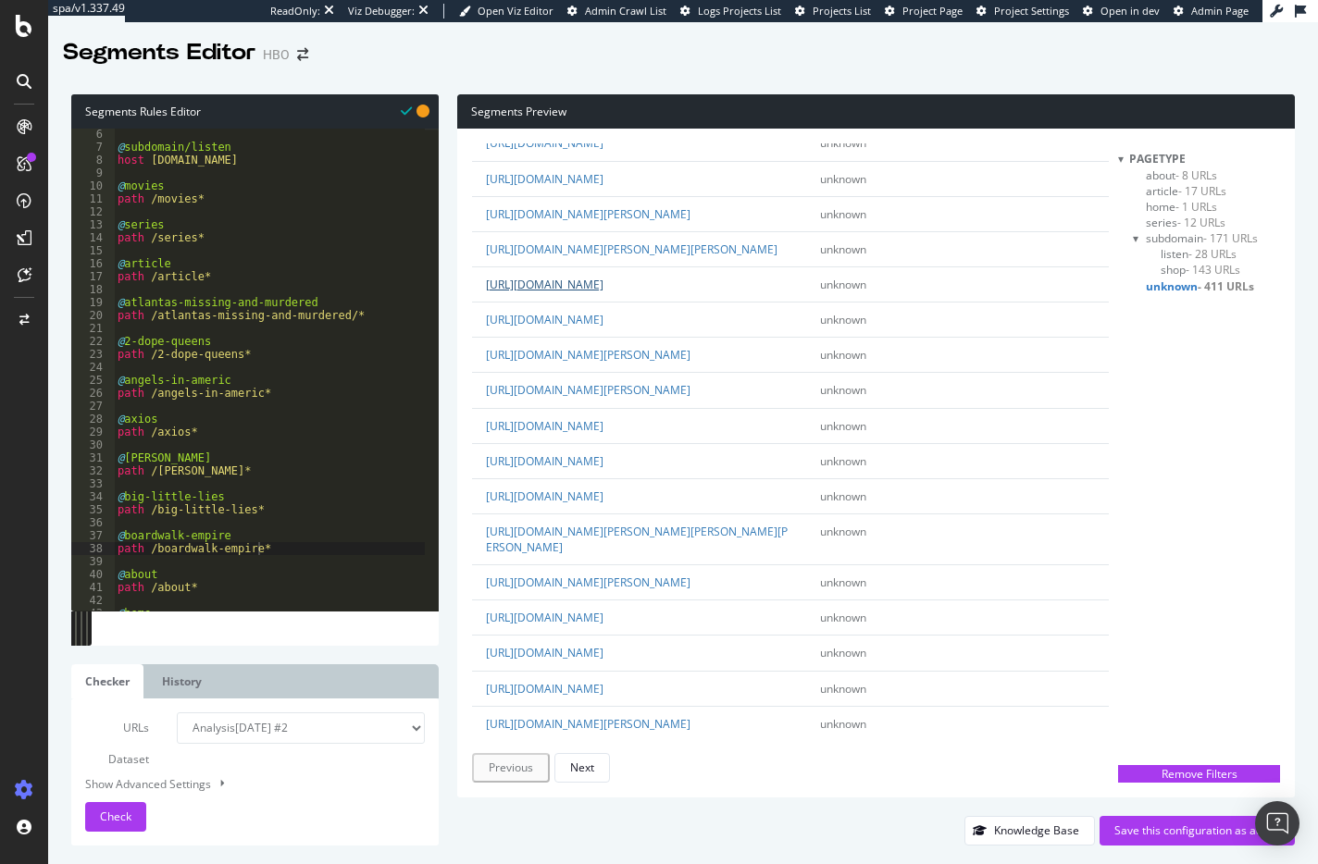
copy link "chernoby"
click at [279, 544] on div "@ subdomain/listen host [DOMAIN_NAME] @ movies path /movies* @ series path /ser…" at bounding box center [269, 382] width 311 height 508
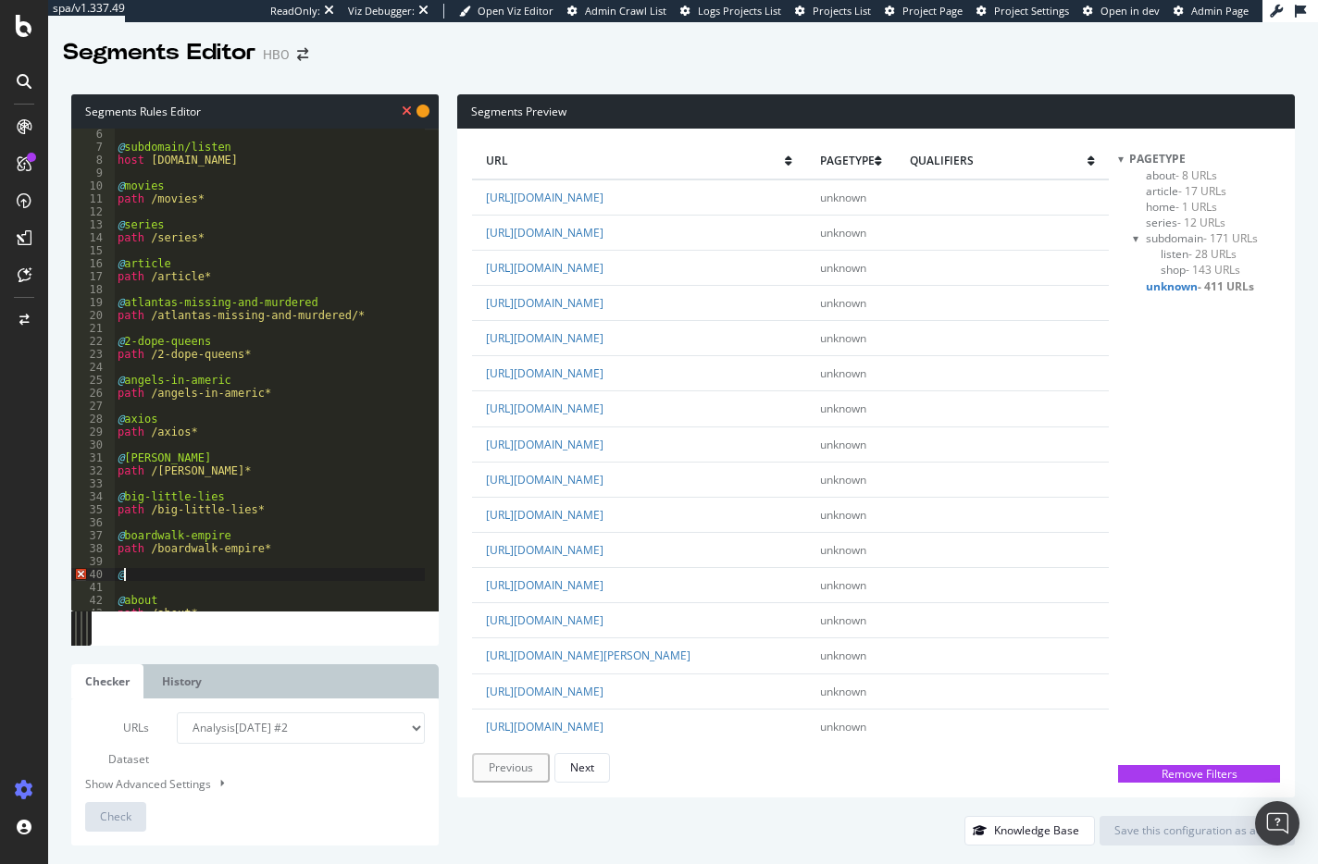
paste textarea "chernoby"
type textarea "@chernoby"
paste textarea "chernoby"
type textarea "path /chernoby*"
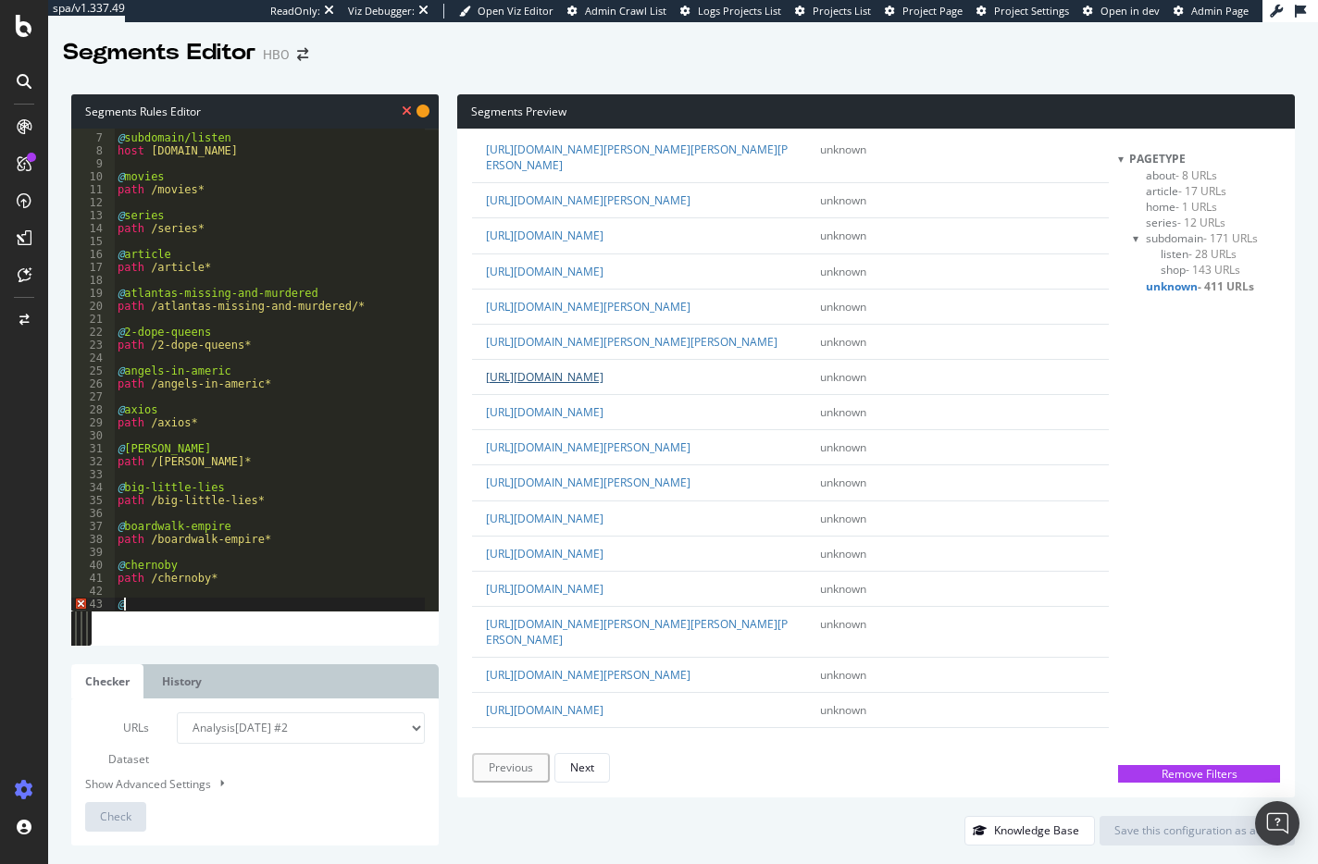
scroll to position [740, 0]
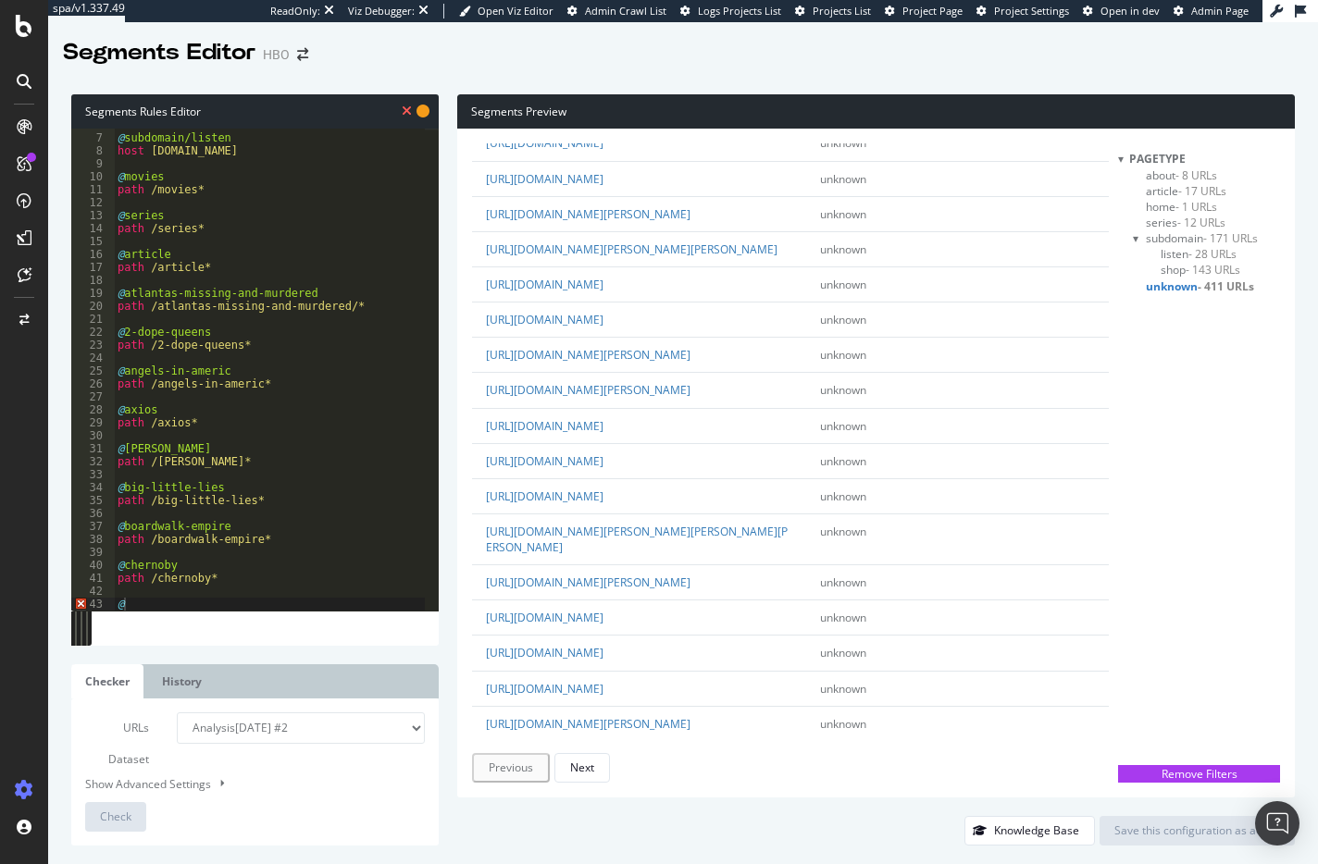
drag, startPoint x: 603, startPoint y: 477, endPoint x: 647, endPoint y: 482, distance: 43.8
click at [647, 338] on td "[URL][DOMAIN_NAME]" at bounding box center [639, 320] width 335 height 35
copy link "crashing"
click at [128, 604] on div "@ subdomain/listen host [DOMAIN_NAME] @ movies path /movies* @ series path /ser…" at bounding box center [269, 372] width 311 height 508
paste textarea "crashing"
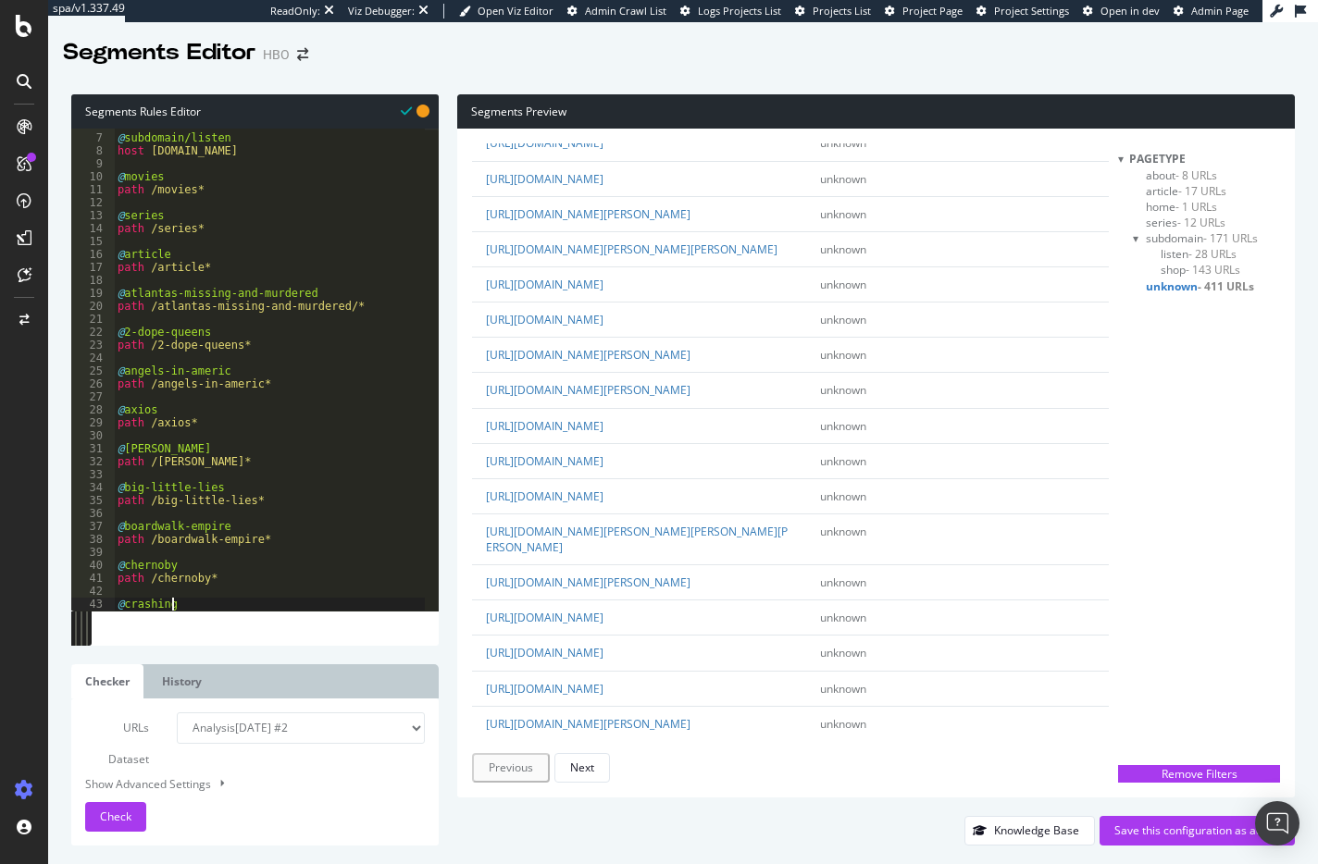
scroll to position [0, 0]
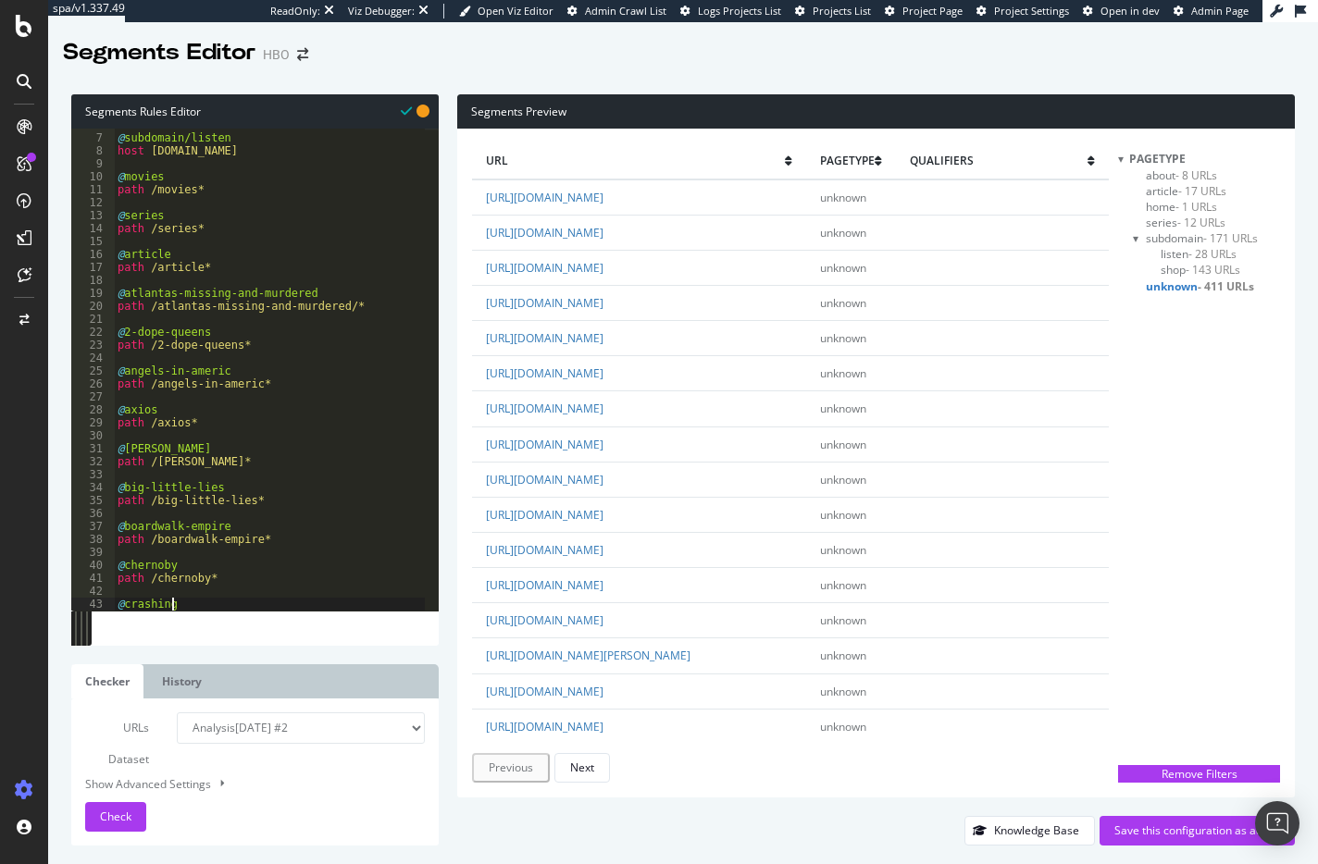
type textarea "@crashing"
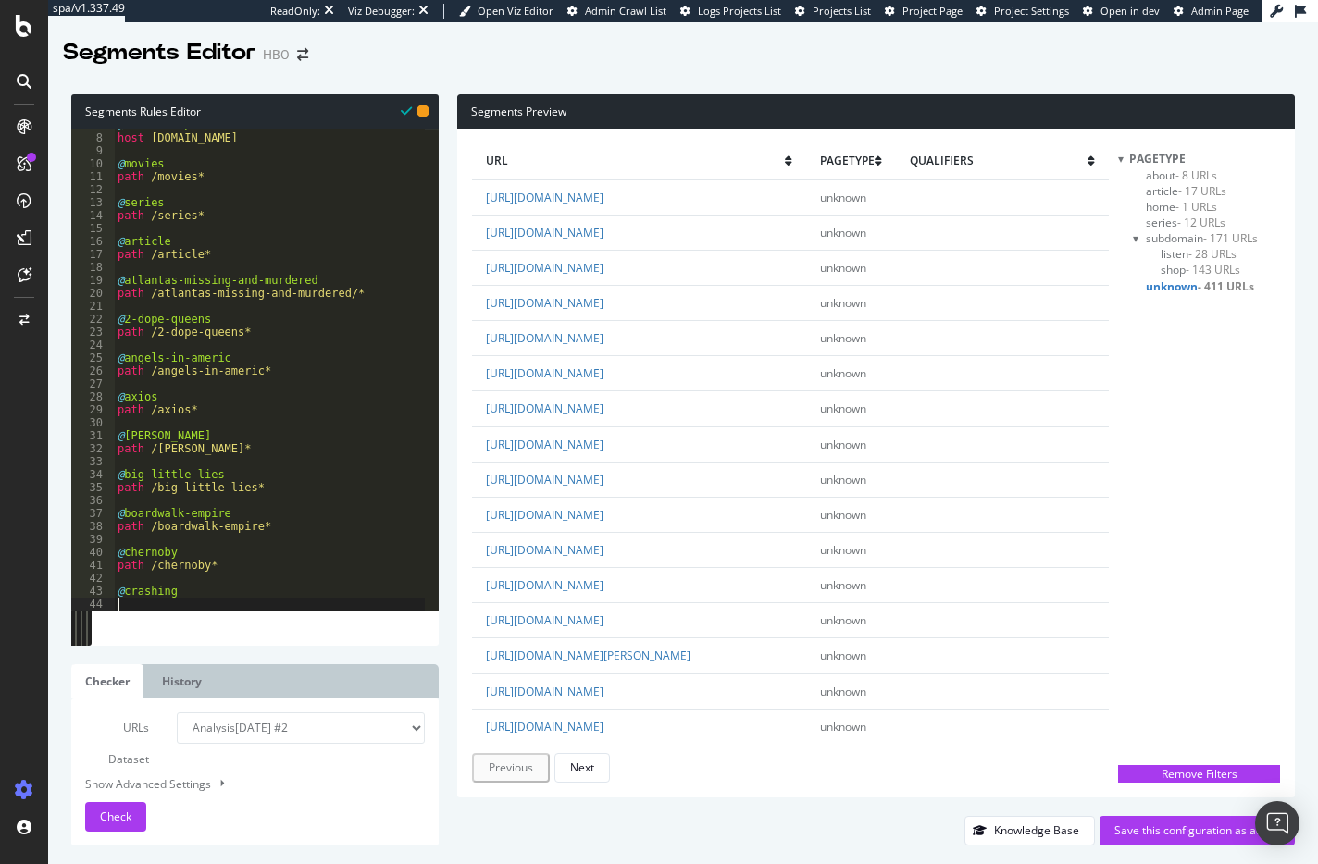
scroll to position [88, 0]
paste textarea "crashing"
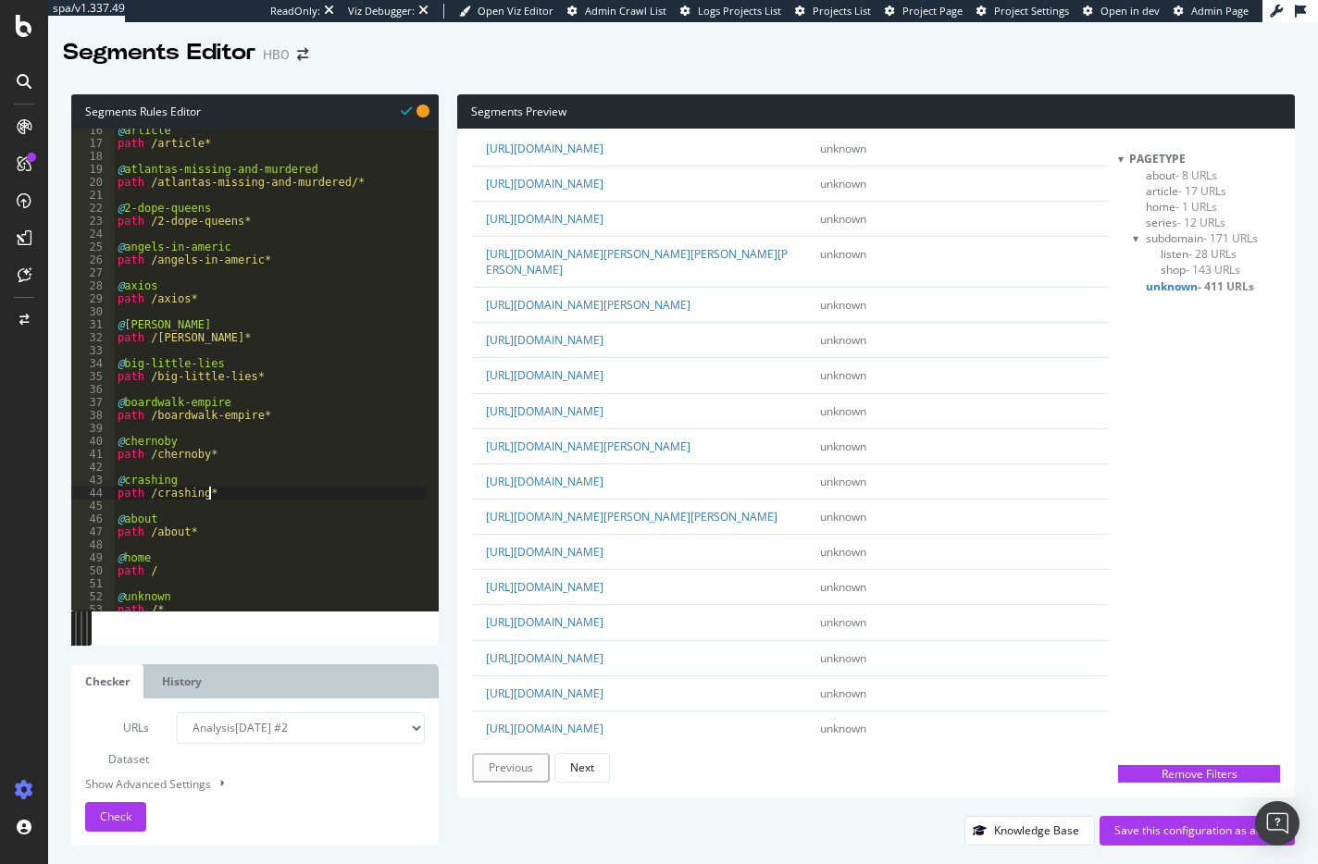
scroll to position [199, 0]
type textarea "path /crashing*"
drag, startPoint x: 603, startPoint y: 304, endPoint x: 714, endPoint y: 304, distance: 110.1
click at [714, 130] on td "[URL][DOMAIN_NAME][PERSON_NAME]" at bounding box center [639, 112] width 335 height 35
click at [236, 490] on div "@ article path /article* @ atlantas-missing-and-murdered path /[GEOGRAPHIC_DATA…" at bounding box center [269, 378] width 311 height 508
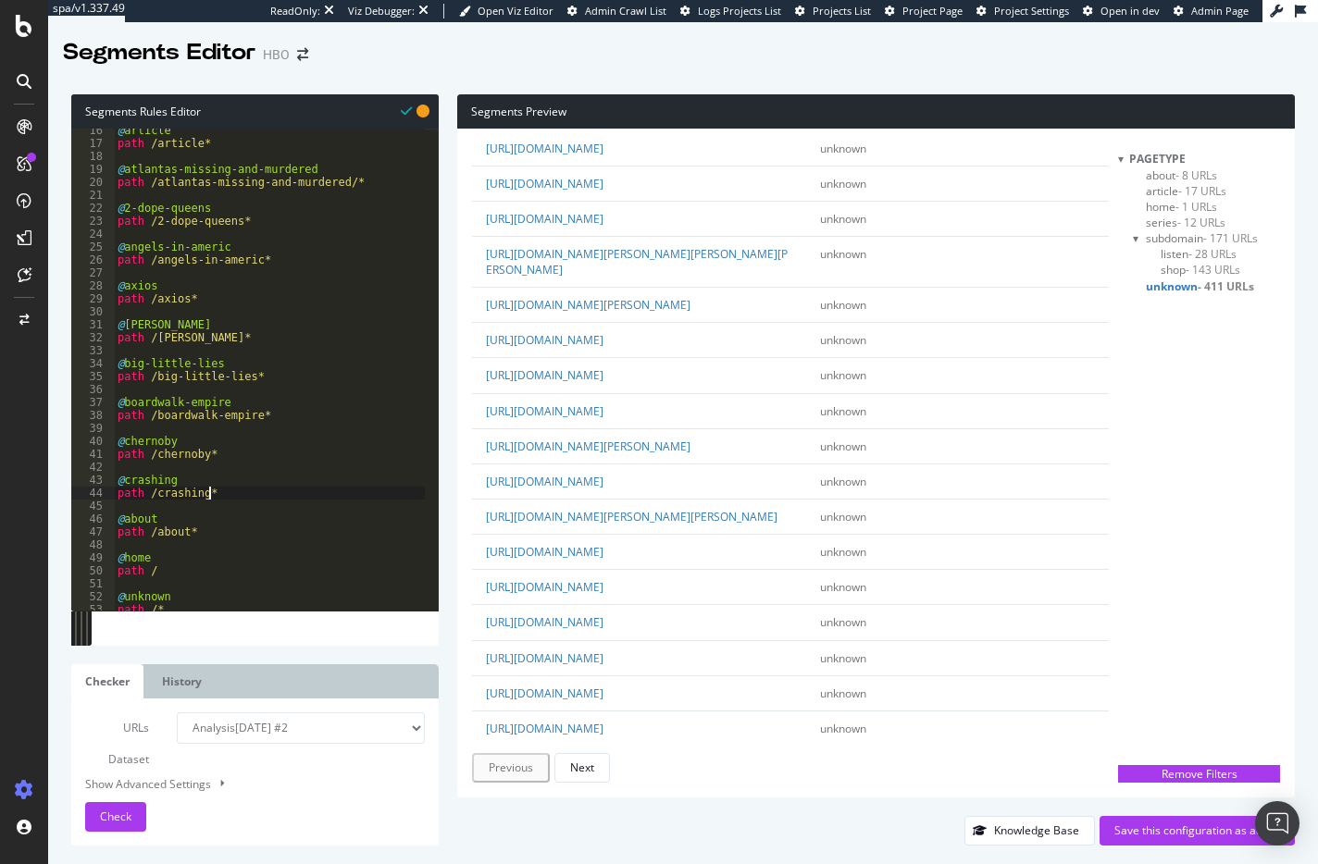
scroll to position [0, 0]
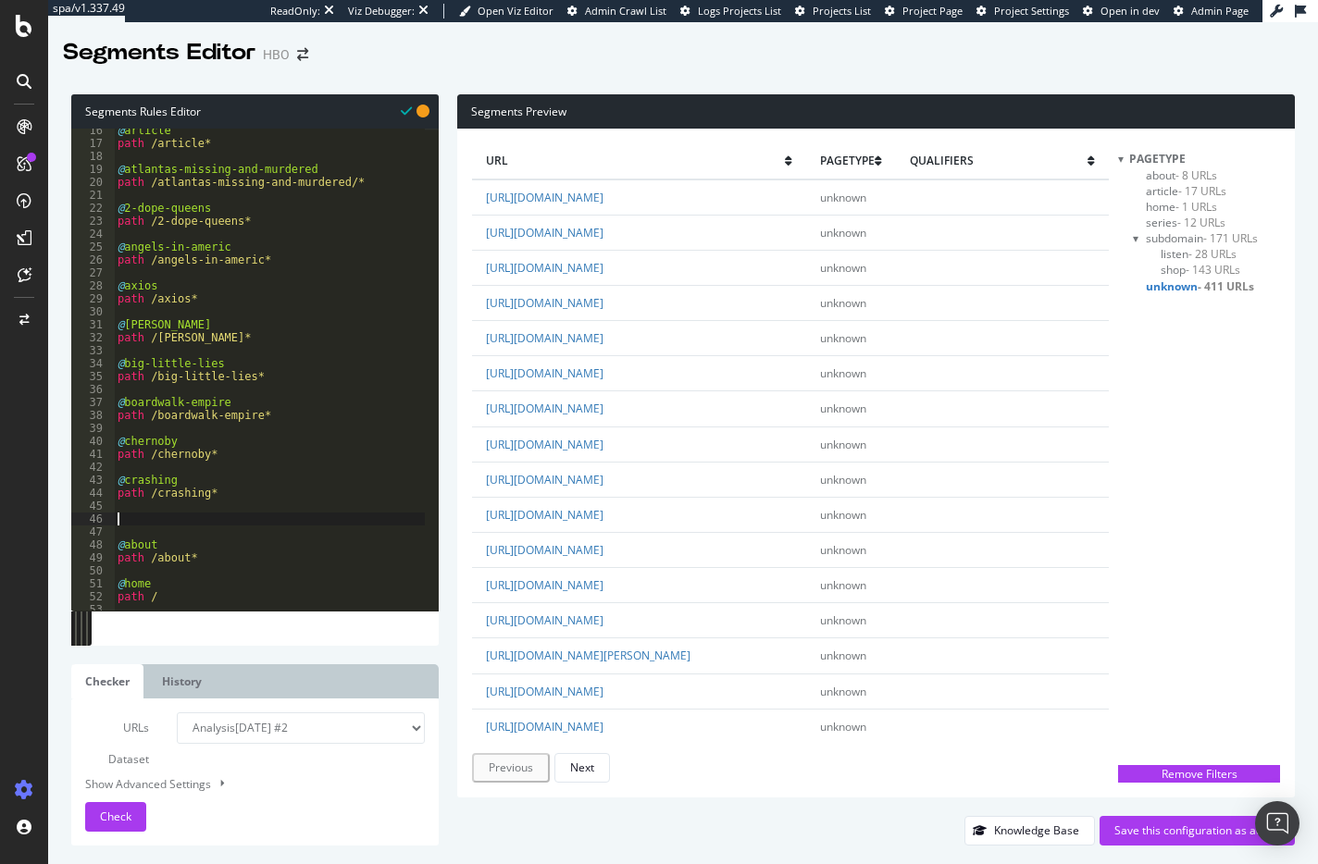
click at [133, 515] on div "@ article path /article* @ atlantas-missing-and-murdered path /[GEOGRAPHIC_DATA…" at bounding box center [269, 378] width 311 height 508
paste textarea "curb-your-enthusiasm"
type textarea "@curb-your-enthusiasm"
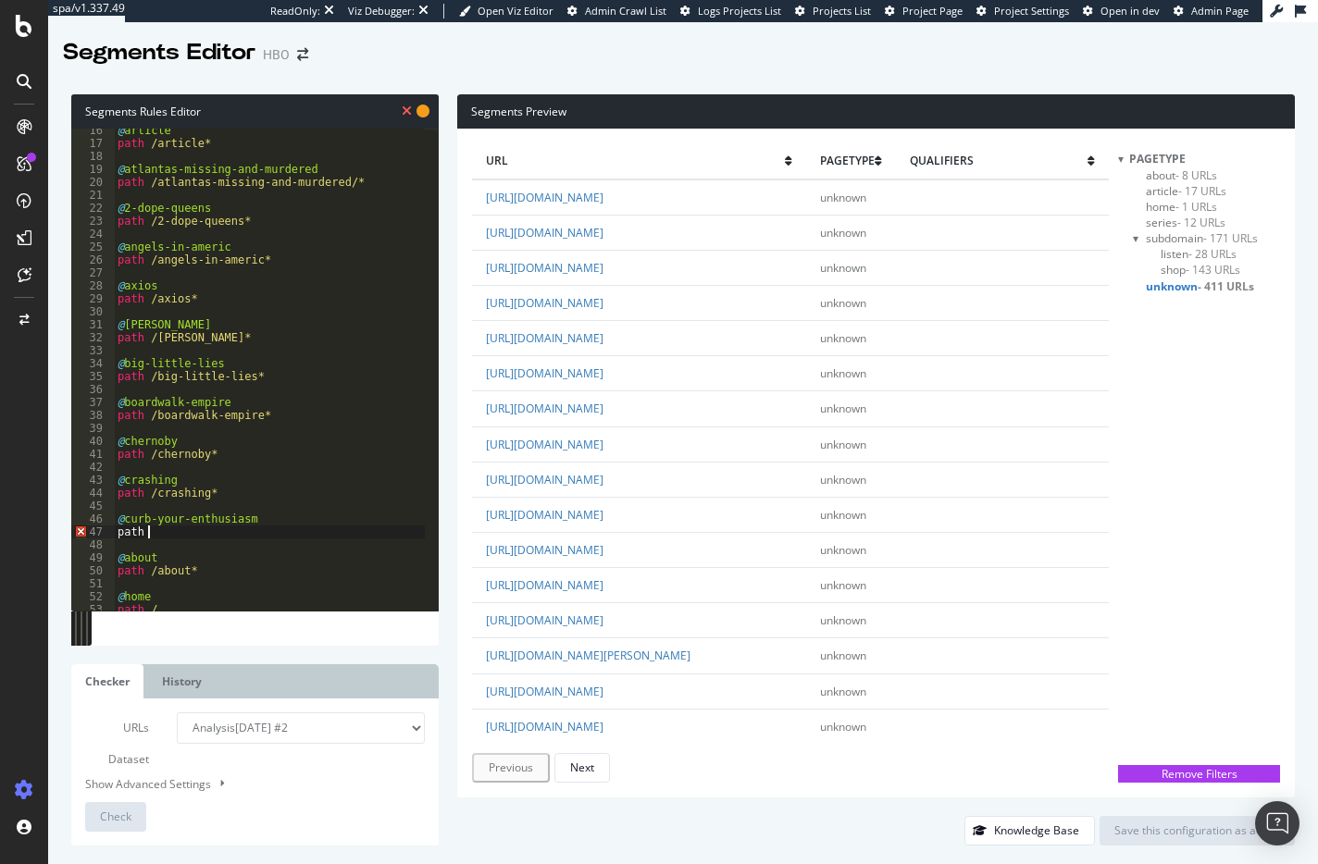
scroll to position [0, 2]
paste textarea "curb-your-enthusiasm"
type textarea "path /curb-your-enthusiasm*"
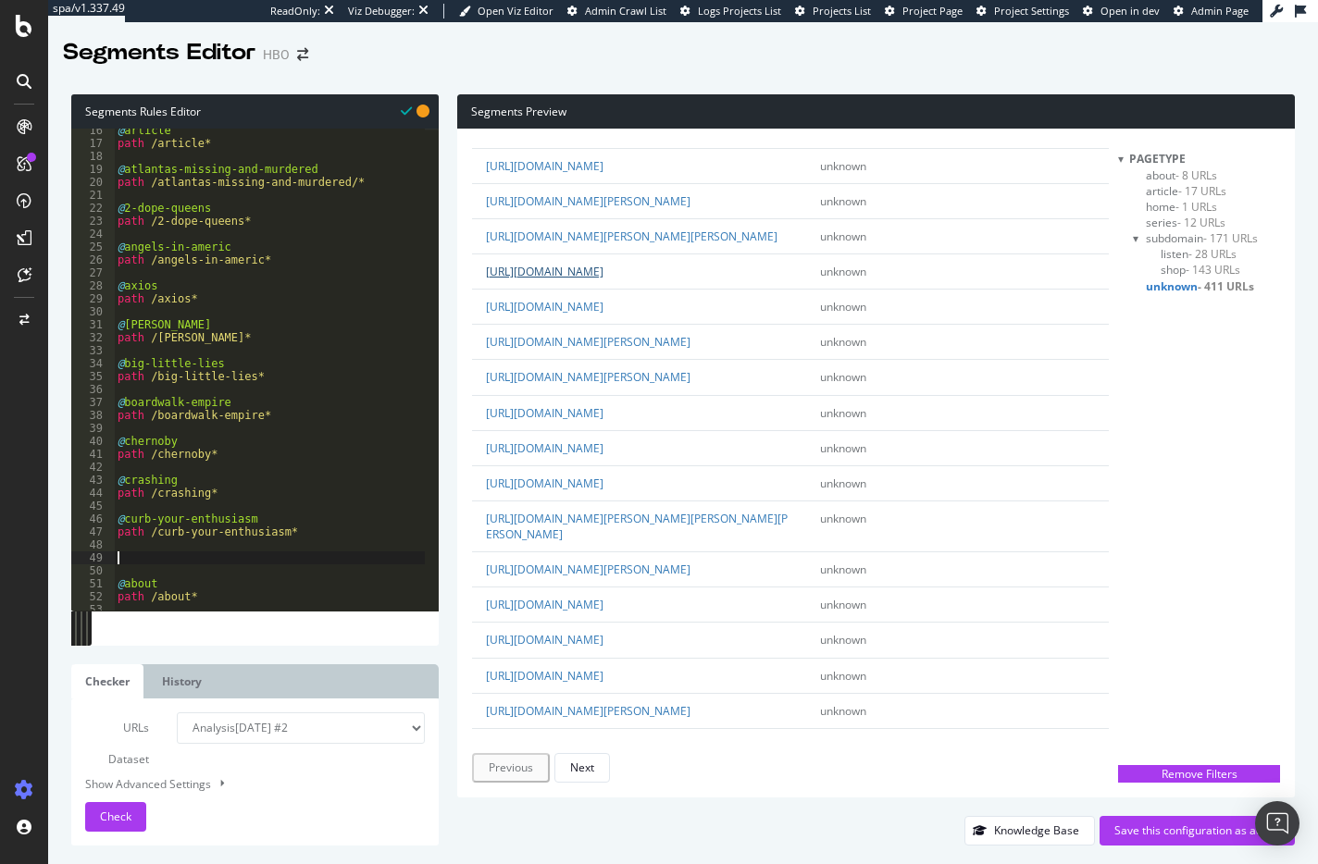
scroll to position [1018, 0]
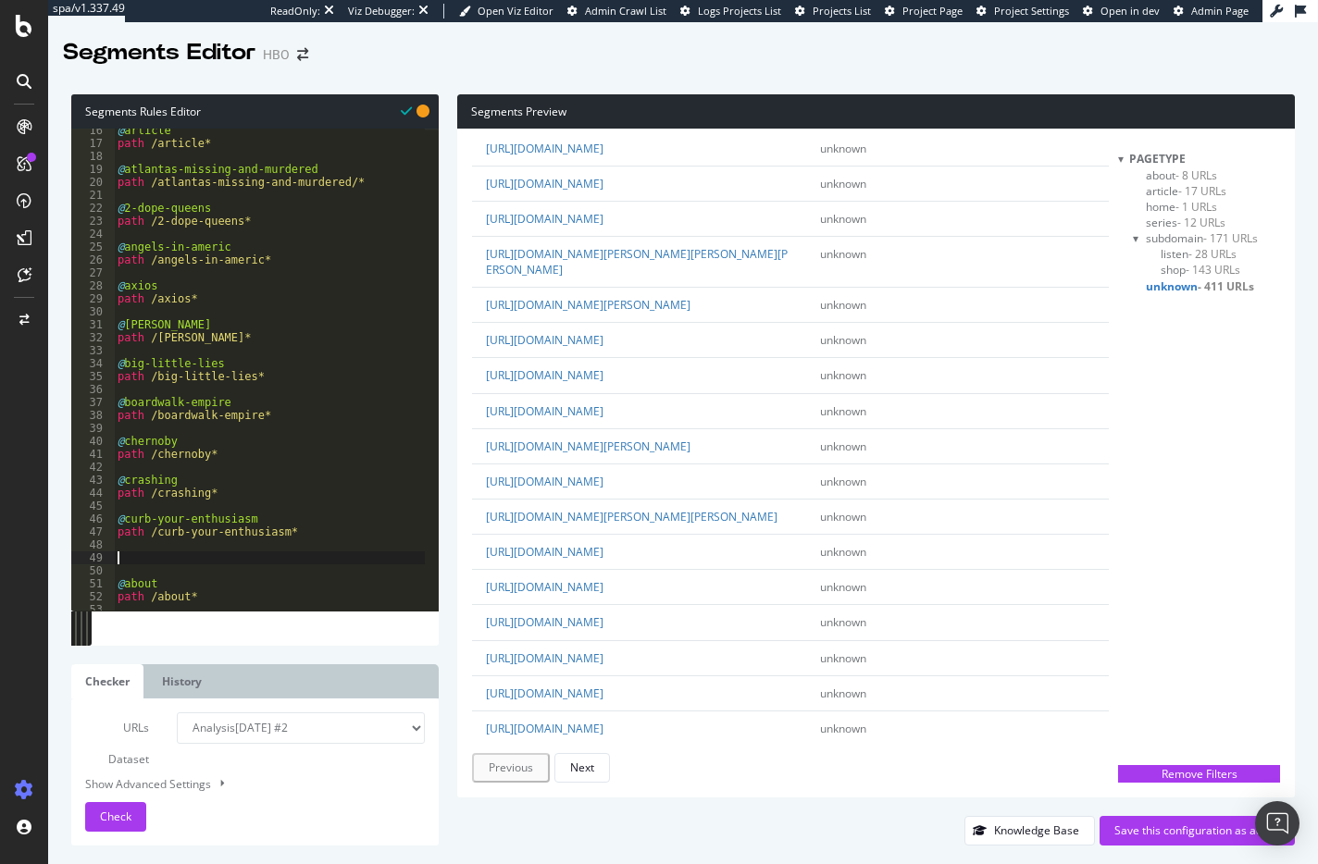
click at [141, 554] on div "@ article path /article* @ atlantas-missing-and-murdered path /[GEOGRAPHIC_DATA…" at bounding box center [269, 378] width 311 height 508
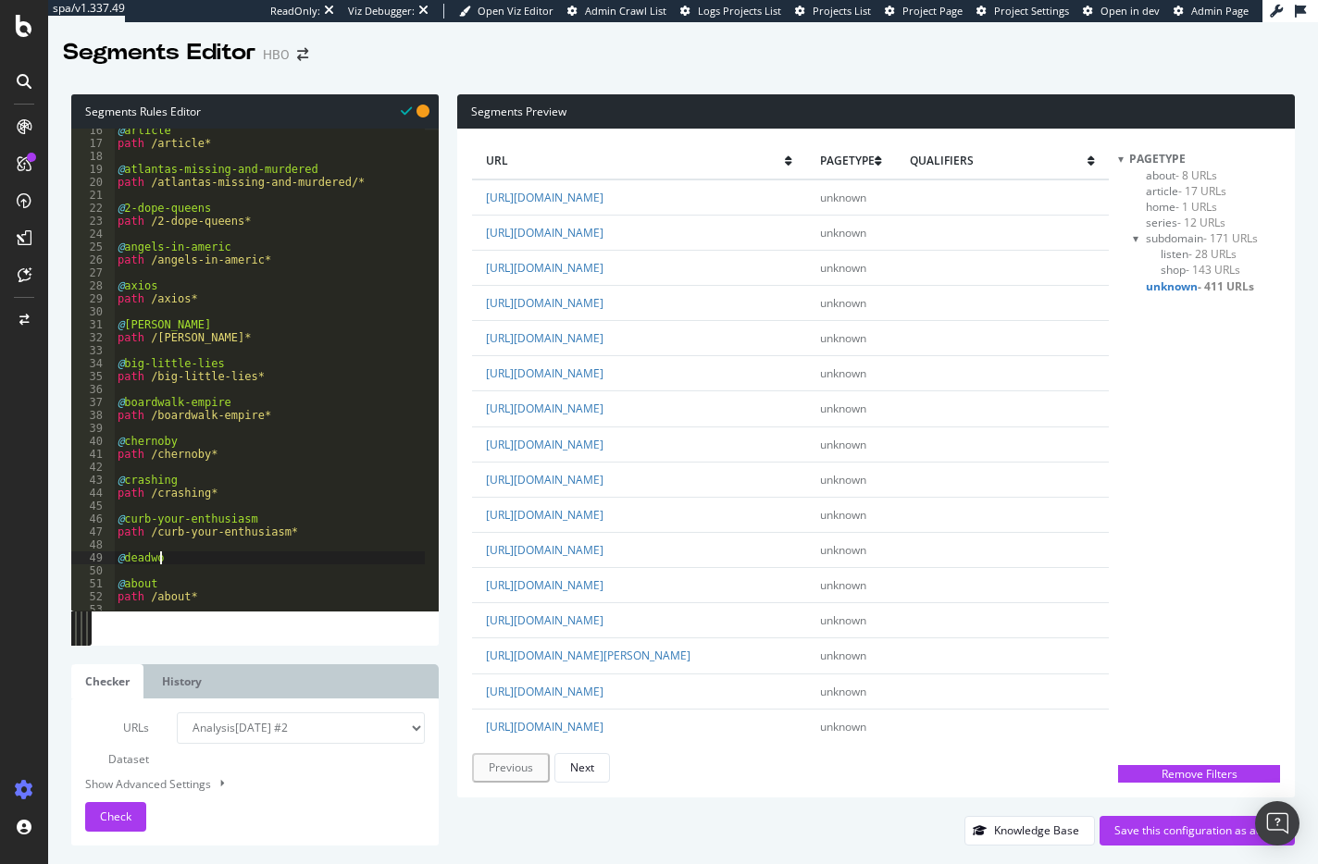
type textarea "@deadwood"
type textarea "path /deadwood*"
type textarea "@divorce"
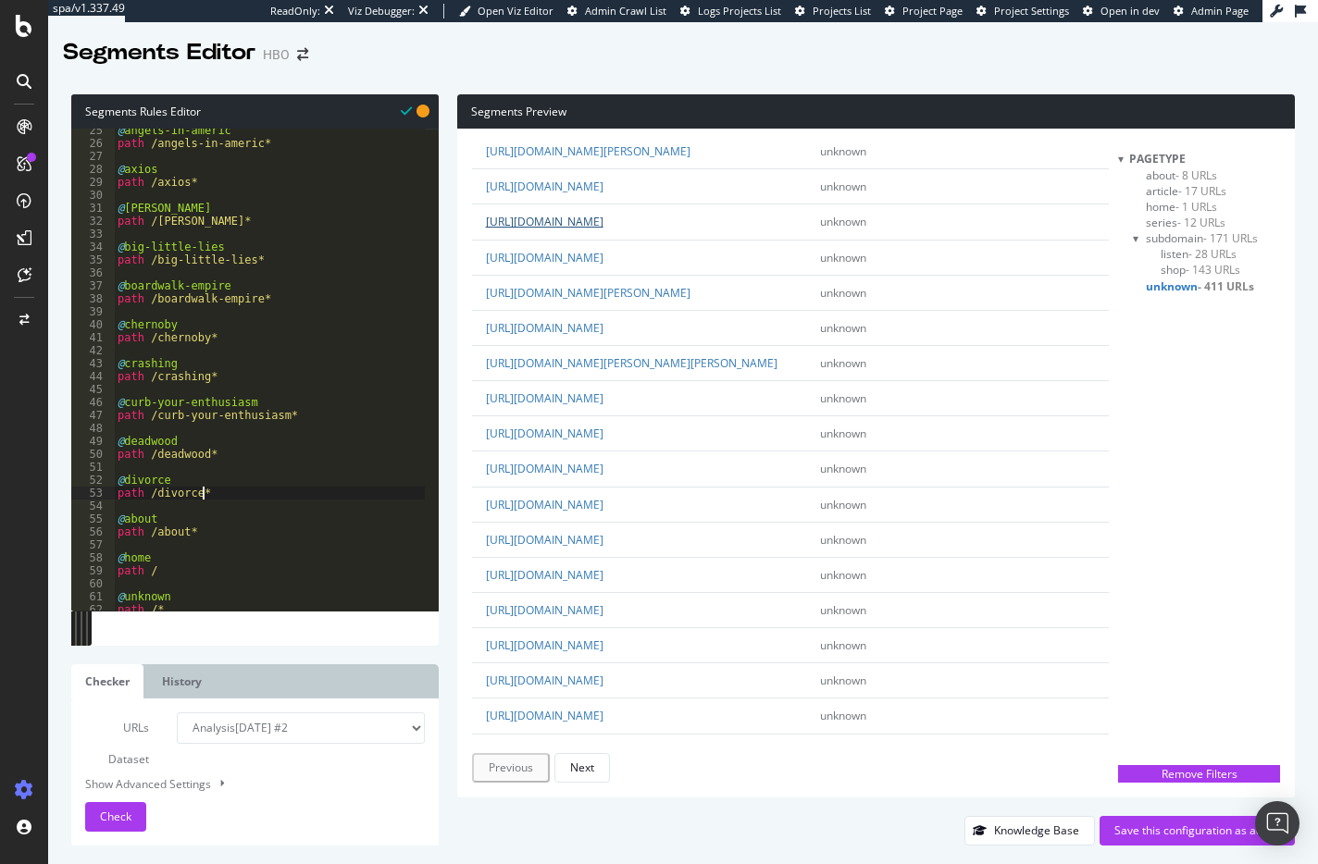
scroll to position [1203, 0]
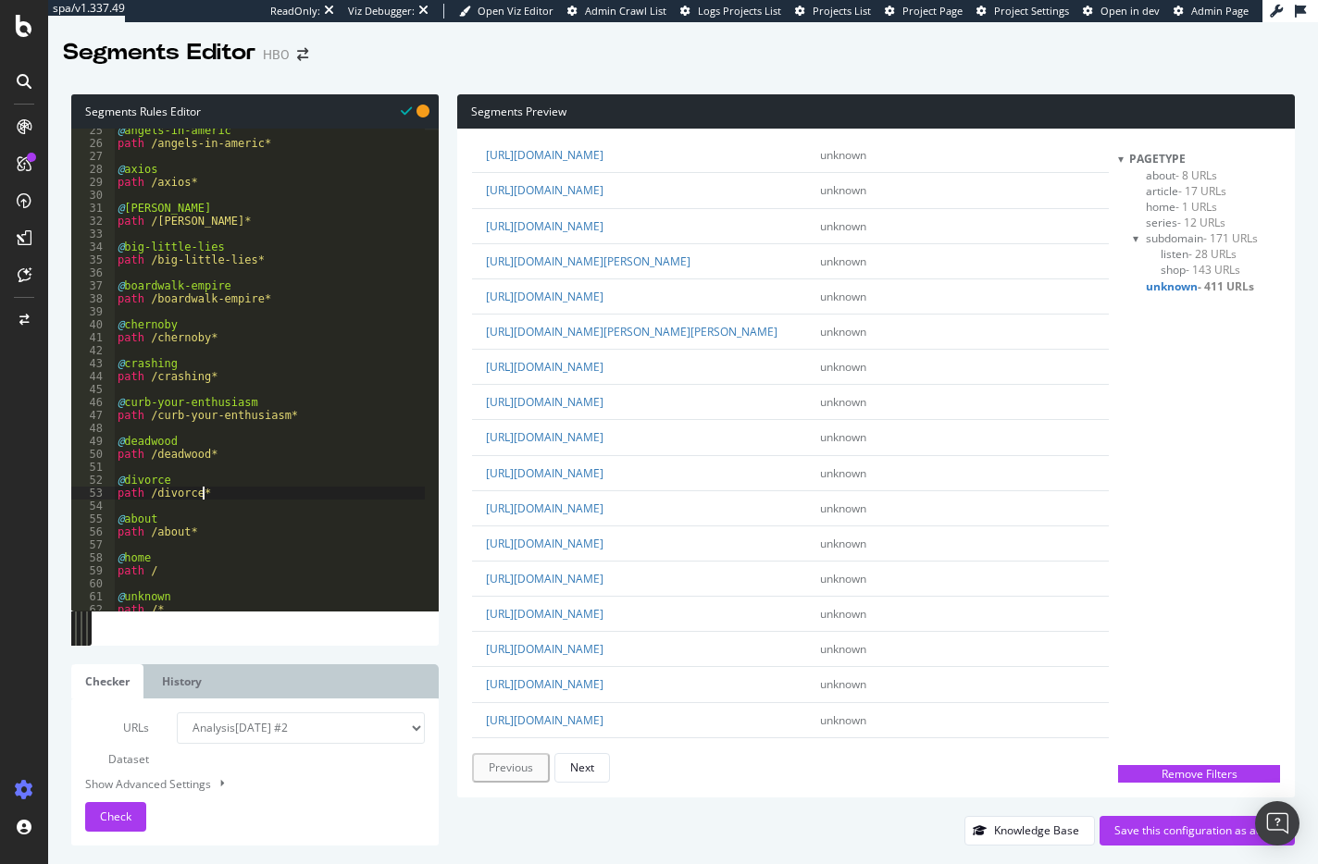
type textarea "path /divorce*"
drag, startPoint x: 602, startPoint y: 527, endPoint x: 688, endPoint y: 533, distance: 86.3
click at [688, 243] on td "[URL][DOMAIN_NAME]" at bounding box center [639, 225] width 335 height 35
click at [217, 497] on div "@ angels-in-americ path /angels-in-americ* @ axios path /axios* @ [PERSON_NAME]…" at bounding box center [269, 378] width 311 height 508
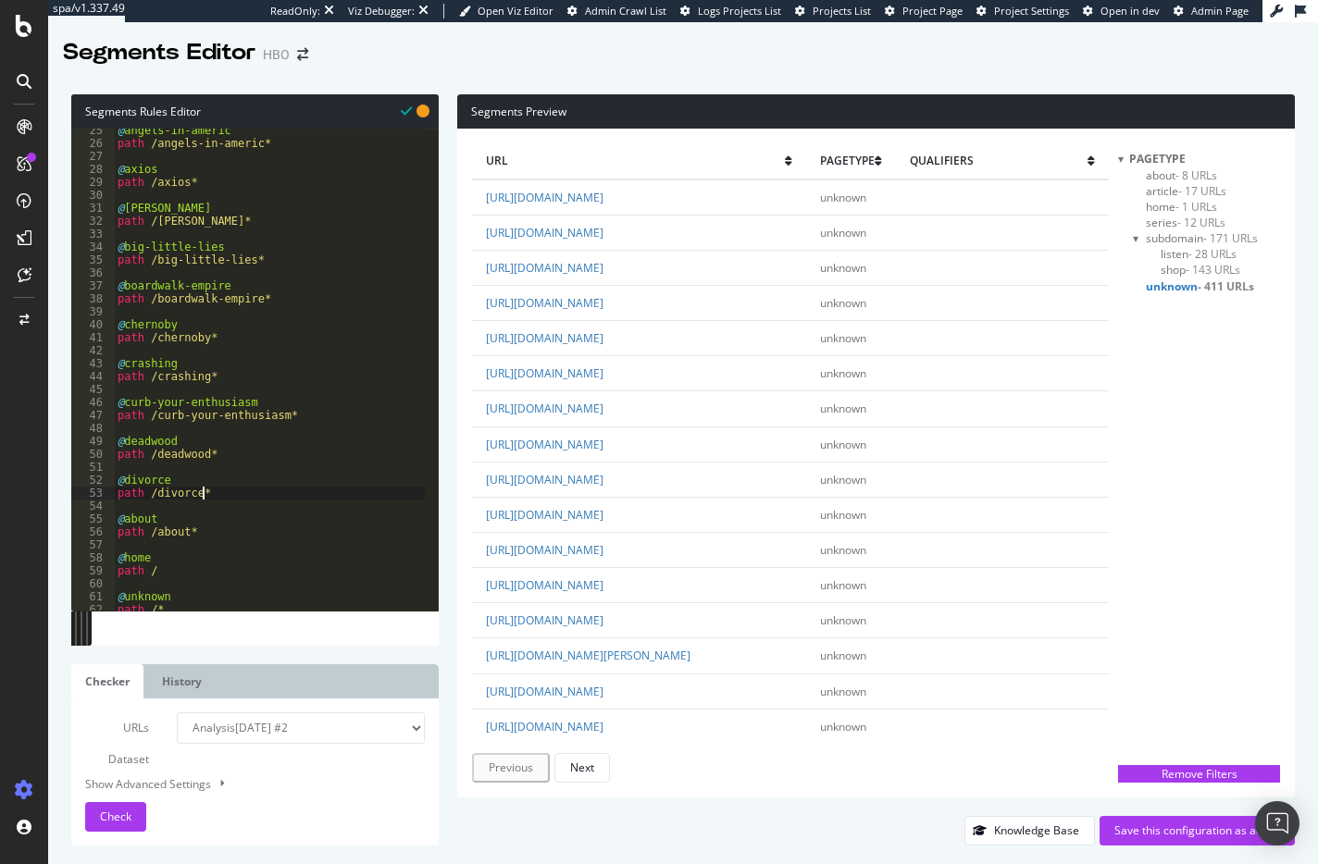
scroll to position [0, 0]
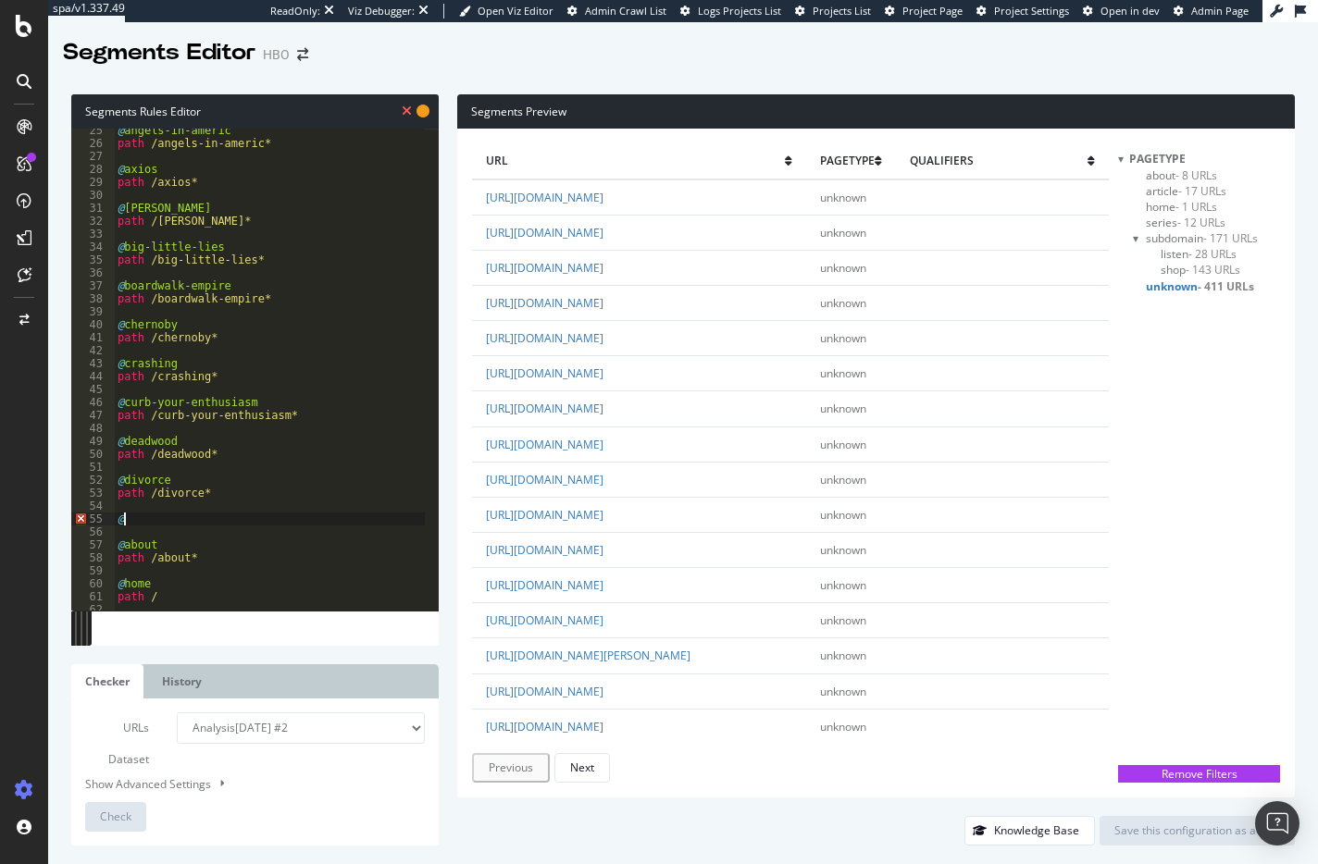
paste textarea "game-of-thrones"
type textarea "@game-of-thrones"
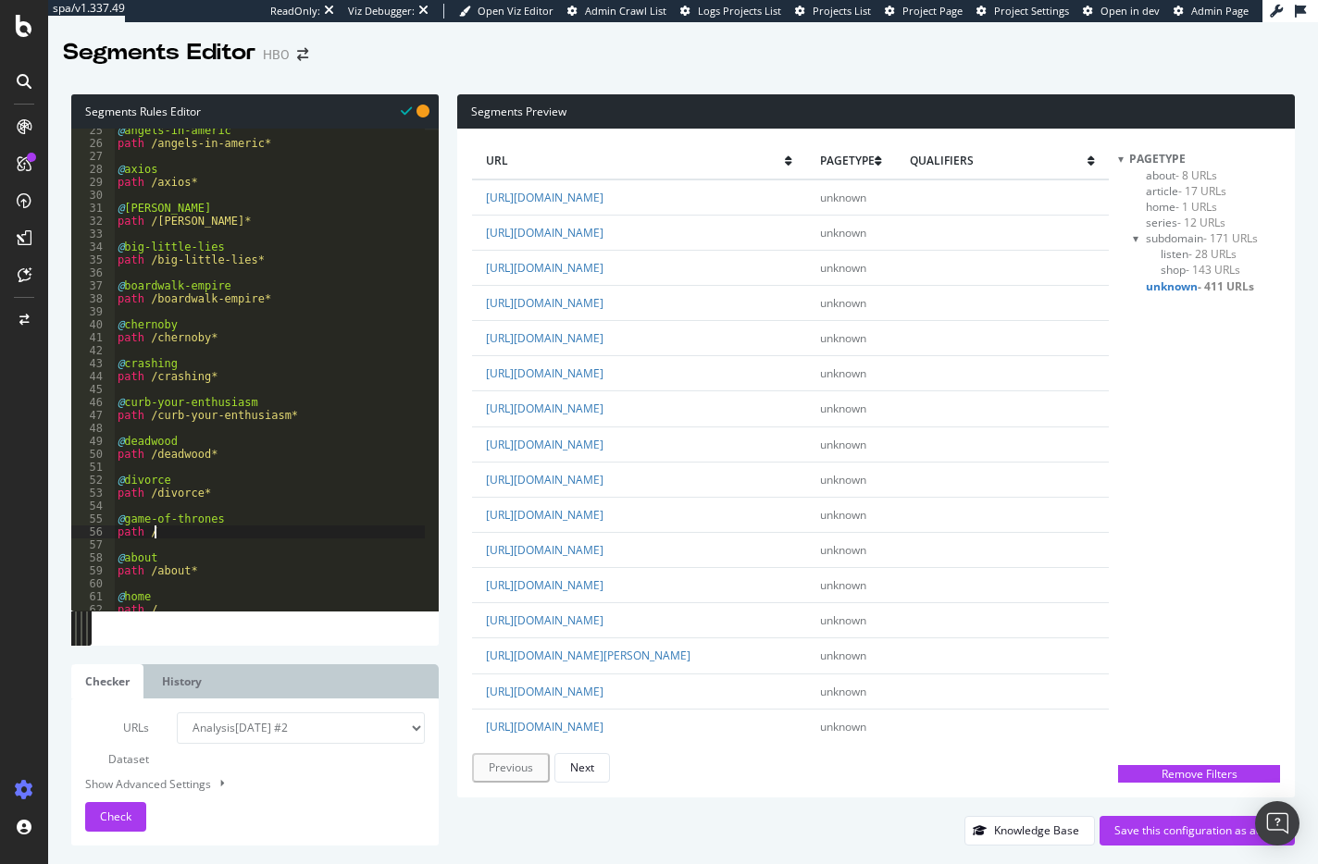
paste textarea "game-of-thrones"
type textarea "path /game-of-thrones*"
click at [121, 815] on span "Check" at bounding box center [115, 817] width 31 height 16
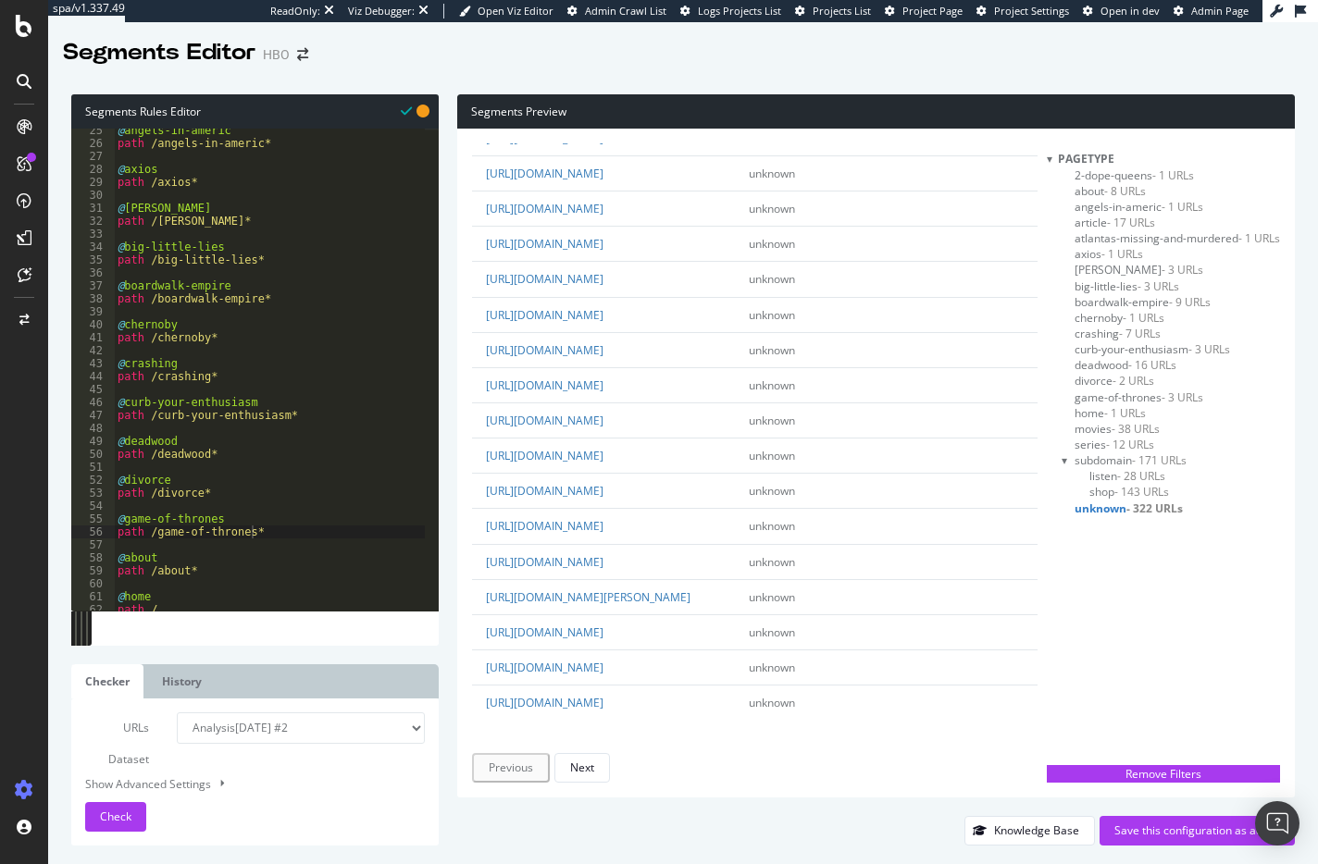
scroll to position [4956, 0]
click at [1174, 830] on div "Save this configuration as active" at bounding box center [1197, 831] width 166 height 16
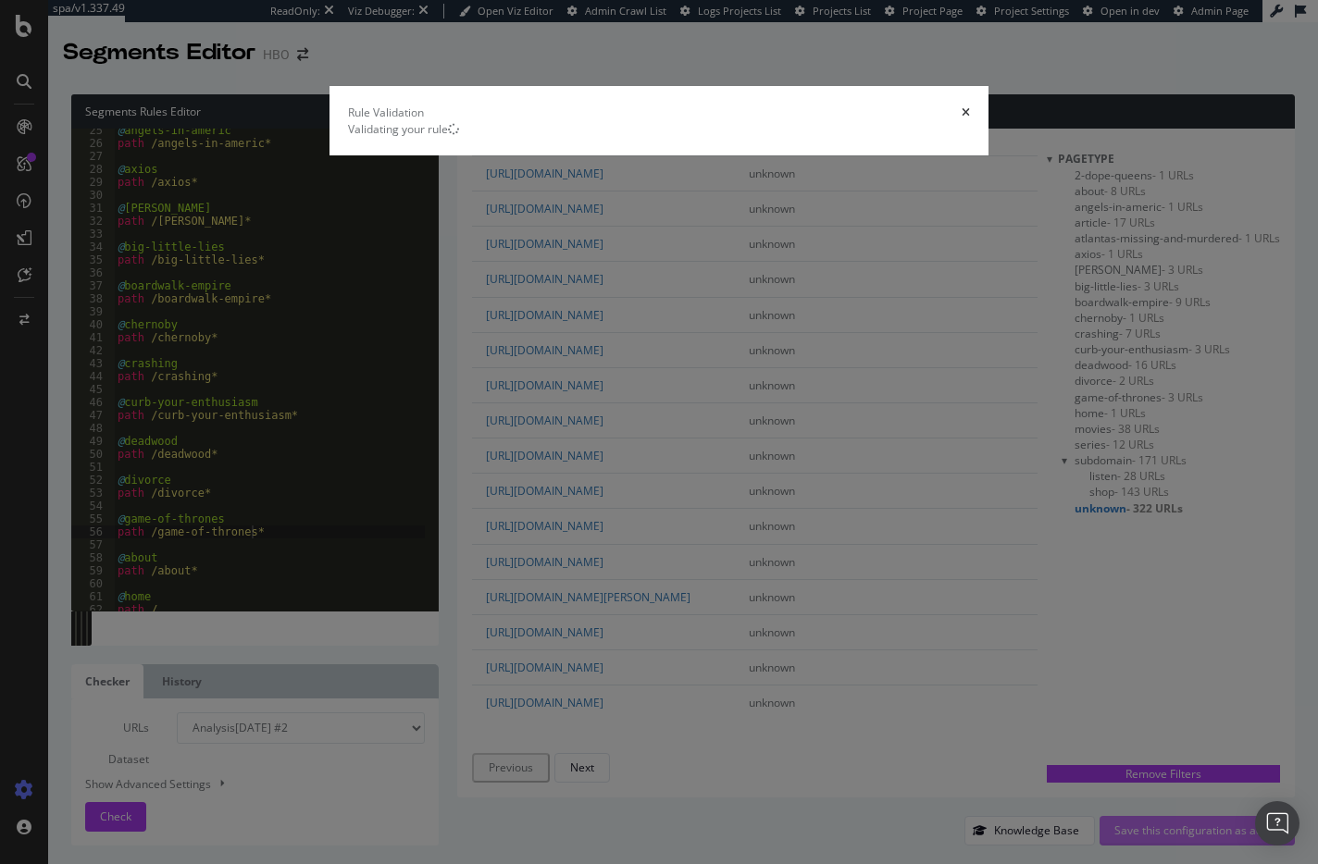
scroll to position [0, 0]
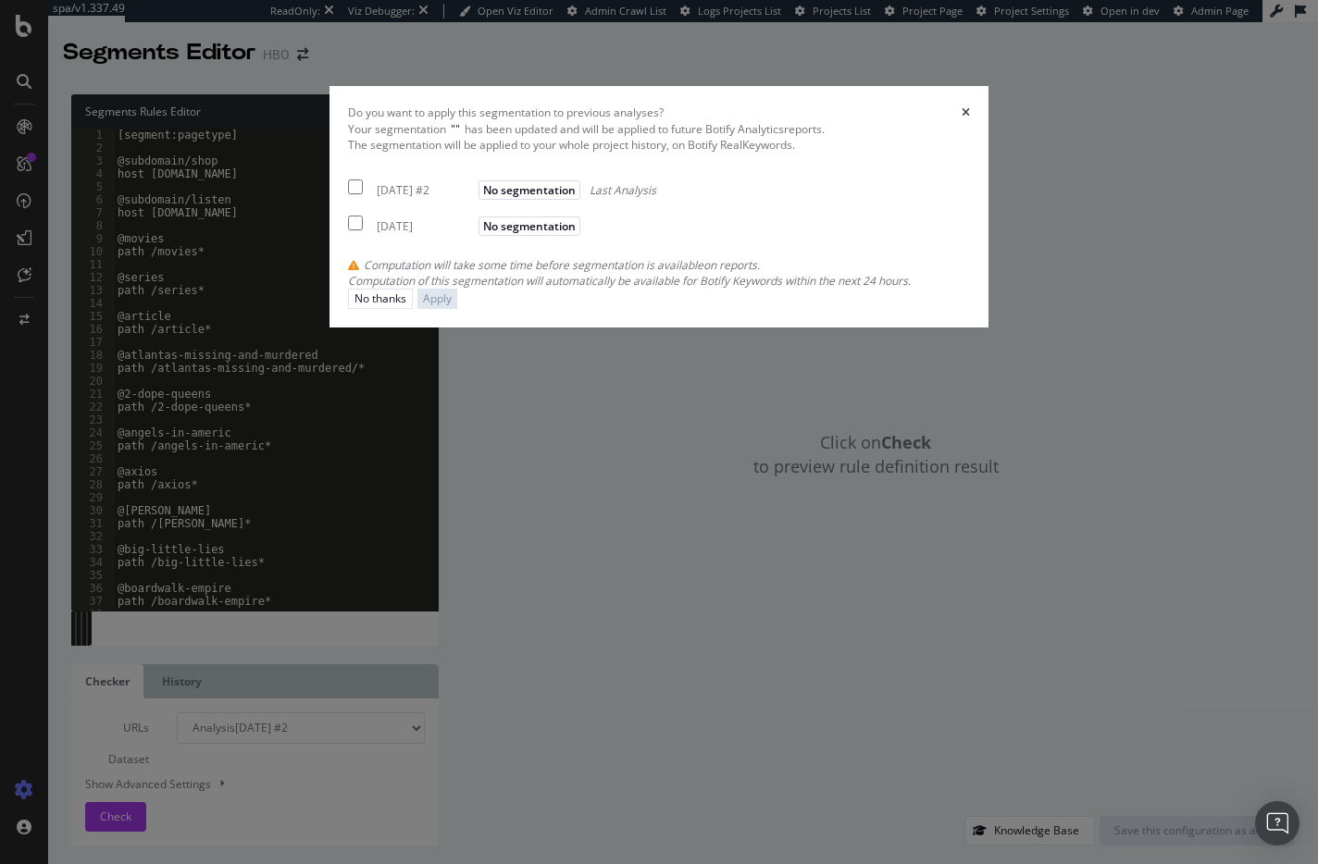
click at [348, 194] on input "modal" at bounding box center [355, 187] width 15 height 15
checkbox input "true"
click at [348, 230] on input "modal" at bounding box center [355, 223] width 15 height 15
checkbox input "true"
click at [452, 306] on div "Apply" at bounding box center [437, 299] width 29 height 16
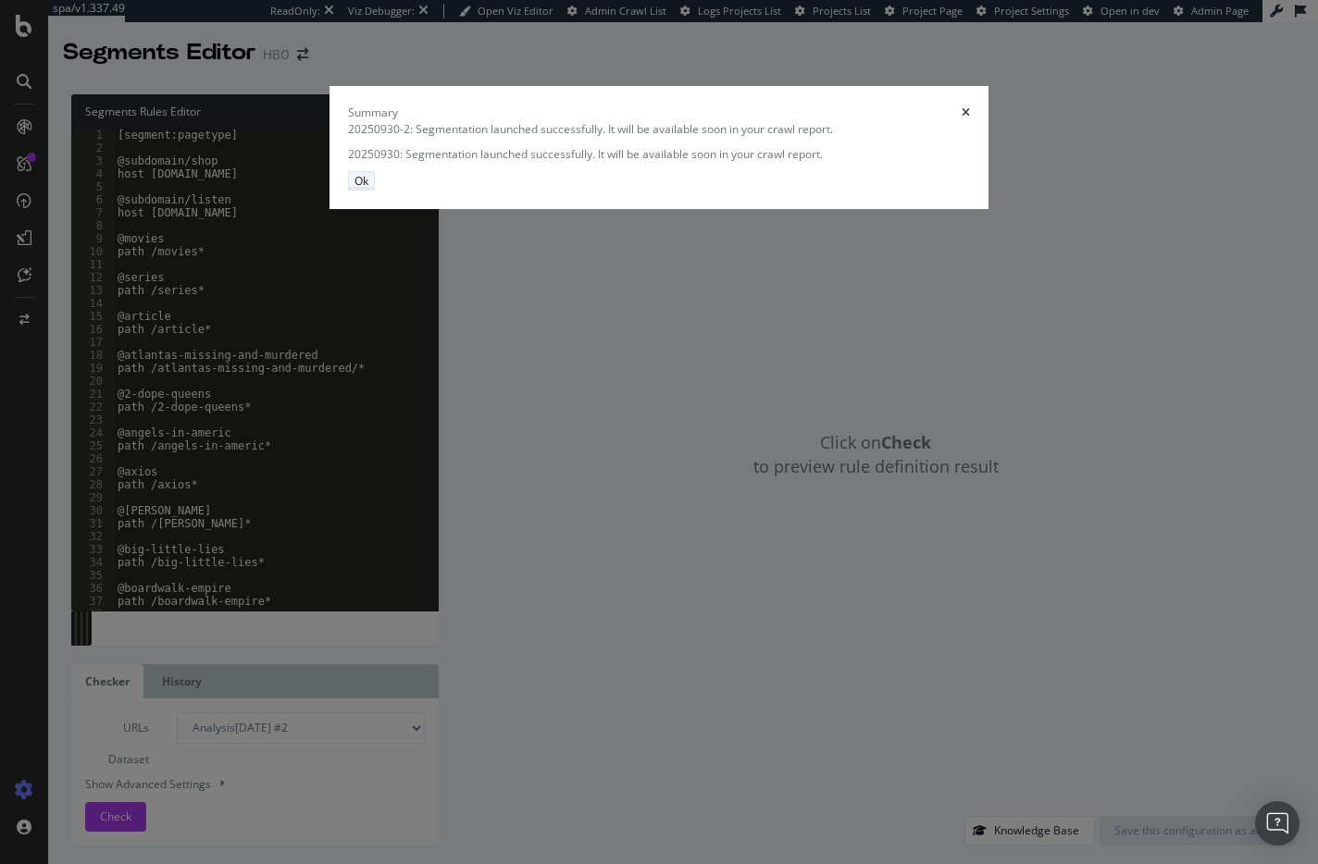
click at [368, 189] on div "Ok" at bounding box center [361, 181] width 14 height 16
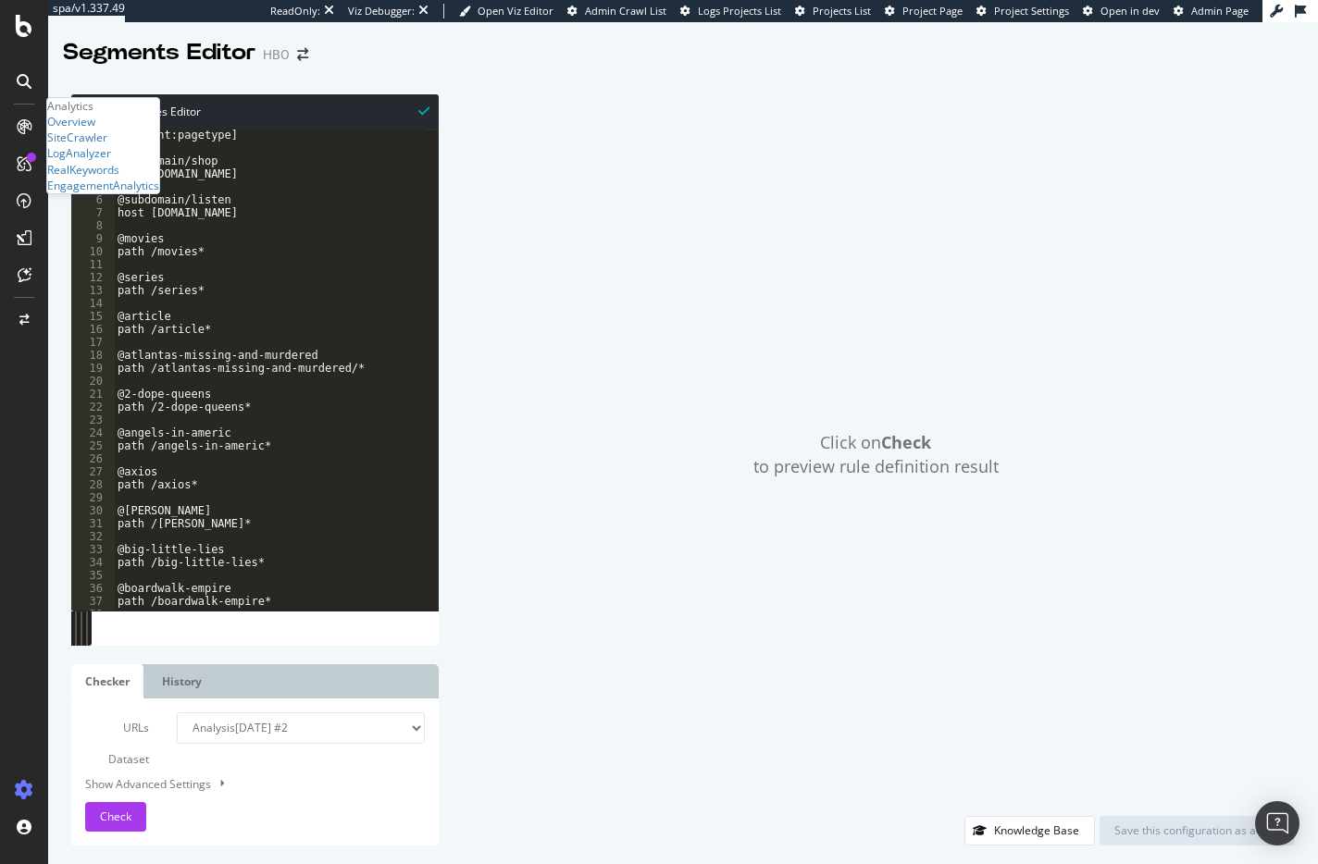
click at [102, 189] on div "Overview SiteCrawler LogAnalyzer RealKeywords EngagementAnalytics" at bounding box center [103, 154] width 112 height 80
click at [103, 145] on div "SiteCrawler" at bounding box center [77, 138] width 60 height 16
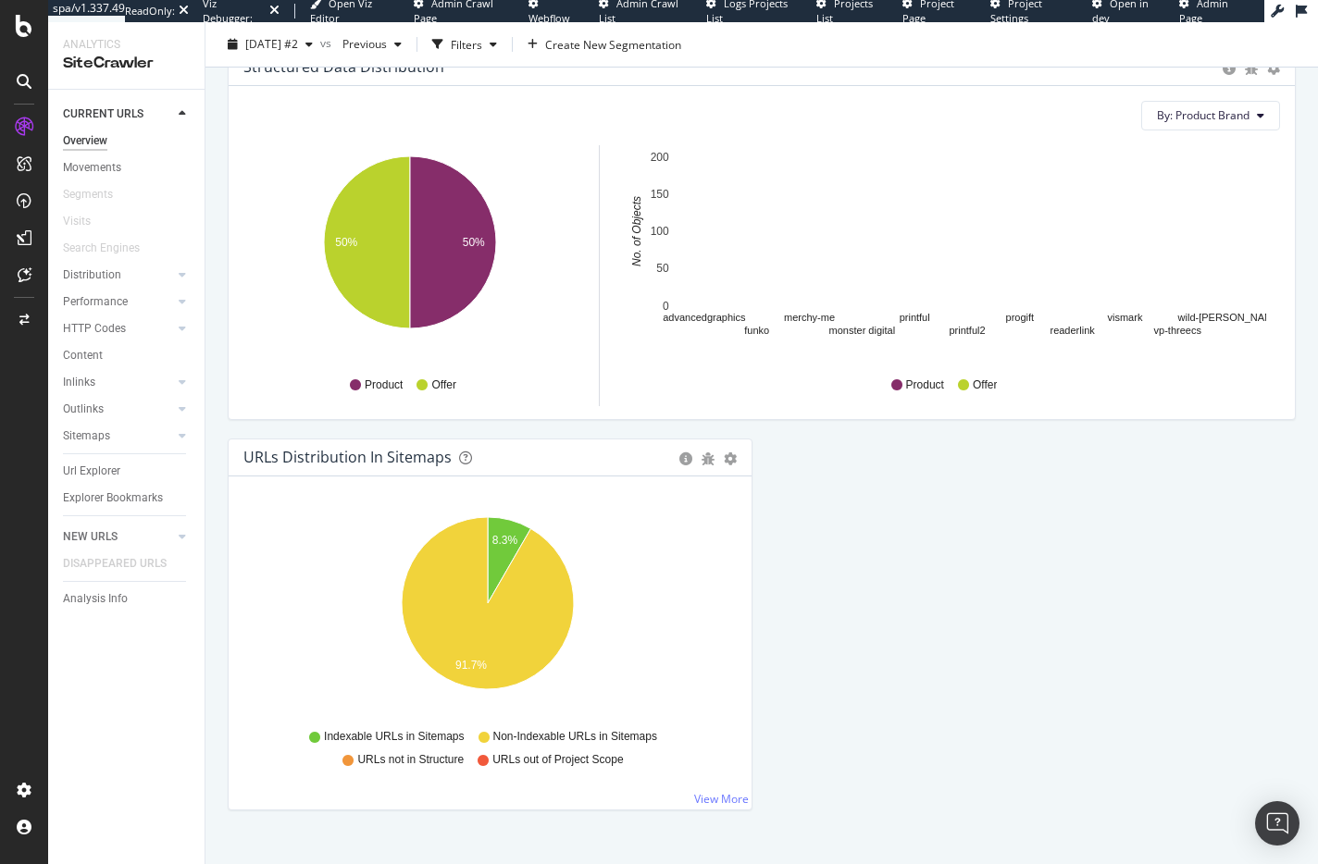
scroll to position [1843, 0]
